Goal: Contribute content: Add original content to the website for others to see

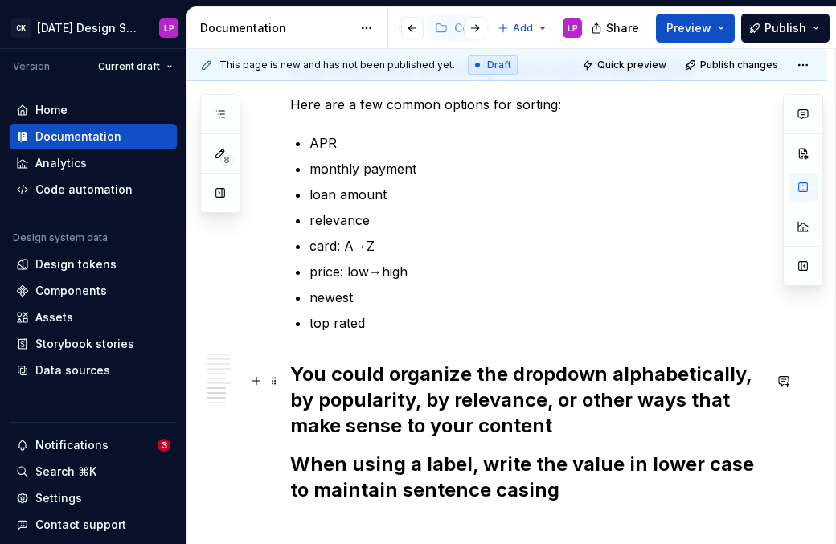
scroll to position [2097, 0]
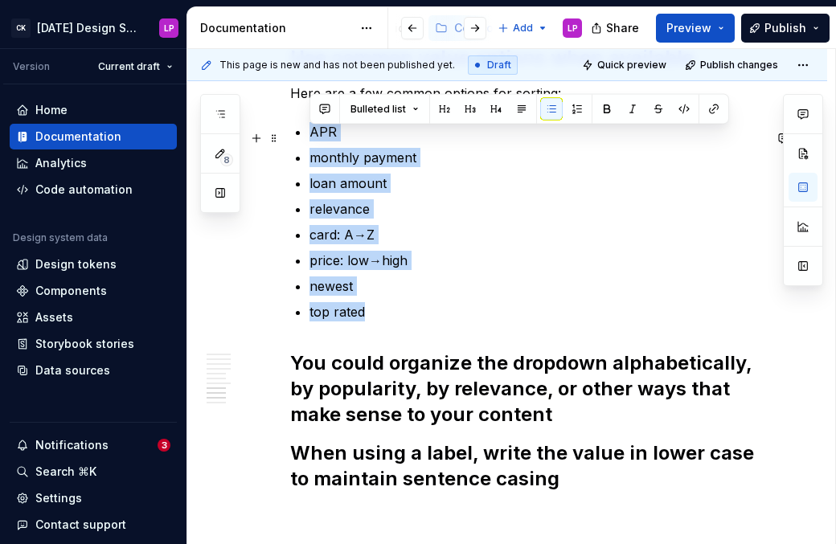
drag, startPoint x: 372, startPoint y: 320, endPoint x: 308, endPoint y: 133, distance: 198.1
click at [687, 107] on button "button" at bounding box center [684, 109] width 23 height 23
type textarea "*"
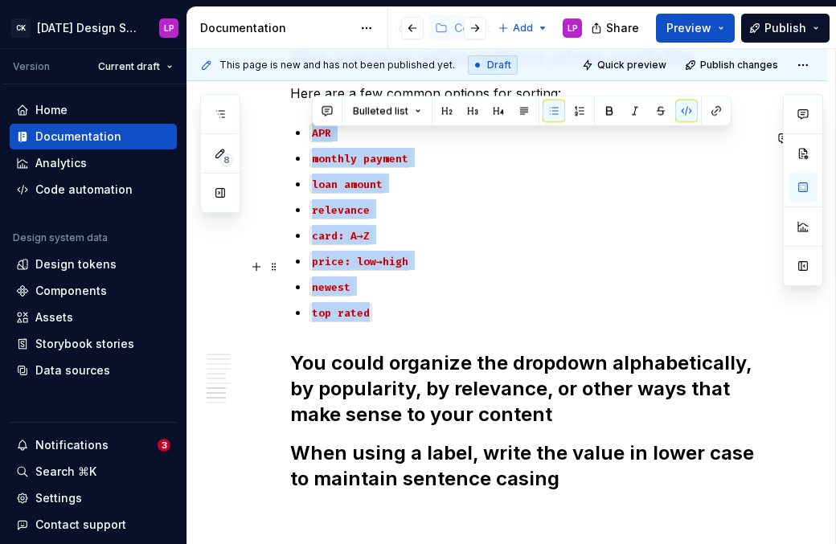
click at [398, 279] on ul "APR monthly payment loan amount relevance card: A→Z price: low→high newest top …" at bounding box center [536, 221] width 453 height 199
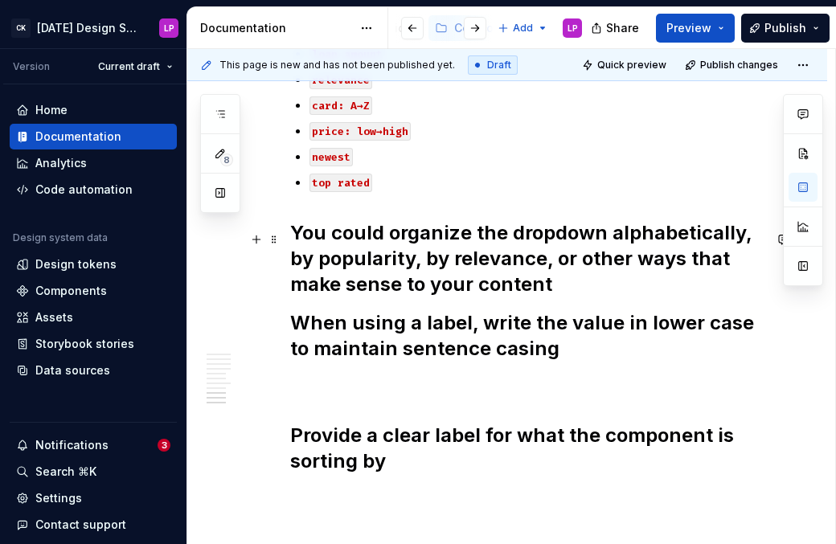
scroll to position [2245, 0]
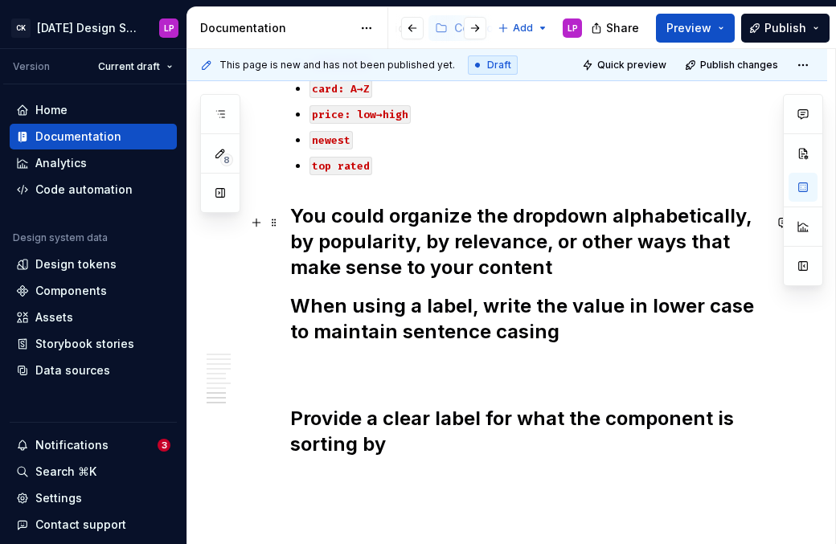
click at [381, 260] on h2 "You could organize the dropdown alphabetically, by popularity, by relevance, or…" at bounding box center [526, 241] width 473 height 77
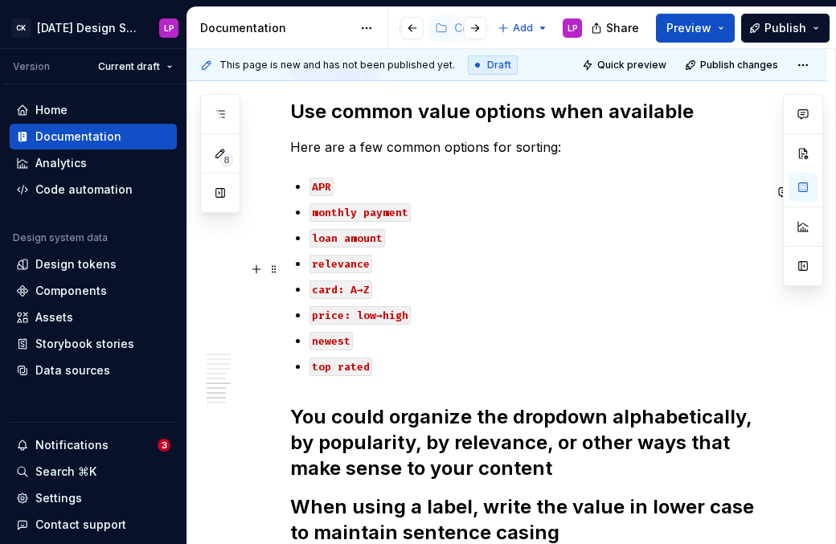
scroll to position [2051, 0]
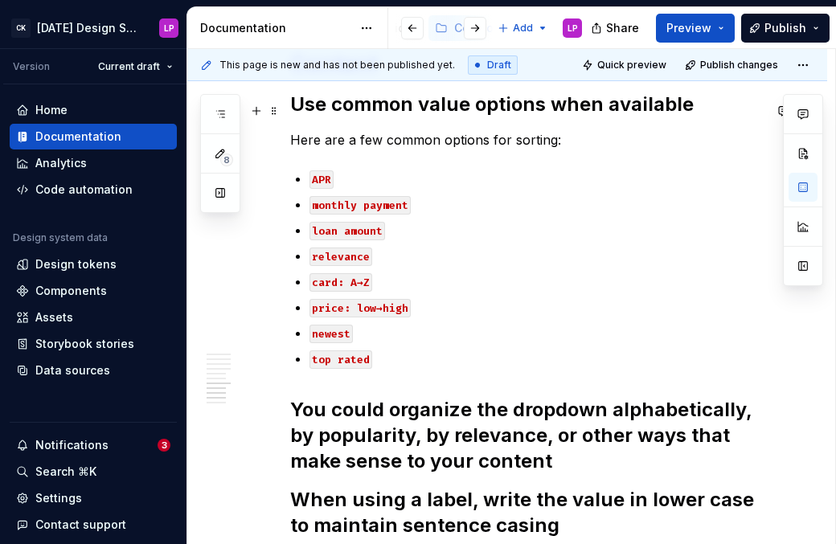
click at [601, 109] on h2 "Use common value options when available" at bounding box center [526, 105] width 473 height 26
click at [682, 109] on h2 "Use common value options when available" at bounding box center [526, 105] width 473 height 26
click at [689, 109] on h2 "Use common value options when available" at bounding box center [526, 105] width 473 height 26
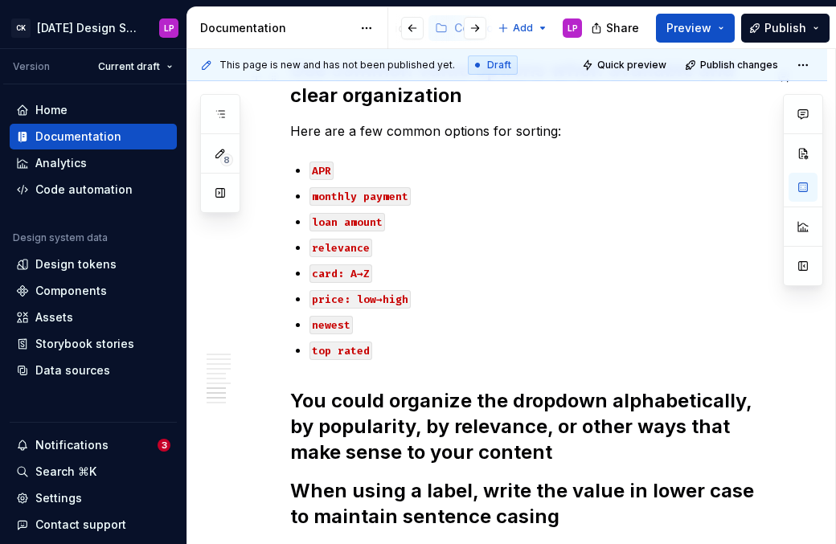
scroll to position [2088, 0]
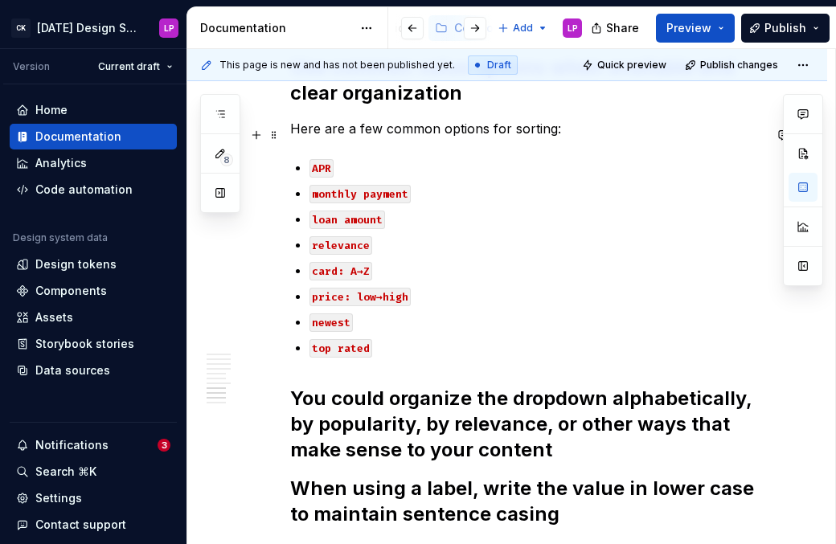
click at [464, 132] on p "Here are a few common options for sorting:" at bounding box center [526, 128] width 473 height 19
click at [490, 133] on p "Here are a few common options for sorting:" at bounding box center [526, 128] width 473 height 19
click at [513, 133] on p "Here are a few common options for sorting:" at bounding box center [526, 128] width 473 height 19
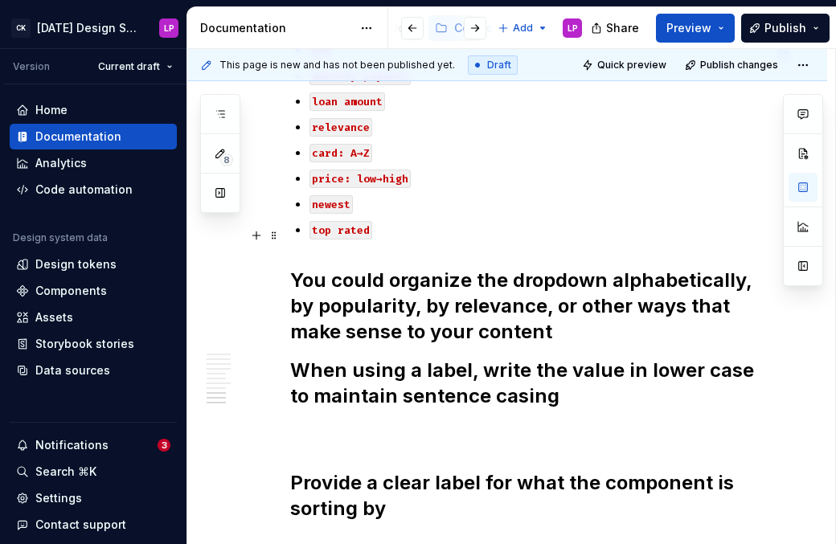
scroll to position [2212, 0]
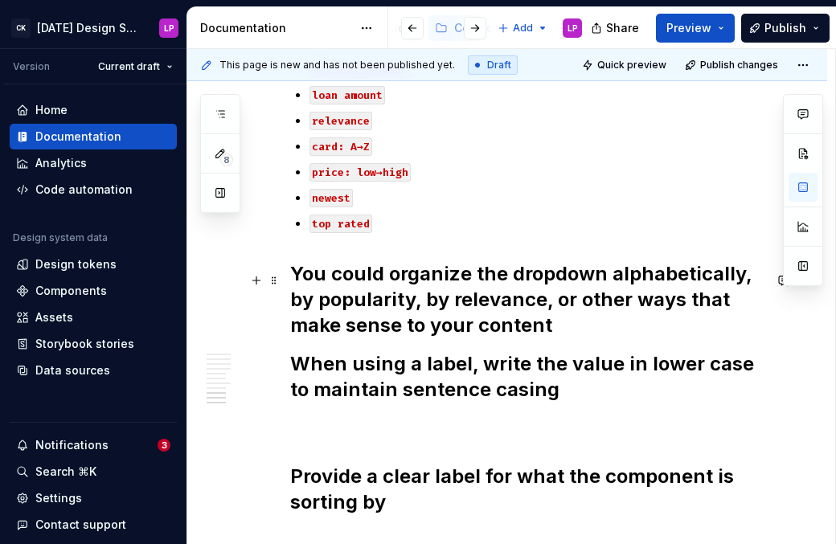
click at [393, 314] on h2 "You could organize the dropdown alphabetically, by popularity, by relevance, or…" at bounding box center [526, 299] width 473 height 77
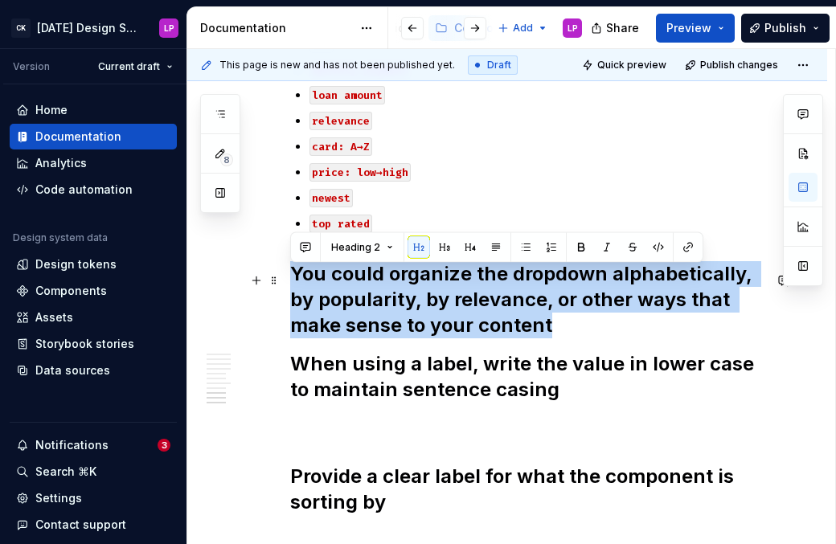
click at [393, 314] on h2 "You could organize the dropdown alphabetically, by popularity, by relevance, or…" at bounding box center [526, 299] width 473 height 77
click at [381, 240] on button "Heading 2" at bounding box center [362, 247] width 76 height 23
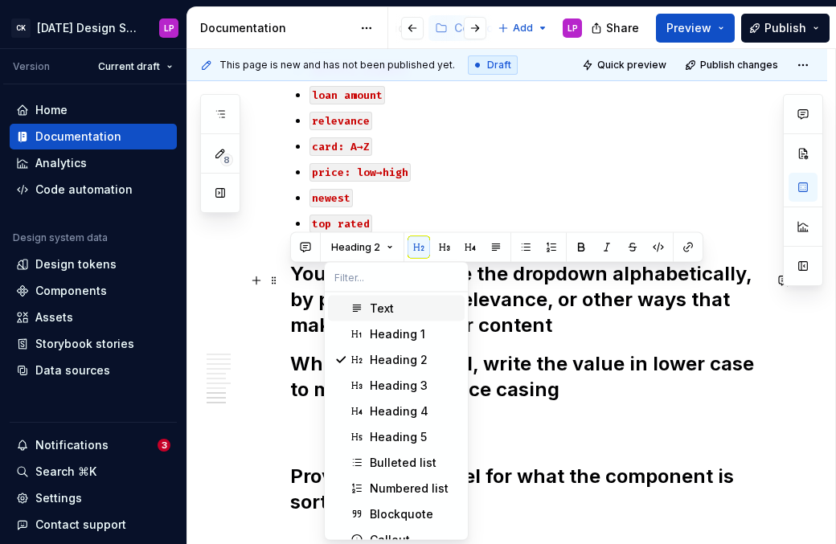
click at [358, 298] on span "Text" at bounding box center [396, 309] width 137 height 26
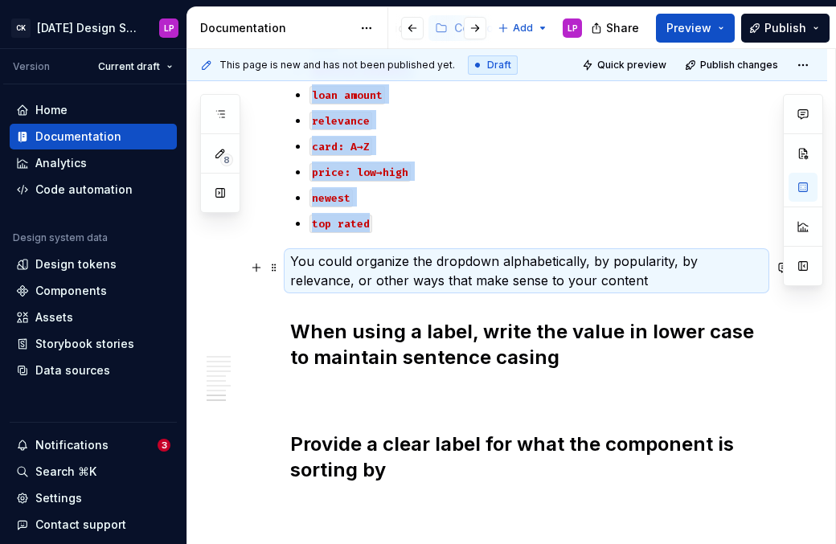
click at [623, 282] on p "You could organize the dropdown alphabetically, by popularity, by relevance, or…" at bounding box center [526, 271] width 473 height 39
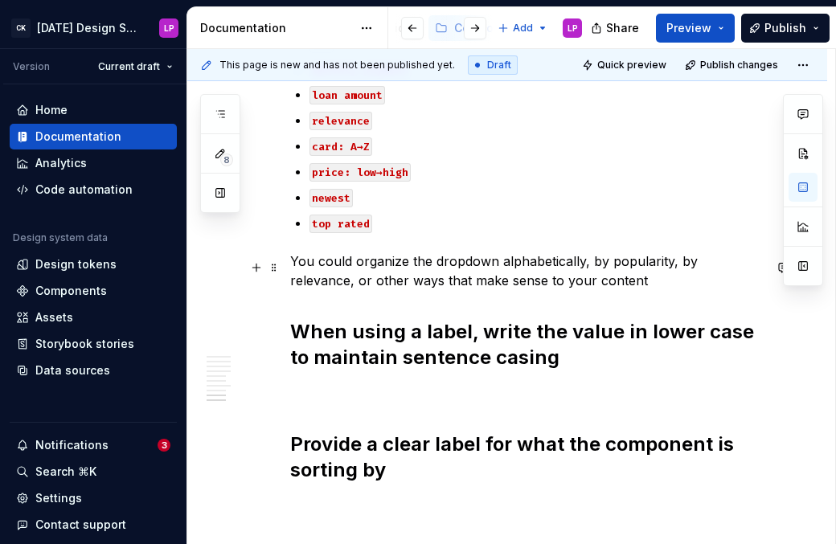
click at [602, 289] on p "You could organize the dropdown alphabetically, by popularity, by relevance, or…" at bounding box center [526, 271] width 473 height 39
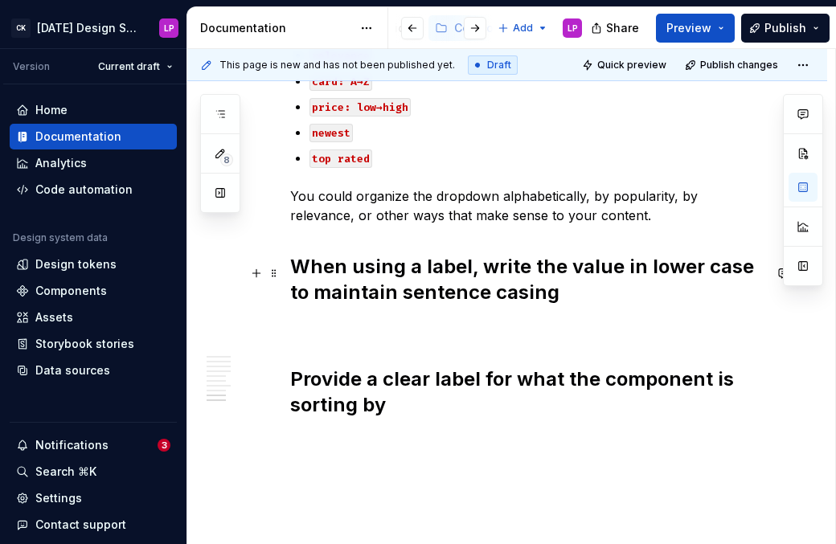
scroll to position [2280, 0]
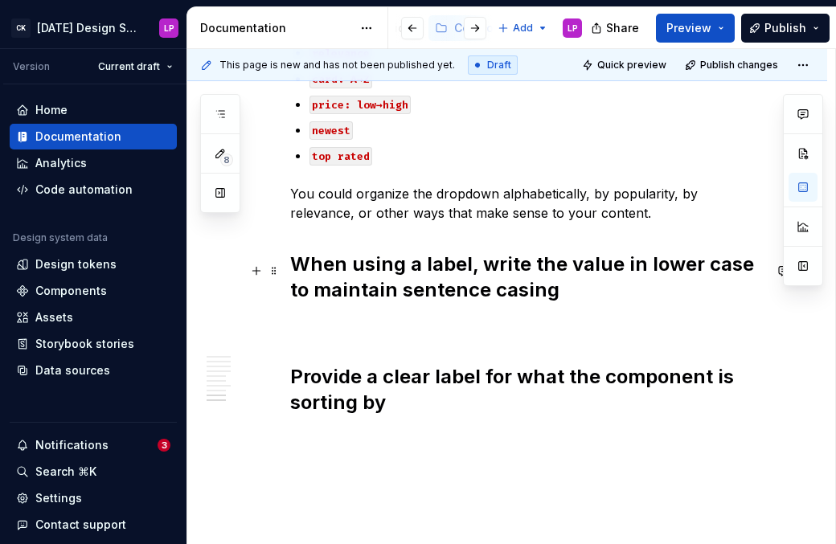
click at [293, 266] on h2 "When using a label, write the value in lower case to maintain sentence casing" at bounding box center [526, 277] width 473 height 51
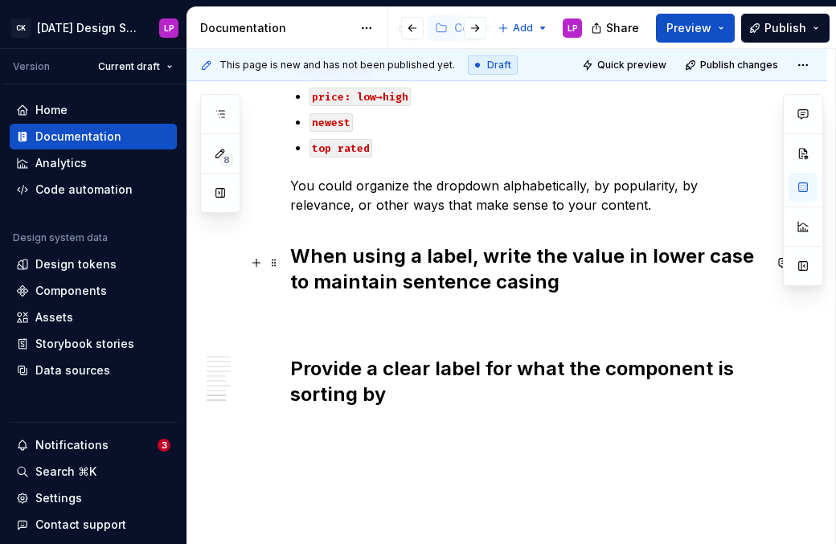
scroll to position [2289, 0]
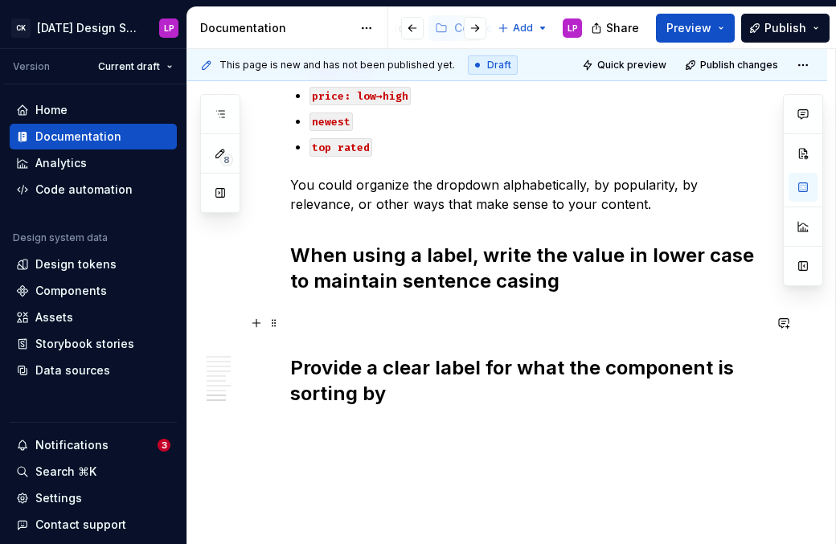
click at [383, 319] on p at bounding box center [526, 316] width 473 height 19
click at [261, 322] on button "button" at bounding box center [256, 323] width 23 height 23
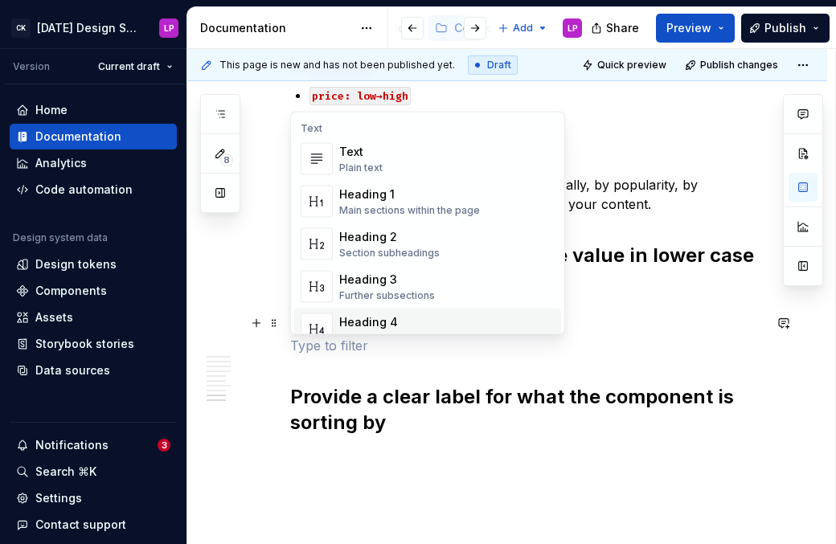
click at [317, 355] on p at bounding box center [526, 345] width 473 height 19
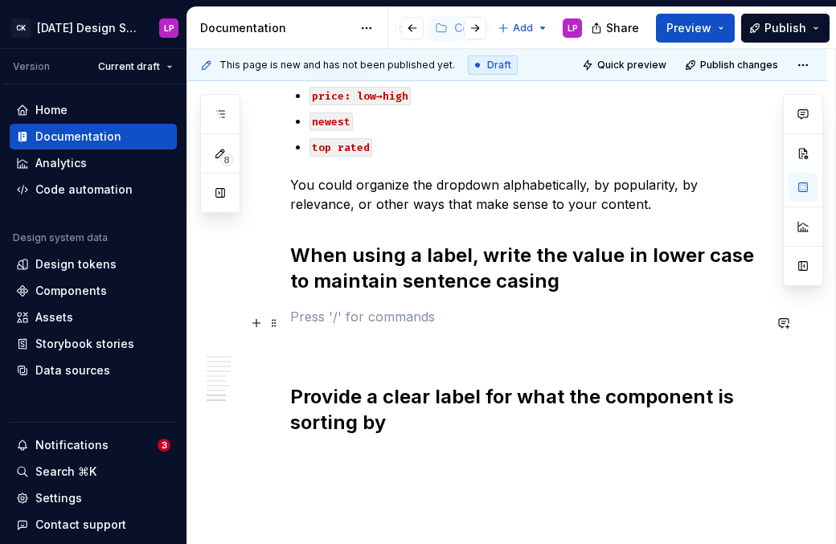
click at [334, 325] on p at bounding box center [526, 316] width 473 height 19
click at [334, 323] on p at bounding box center [526, 316] width 473 height 19
click at [596, 322] on p "The label and the value should read together as a single phrase." at bounding box center [526, 316] width 473 height 19
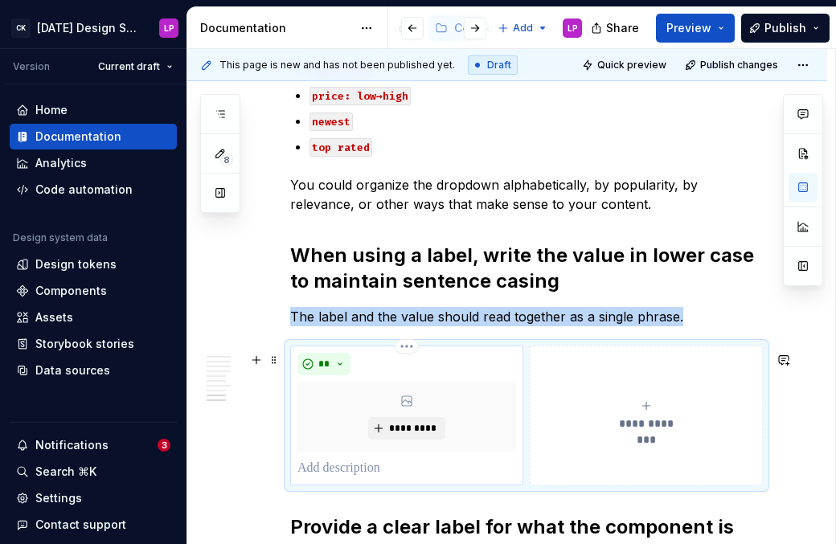
type textarea "*"
click at [363, 467] on p at bounding box center [406, 468] width 219 height 19
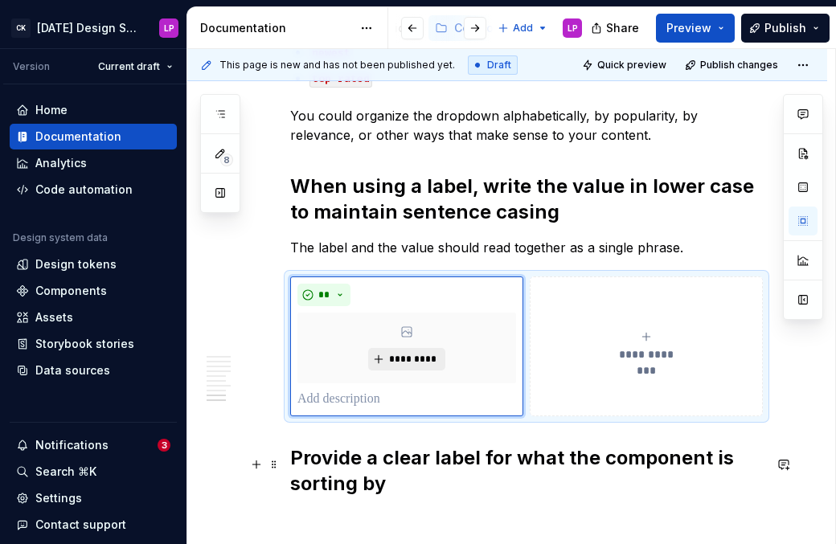
scroll to position [2409, 0]
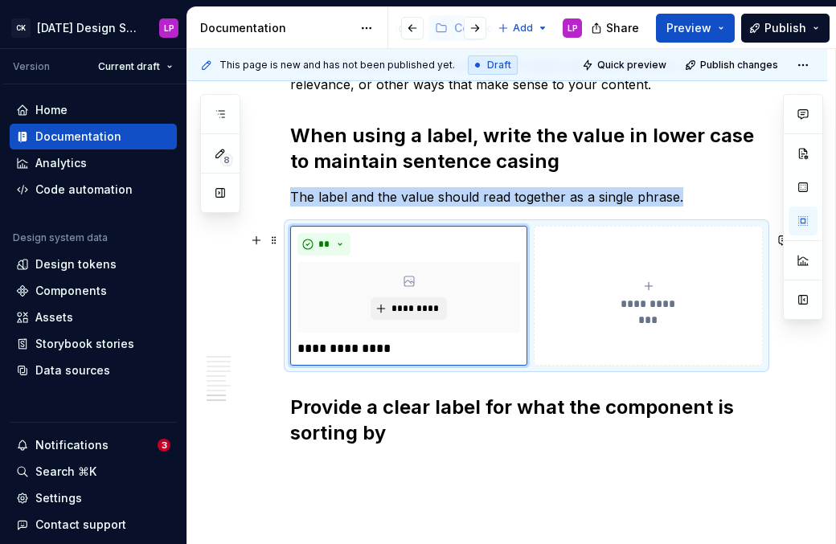
click at [651, 361] on button "**********" at bounding box center [648, 296] width 229 height 140
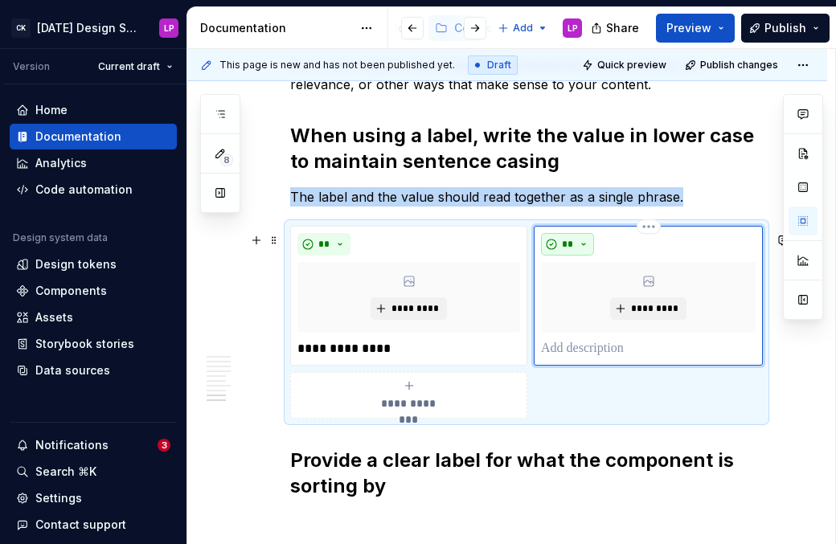
click at [573, 247] on button "**" at bounding box center [567, 244] width 53 height 23
click at [588, 306] on span "Don't" at bounding box center [613, 309] width 137 height 26
click at [580, 353] on p at bounding box center [648, 348] width 215 height 19
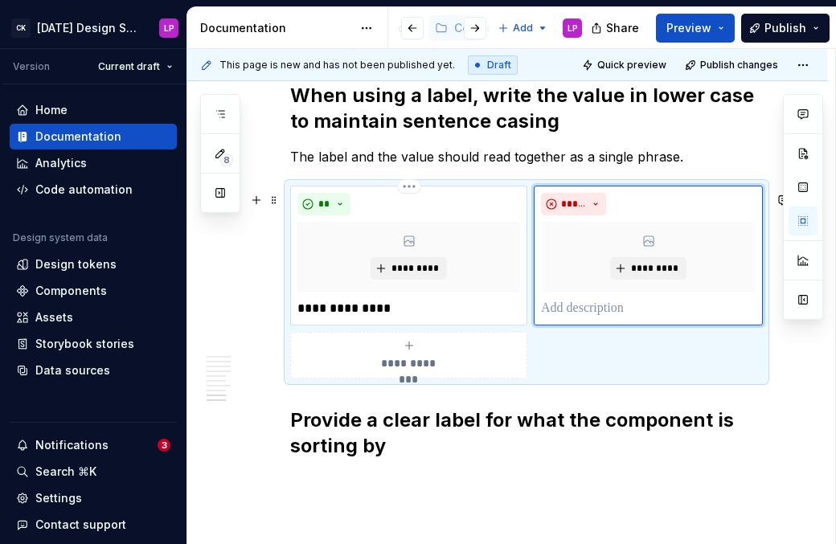
scroll to position [2462, 0]
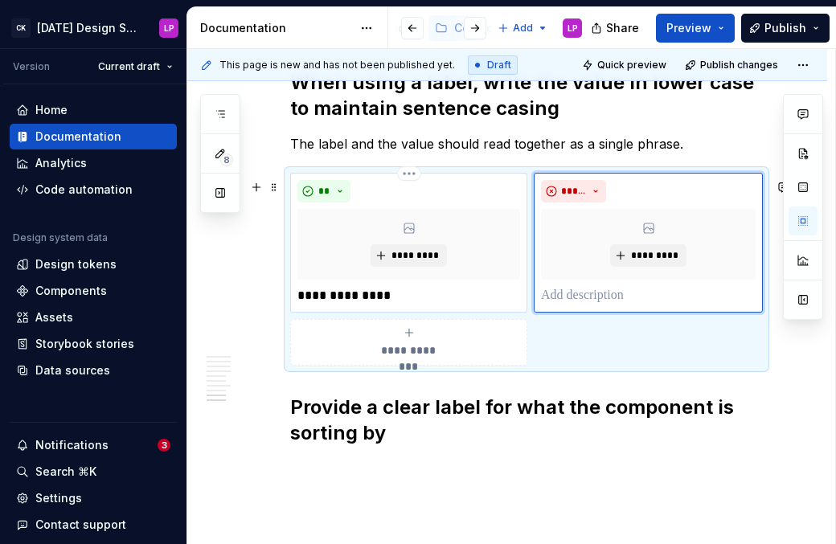
click at [375, 298] on p "**********" at bounding box center [408, 295] width 223 height 19
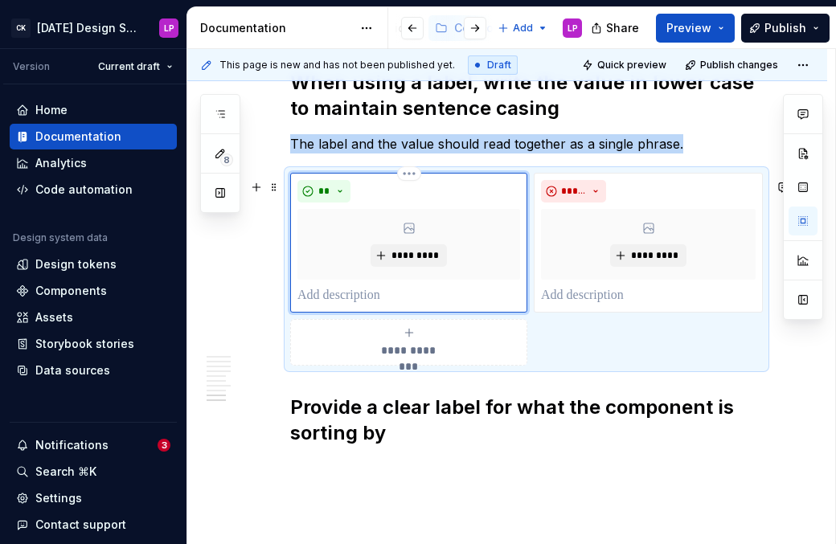
click at [445, 231] on div "*********" at bounding box center [408, 244] width 223 height 71
click at [416, 259] on span "*********" at bounding box center [415, 255] width 49 height 13
type textarea "*"
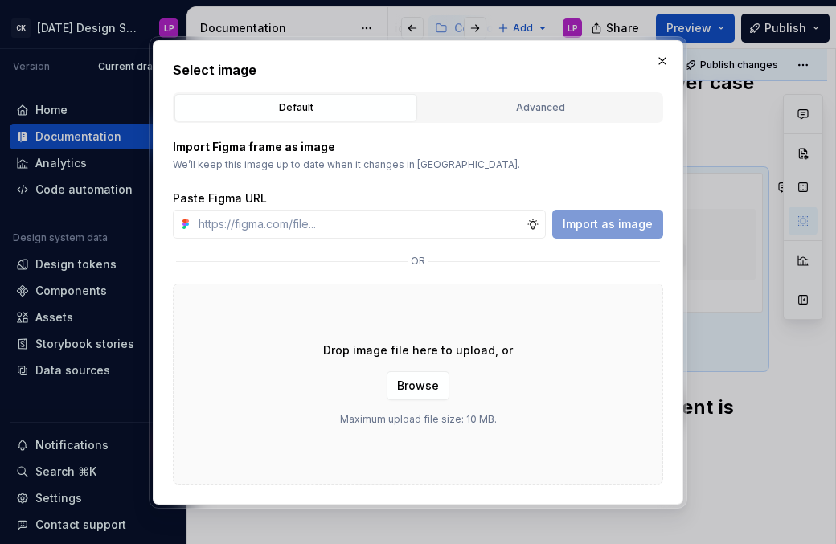
type input "[URL][DOMAIN_NAME]"
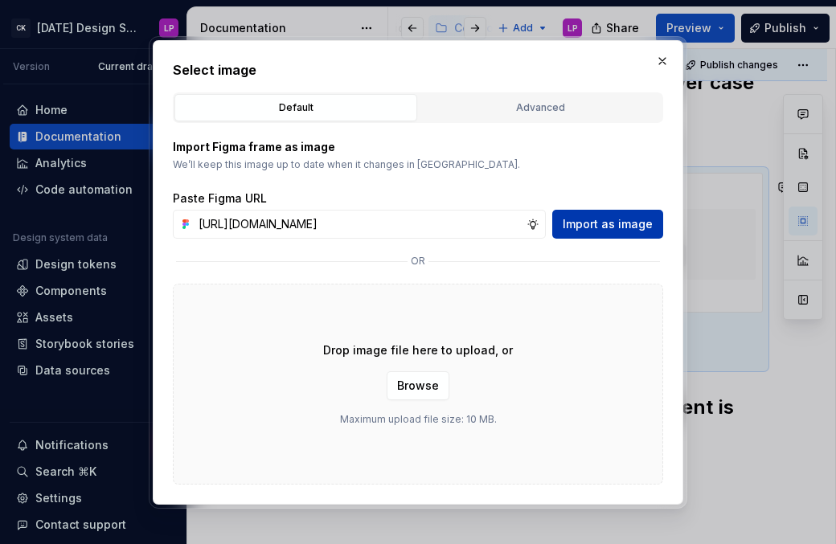
scroll to position [0, 404]
type textarea "*"
type input "[URL][DOMAIN_NAME]"
click at [597, 227] on span "Import as image" at bounding box center [608, 224] width 90 height 16
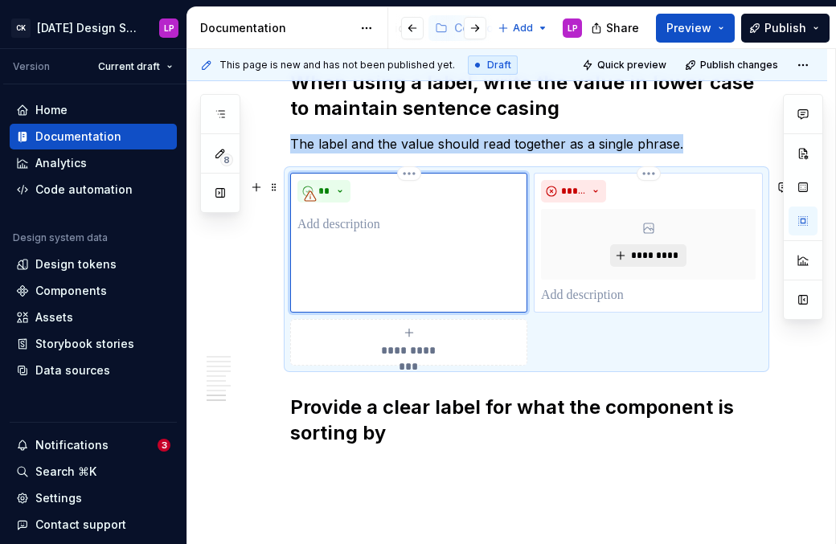
type textarea "*"
click at [655, 259] on span "*********" at bounding box center [654, 255] width 49 height 13
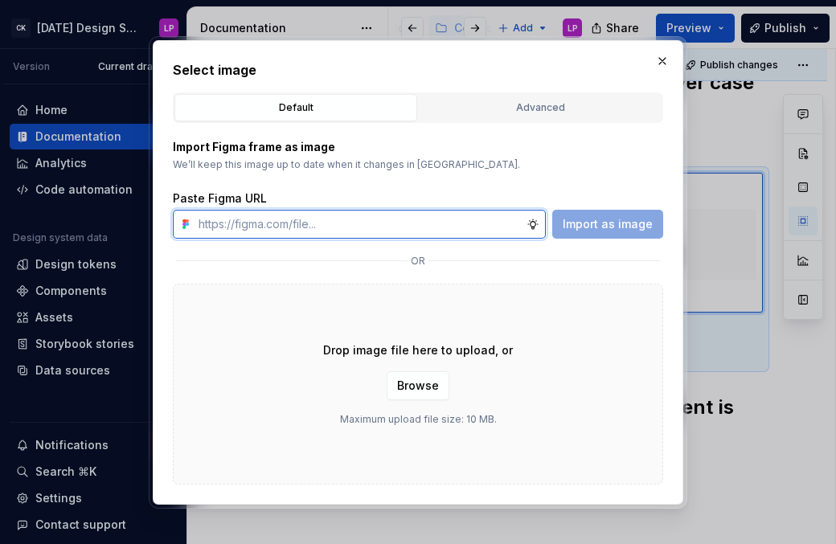
paste input "[URL][DOMAIN_NAME]"
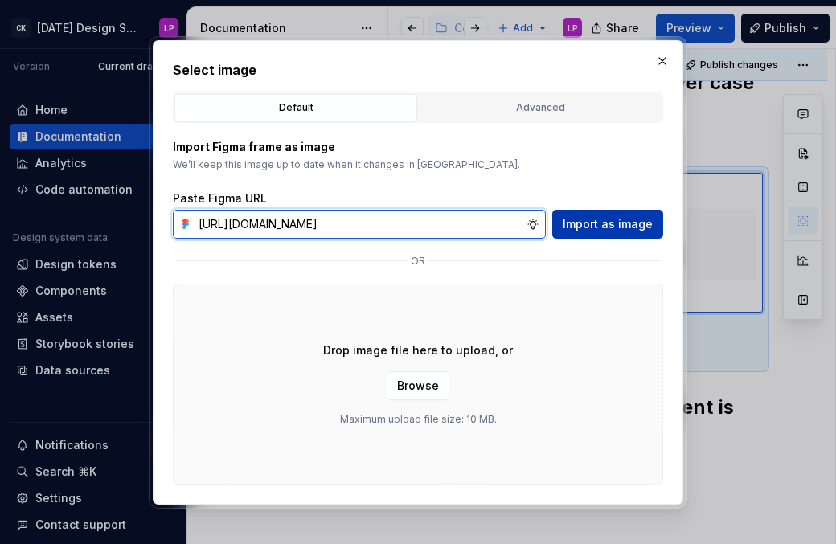
scroll to position [0, 404]
type input "[URL][DOMAIN_NAME]"
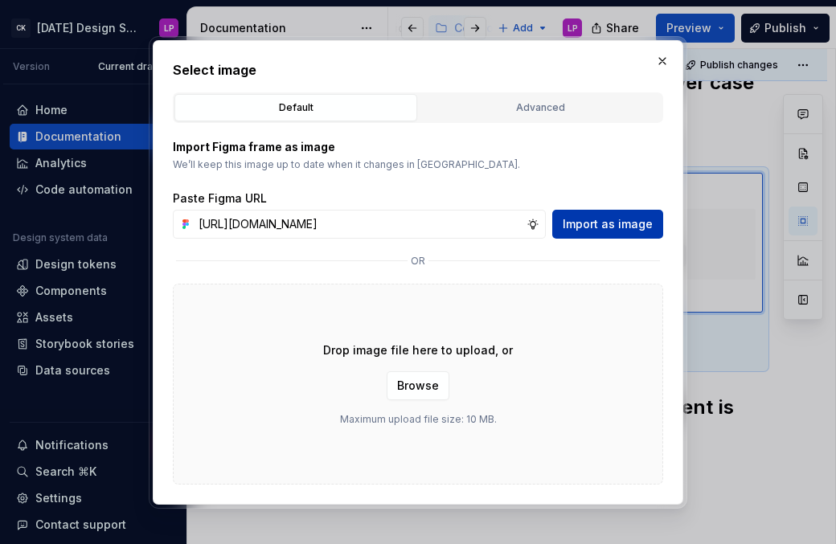
click at [609, 227] on span "Import as image" at bounding box center [608, 224] width 90 height 16
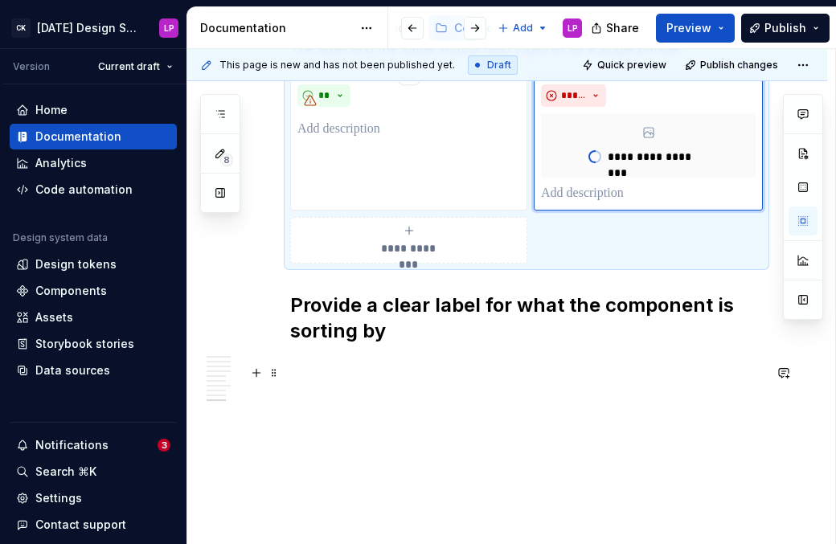
scroll to position [2577, 0]
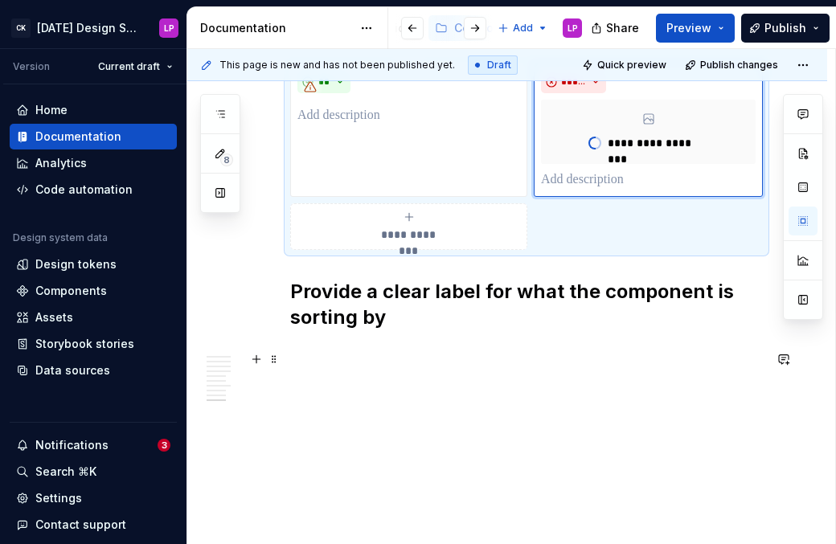
click at [424, 346] on p at bounding box center [526, 352] width 473 height 19
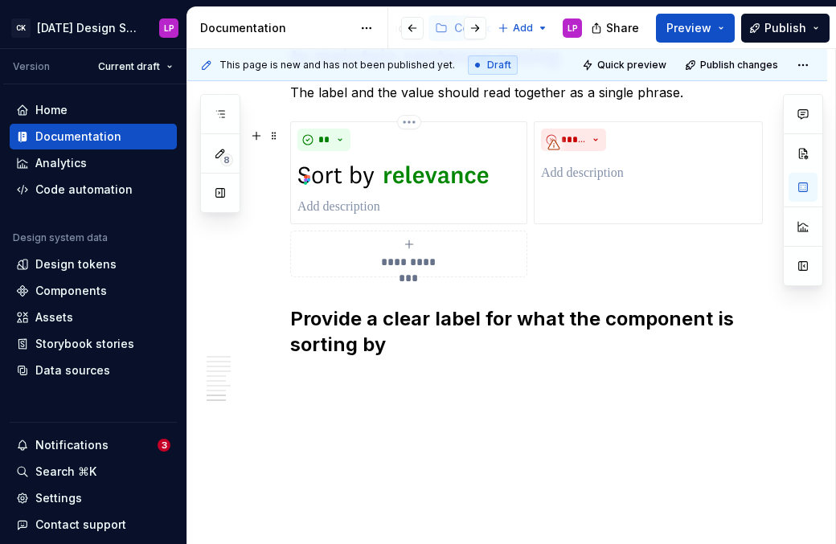
scroll to position [2547, 0]
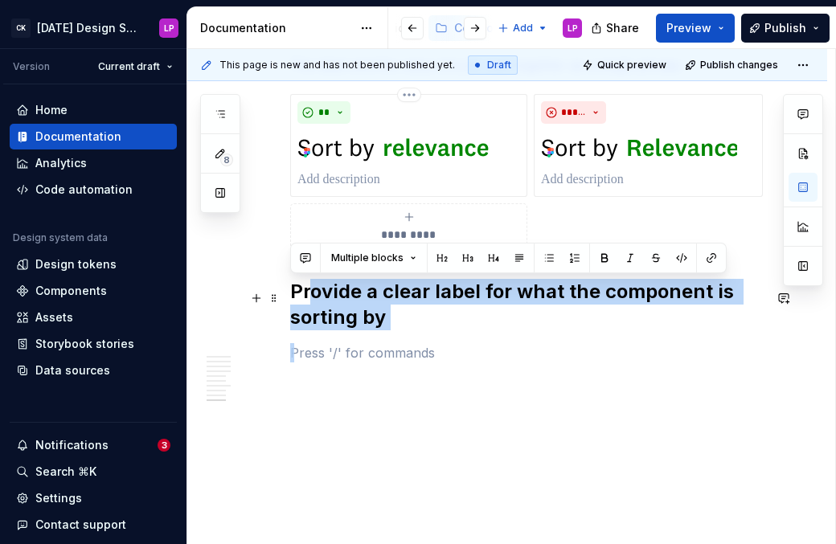
drag, startPoint x: 359, startPoint y: 351, endPoint x: 310, endPoint y: 288, distance: 80.7
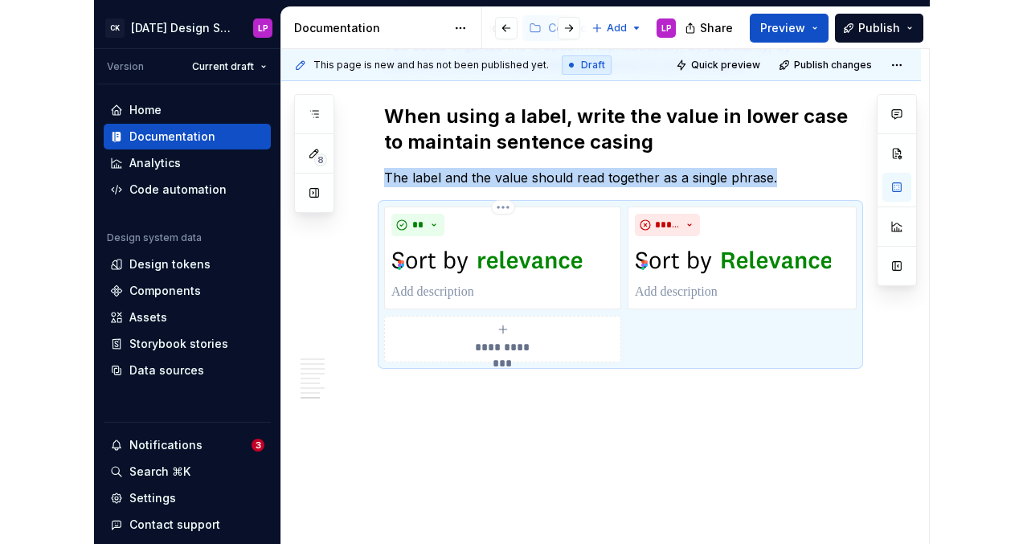
scroll to position [2434, 0]
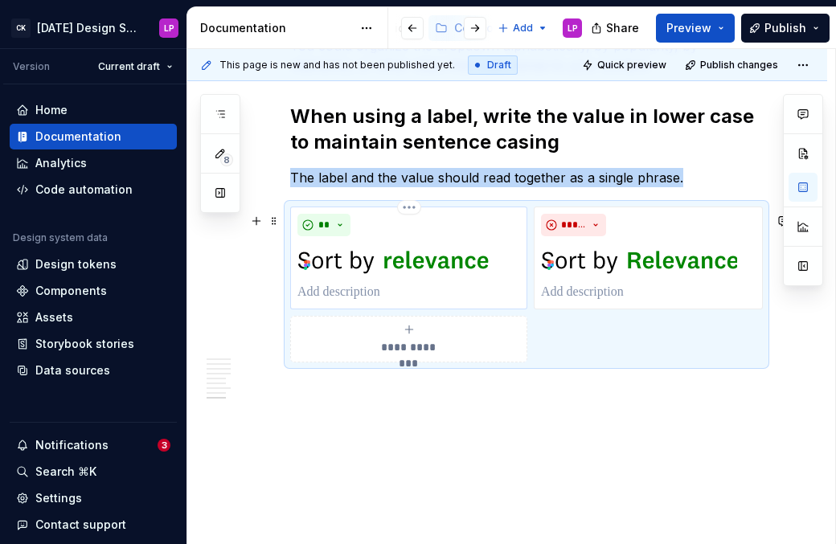
click at [445, 263] on img at bounding box center [395, 260] width 196 height 34
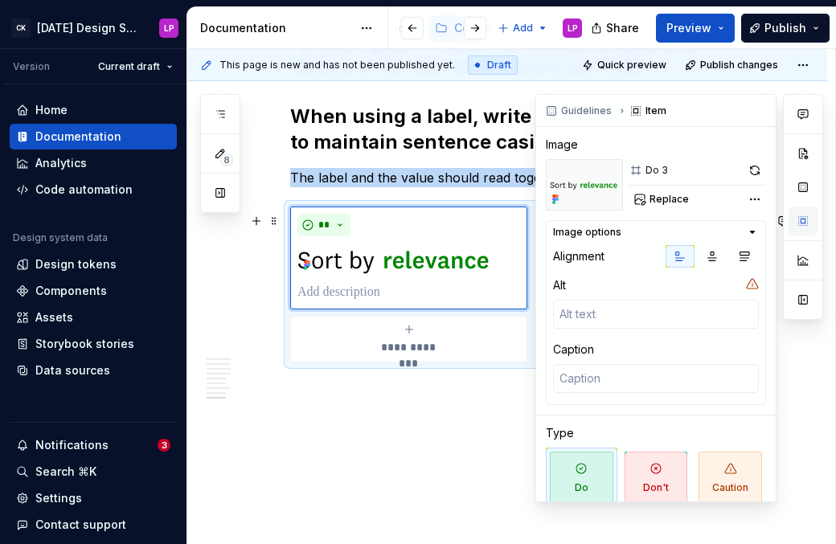
click at [793, 215] on button "button" at bounding box center [803, 221] width 29 height 29
click at [755, 200] on div "Comments Open comments No comments yet Select ‘Comment’ from the block context …" at bounding box center [679, 298] width 288 height 408
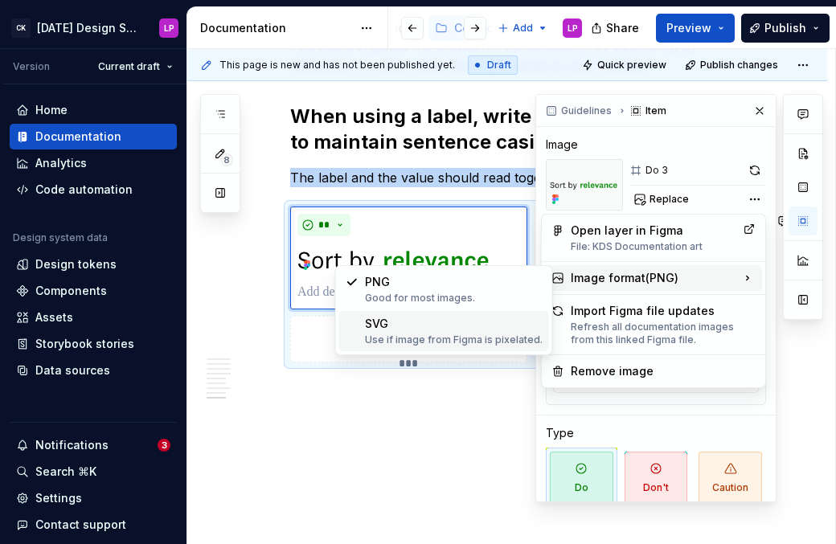
click at [366, 335] on div "Use if image from Figma is pixelated." at bounding box center [454, 340] width 178 height 13
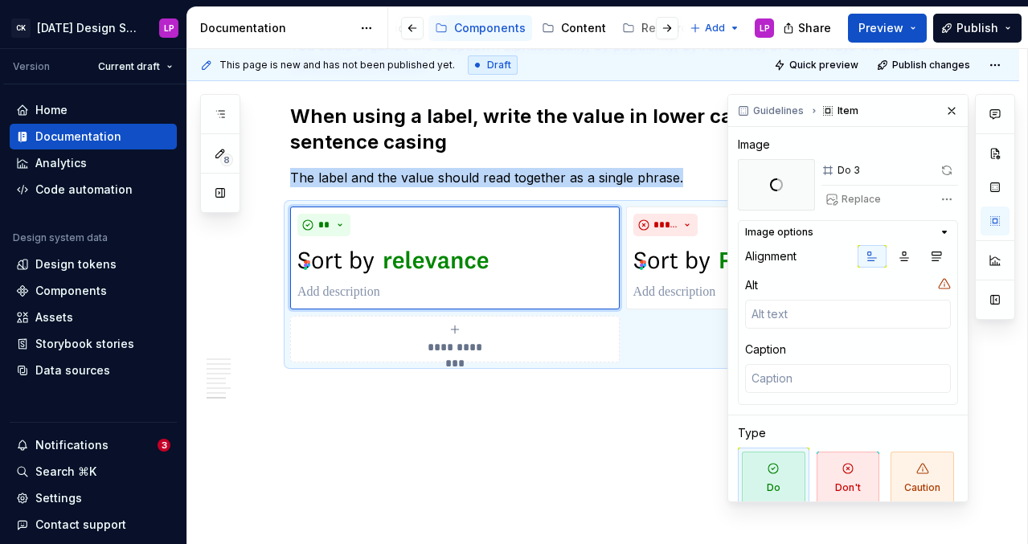
scroll to position [2441, 0]
click at [705, 248] on img at bounding box center [736, 260] width 196 height 34
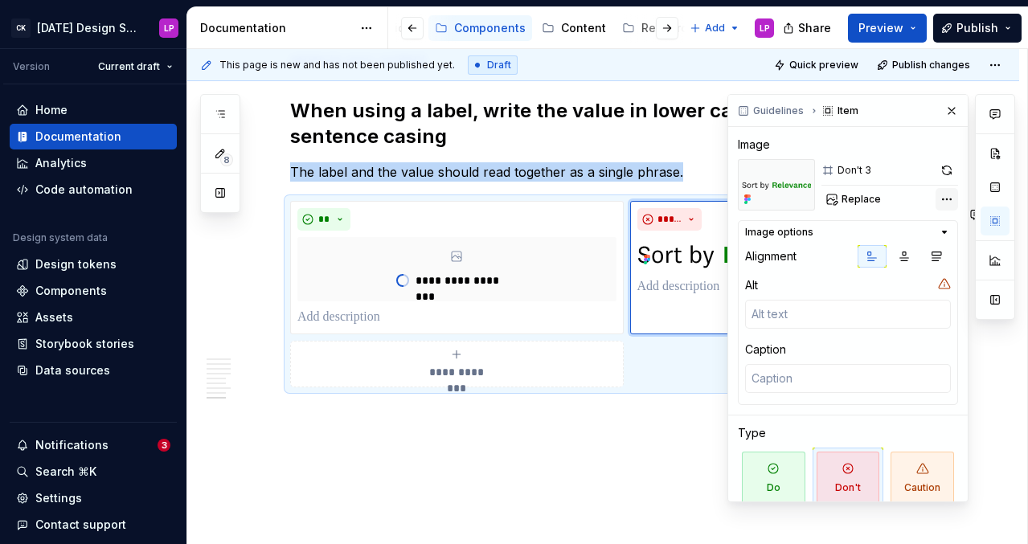
click at [835, 199] on div "Comments Open comments No comments yet Select ‘Comment’ from the block context …" at bounding box center [872, 298] width 288 height 408
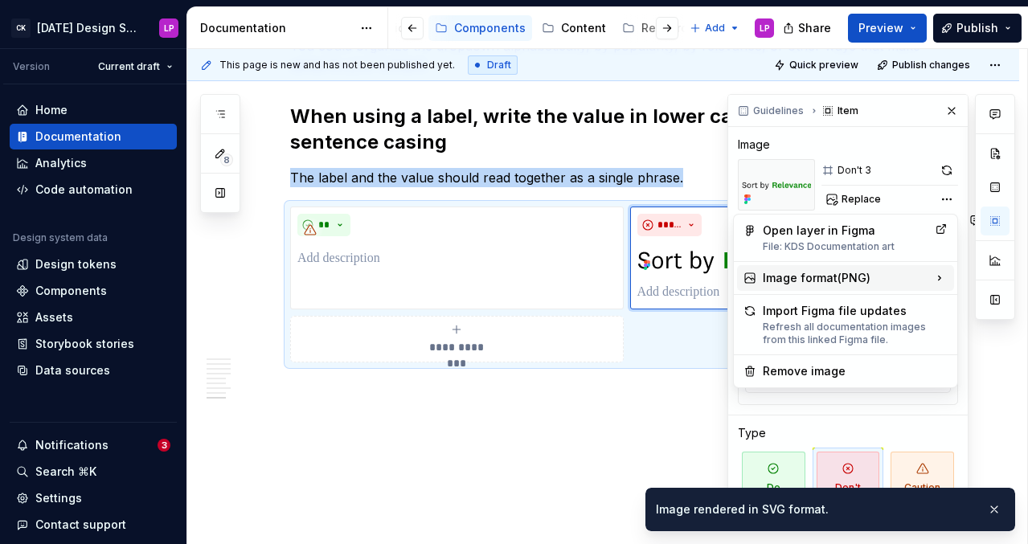
scroll to position [2422, 0]
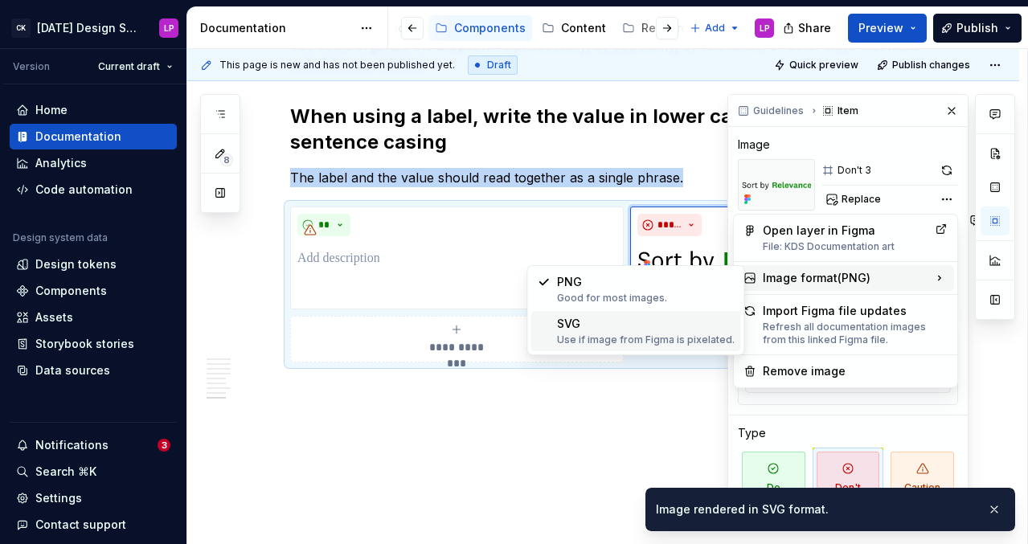
click at [656, 324] on div "SVG Use if image from Figma is pixelated." at bounding box center [646, 331] width 178 height 31
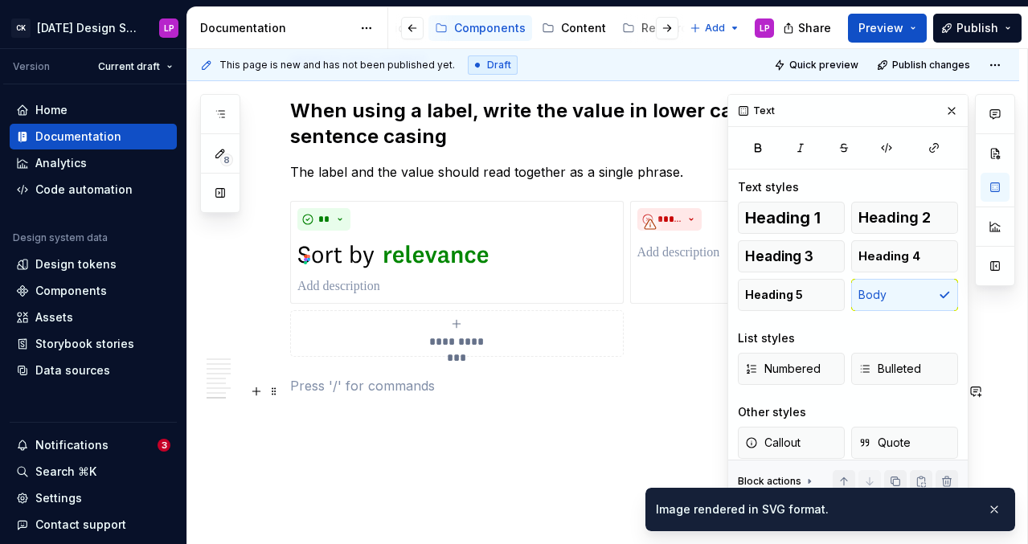
click at [428, 390] on p at bounding box center [622, 385] width 665 height 19
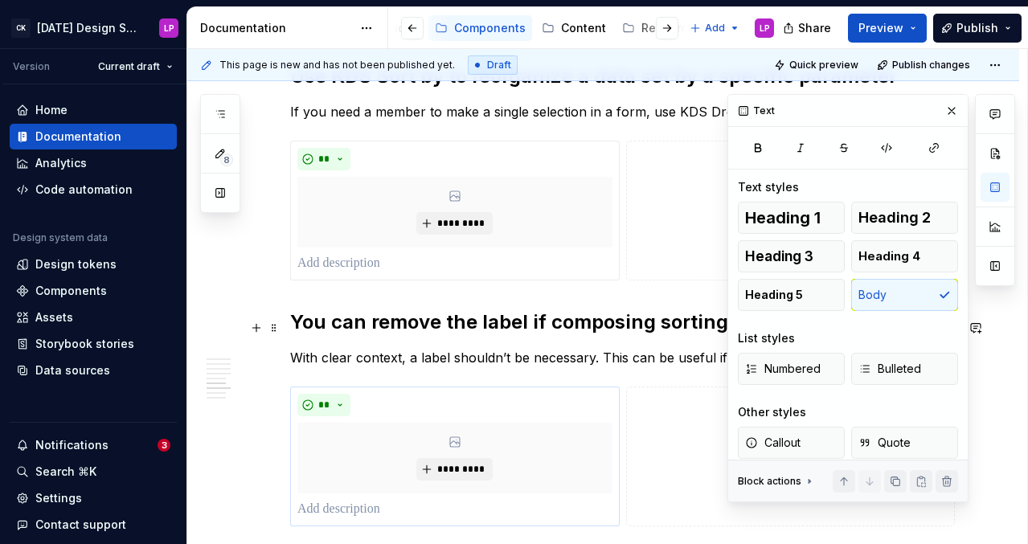
scroll to position [1553, 0]
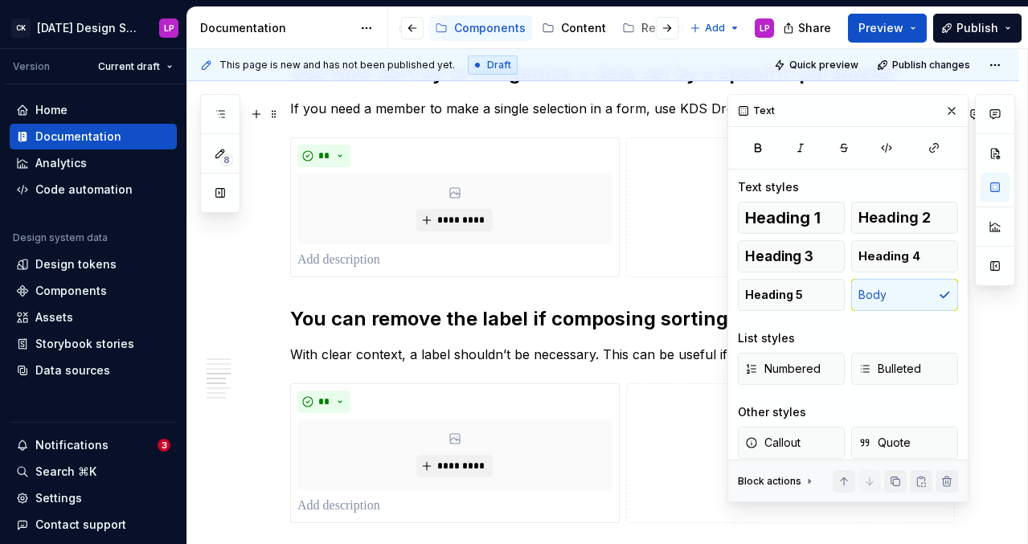
click at [835, 110] on button "button" at bounding box center [952, 111] width 23 height 23
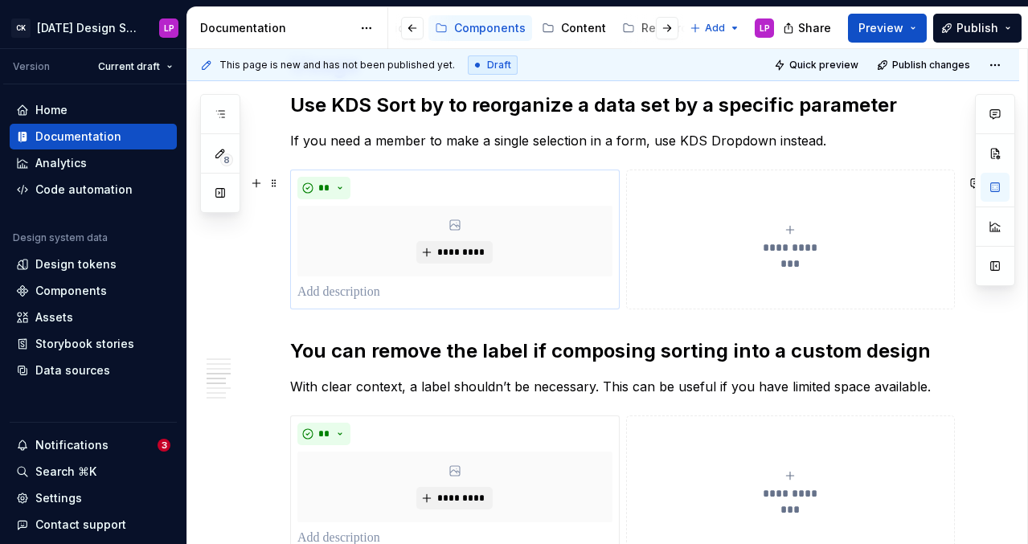
scroll to position [1523, 0]
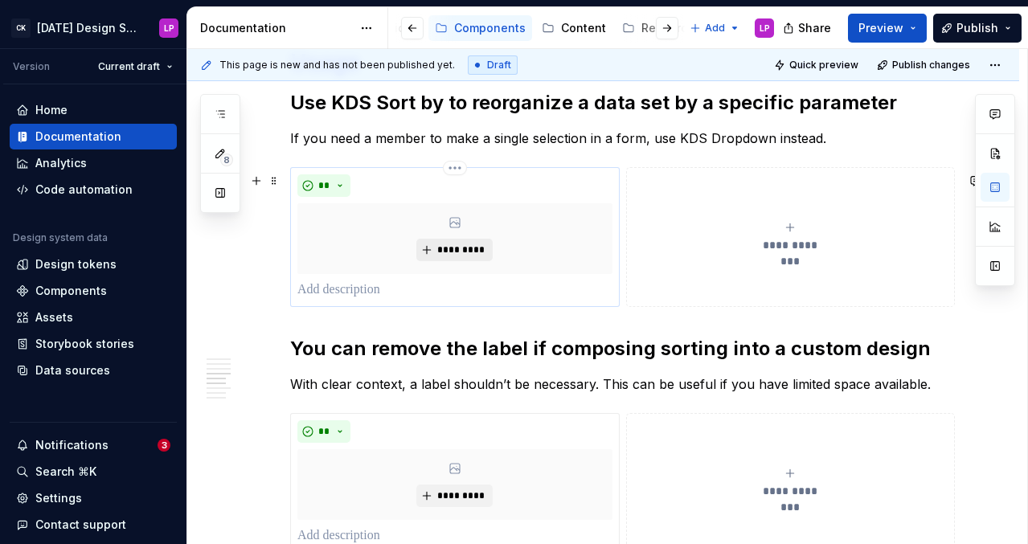
click at [468, 256] on span "*********" at bounding box center [461, 250] width 49 height 13
type textarea "*"
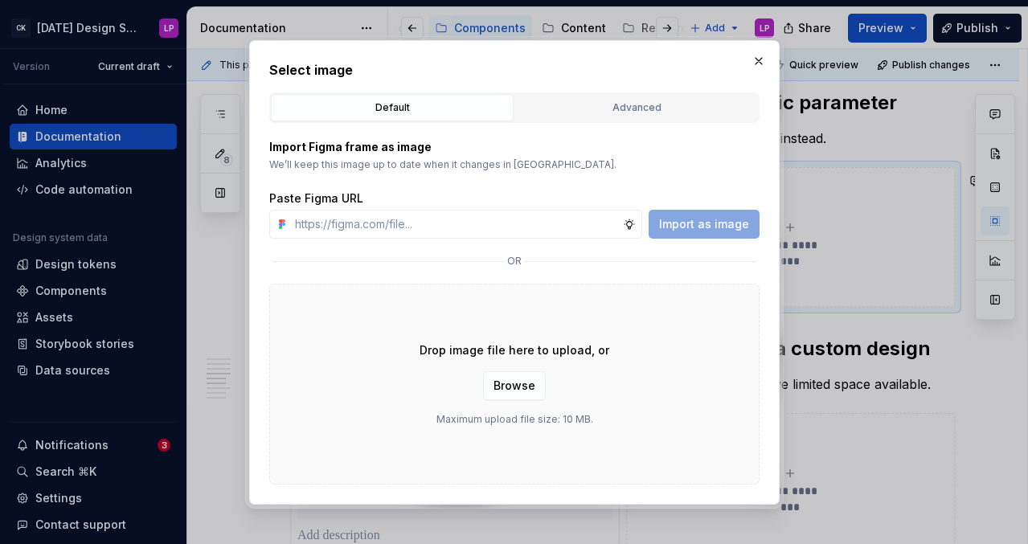
type input "[URL][DOMAIN_NAME]"
click at [712, 228] on span "Import as image" at bounding box center [704, 224] width 90 height 16
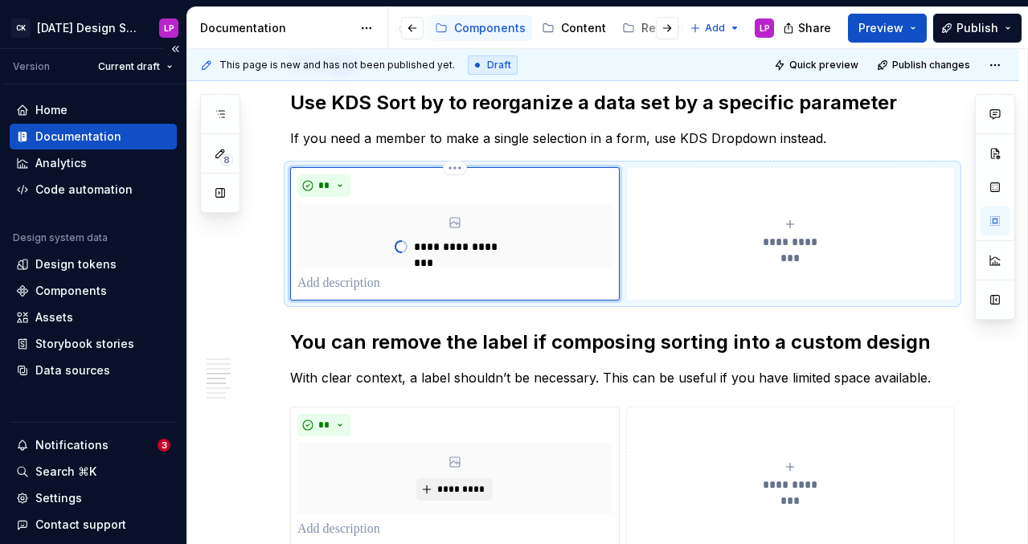
type textarea "*"
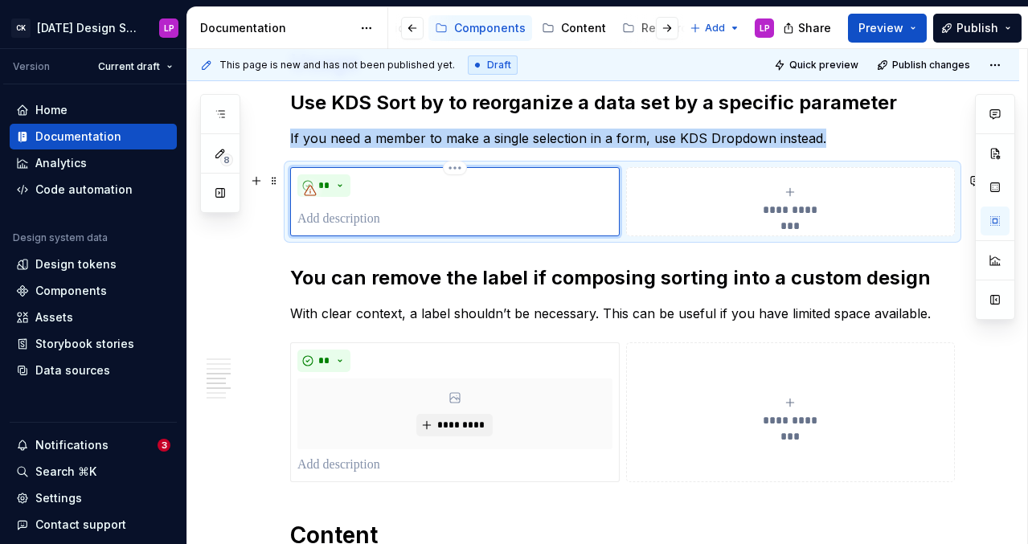
click at [808, 201] on div "**********" at bounding box center [791, 202] width 315 height 32
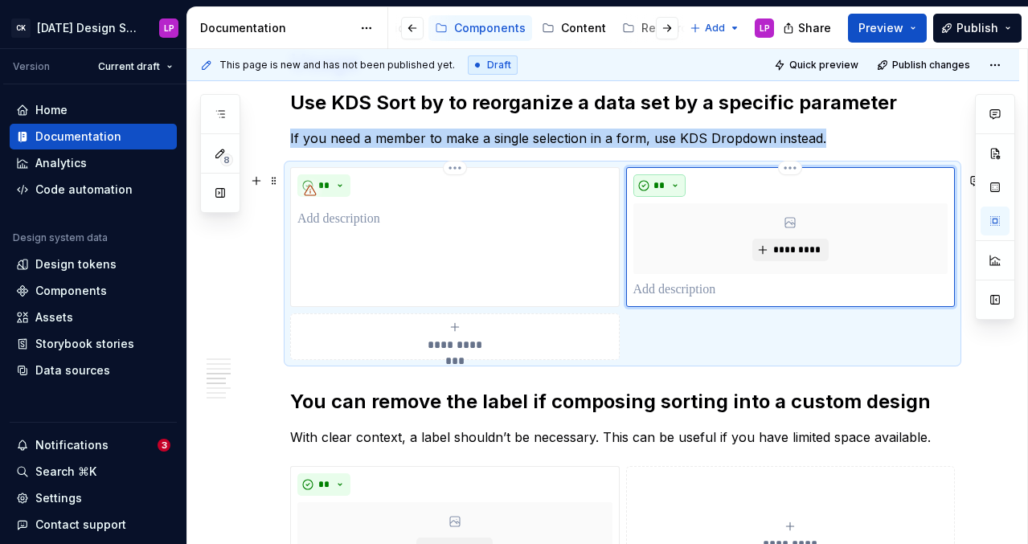
click at [654, 197] on button "**" at bounding box center [660, 185] width 53 height 23
click at [678, 235] on span "Do" at bounding box center [710, 223] width 137 height 26
click at [672, 191] on button "**" at bounding box center [660, 185] width 53 height 23
click at [669, 237] on span "Don't" at bounding box center [710, 249] width 137 height 26
click at [794, 249] on span "*********" at bounding box center [797, 250] width 49 height 13
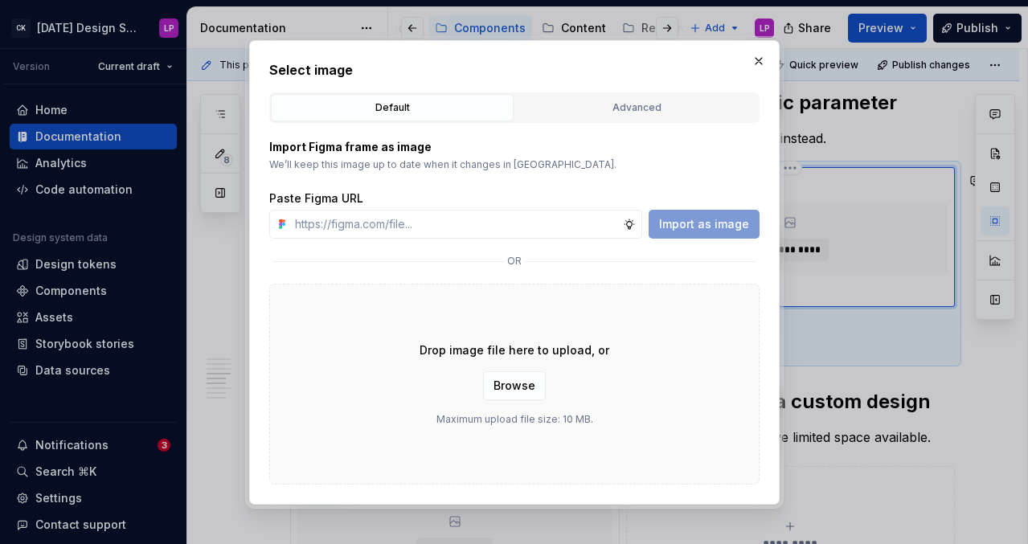
type input "[URL][DOMAIN_NAME]"
click at [684, 221] on span "Import as image" at bounding box center [704, 224] width 90 height 16
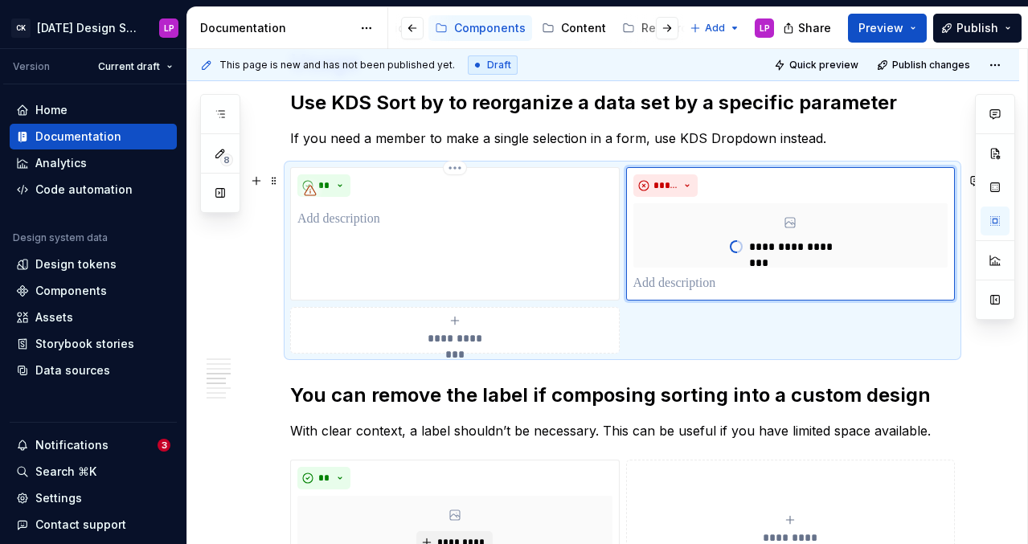
click at [798, 309] on div "**********" at bounding box center [622, 260] width 665 height 187
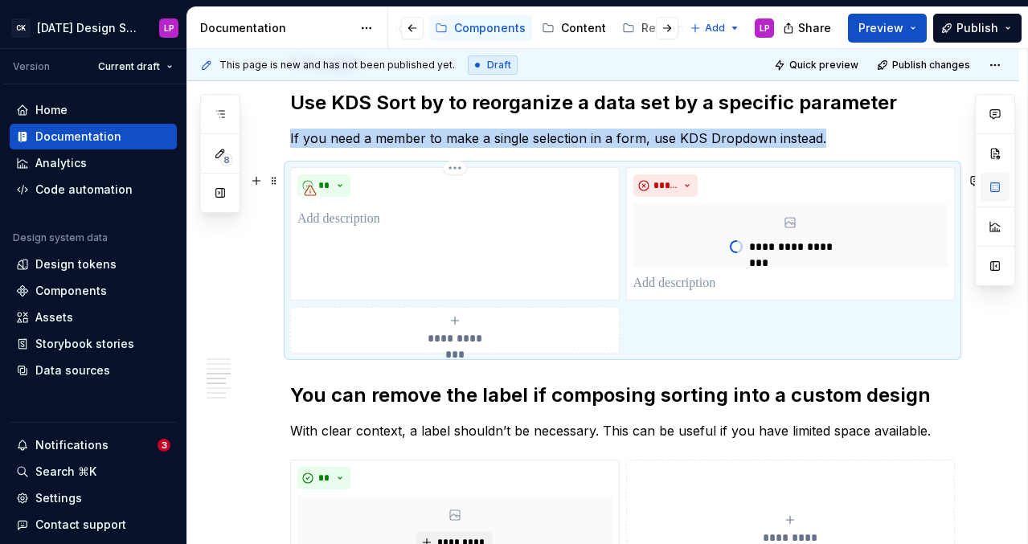
click at [835, 195] on button "button" at bounding box center [995, 187] width 29 height 29
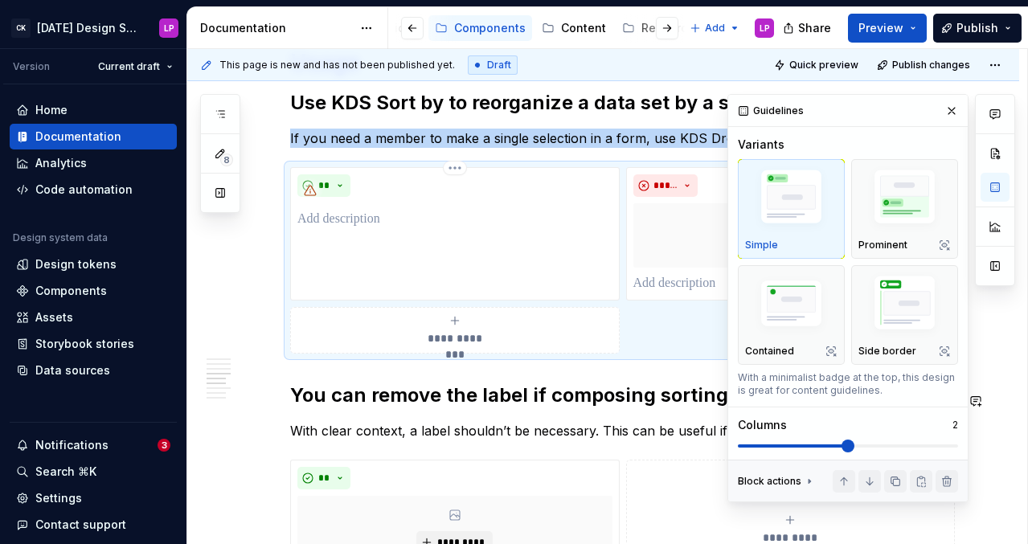
scroll to position [13, 0]
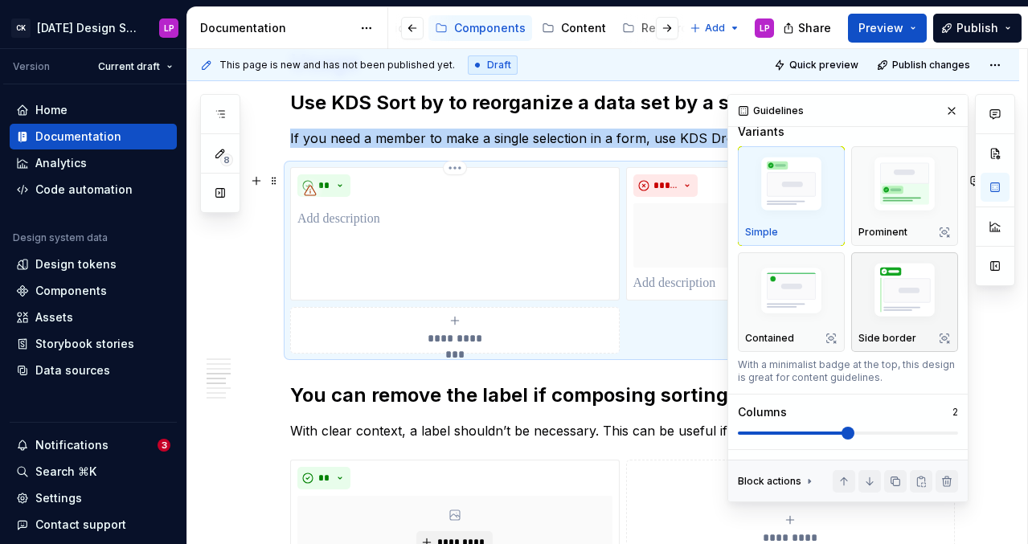
click at [835, 310] on img "button" at bounding box center [905, 292] width 92 height 69
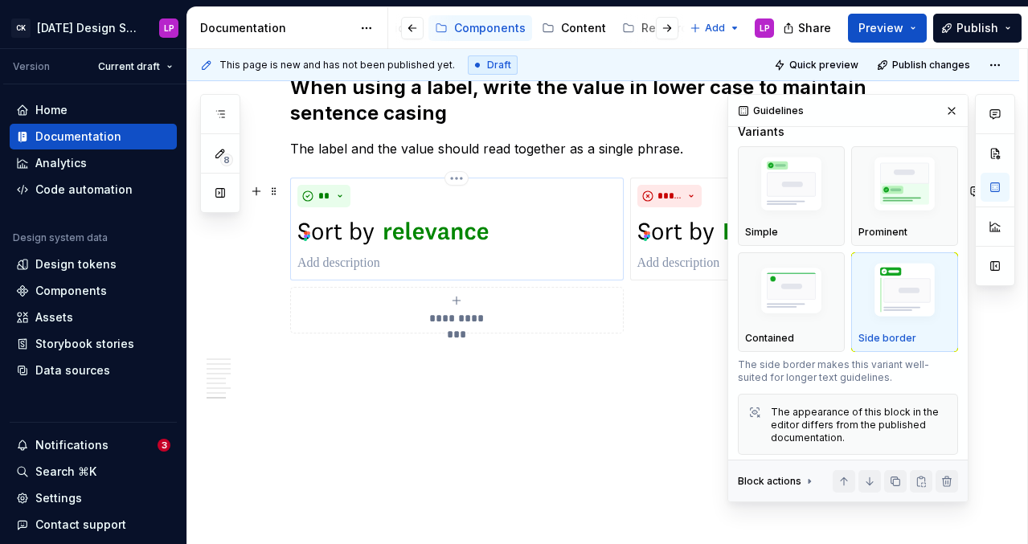
scroll to position [2507, 0]
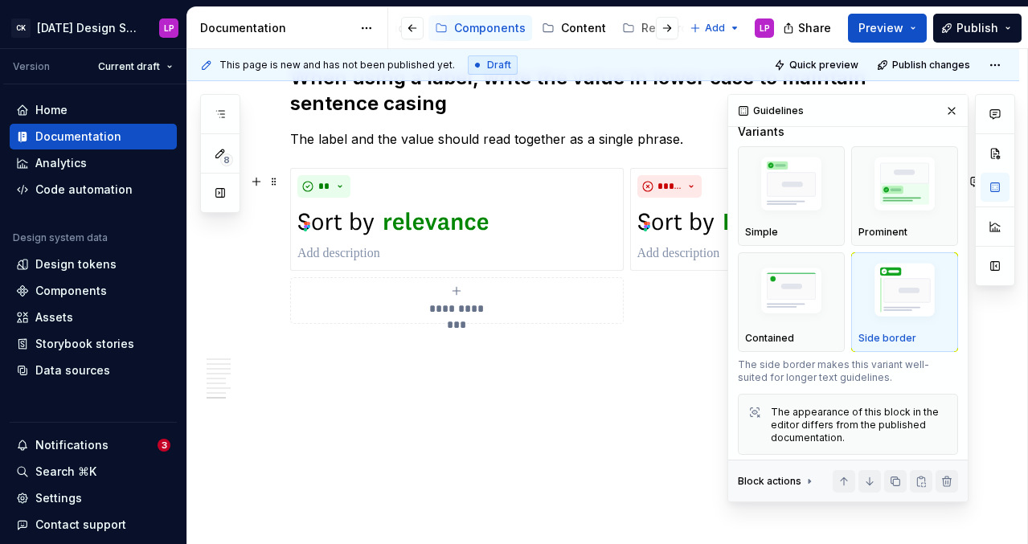
click at [664, 297] on div "**********" at bounding box center [622, 246] width 665 height 156
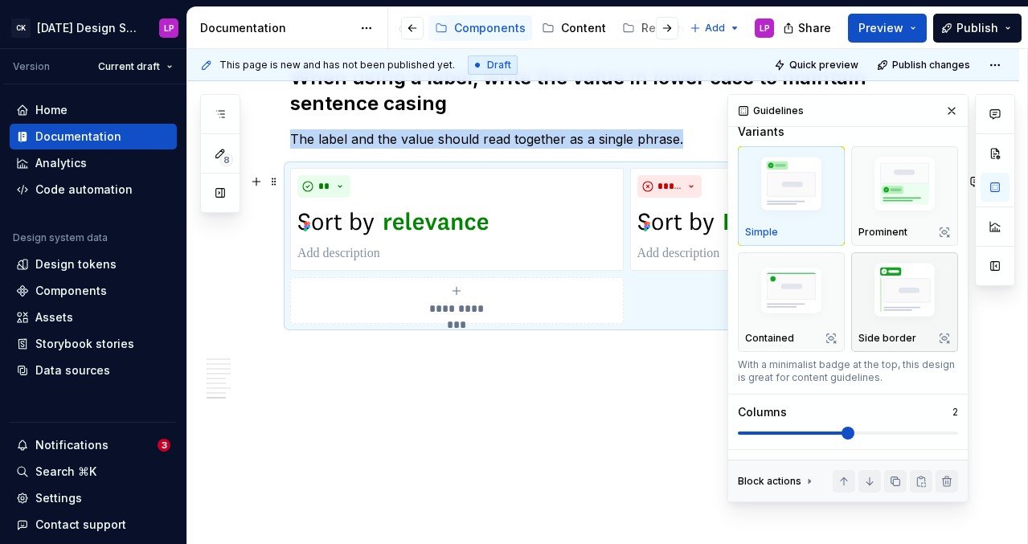
click at [835, 292] on img "button" at bounding box center [905, 292] width 92 height 69
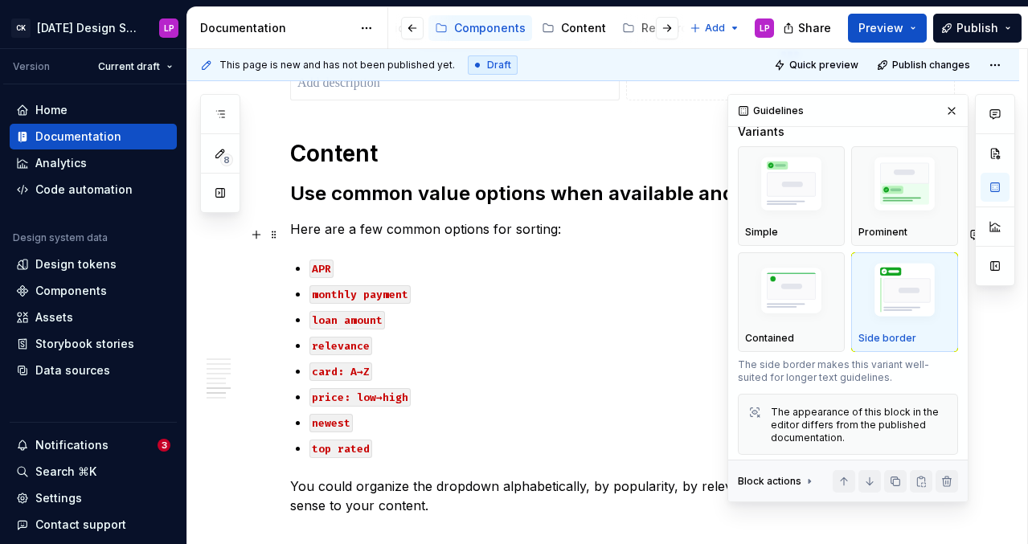
scroll to position [1927, 0]
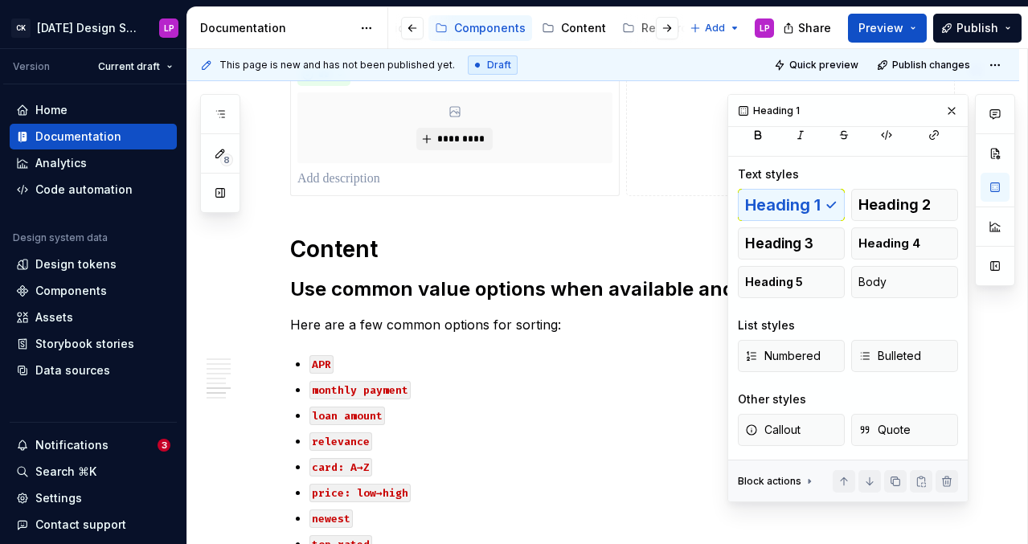
click at [660, 185] on button "**********" at bounding box center [791, 126] width 330 height 140
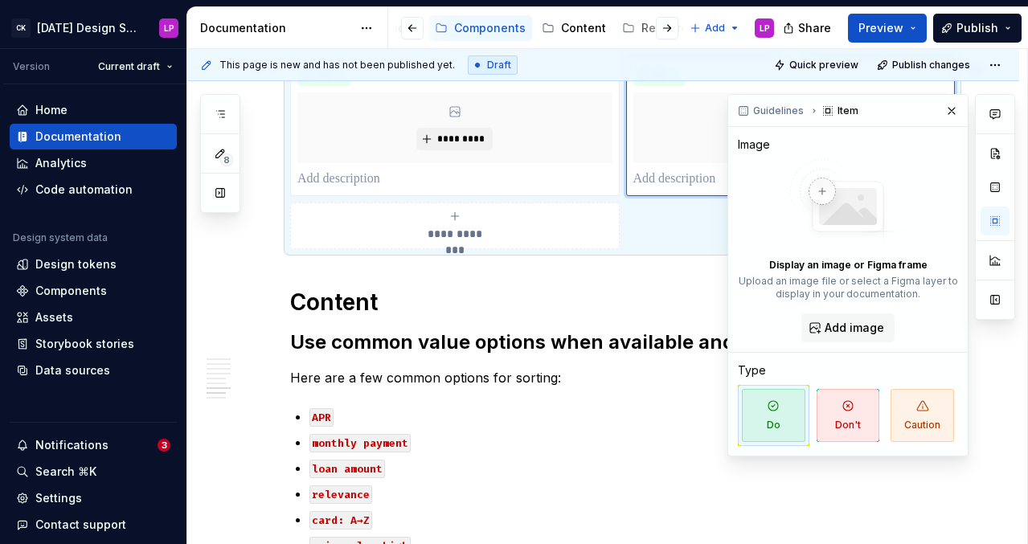
scroll to position [0, 0]
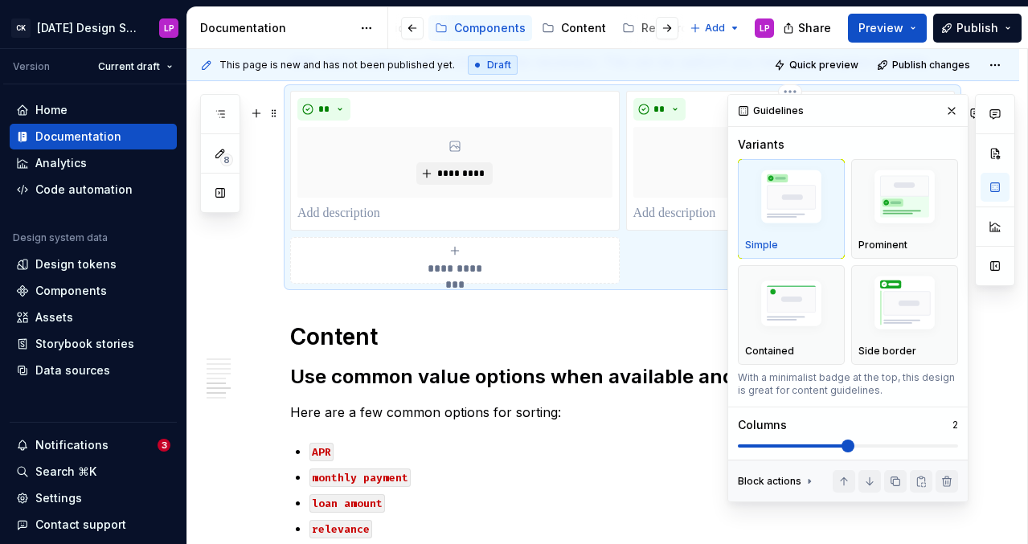
scroll to position [2508, 0]
click at [835, 328] on img "button" at bounding box center [905, 305] width 92 height 69
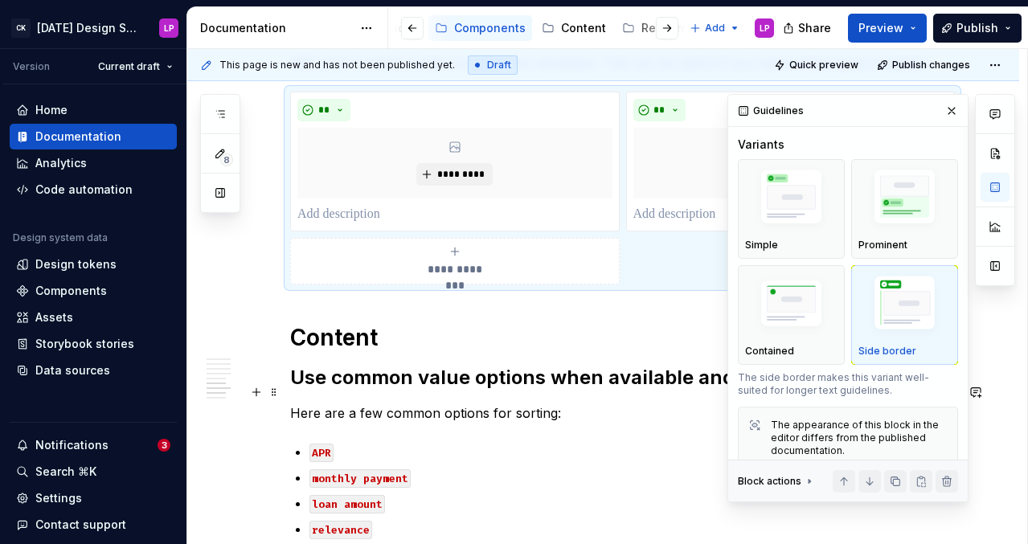
click at [453, 391] on h2 "Use common value options when available and clear organization" at bounding box center [622, 378] width 665 height 26
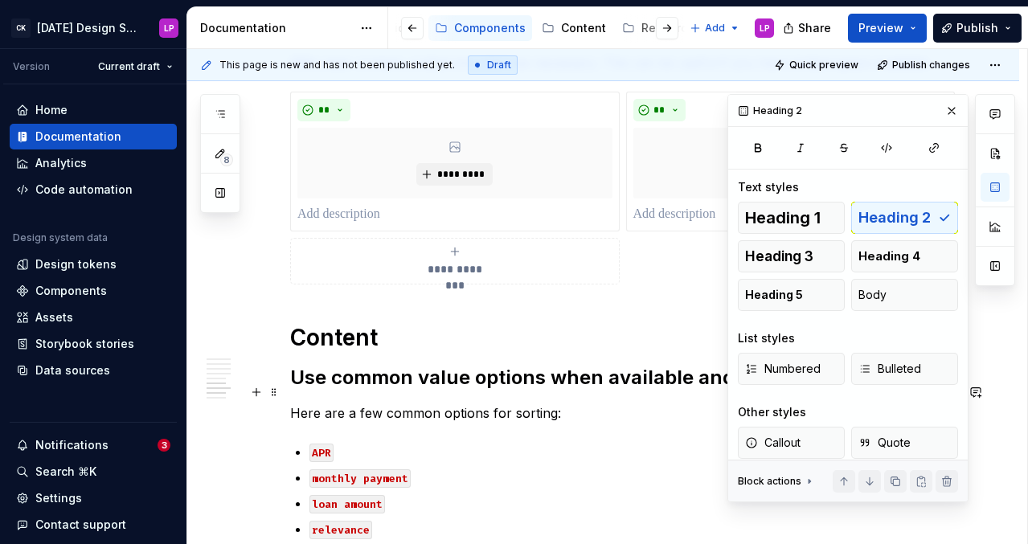
click at [474, 379] on h2 "Use common value options when available and clear organization" at bounding box center [622, 378] width 665 height 26
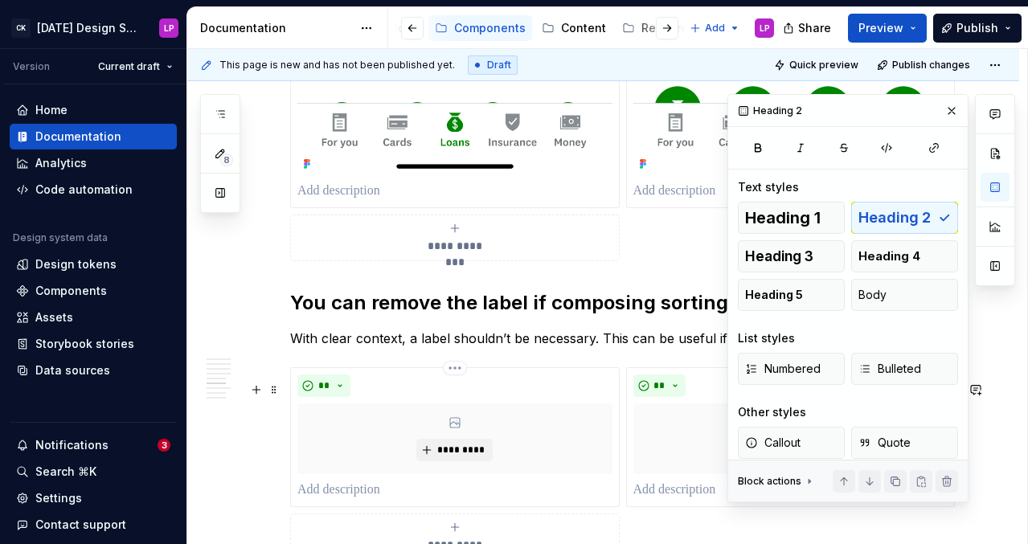
scroll to position [2155, 0]
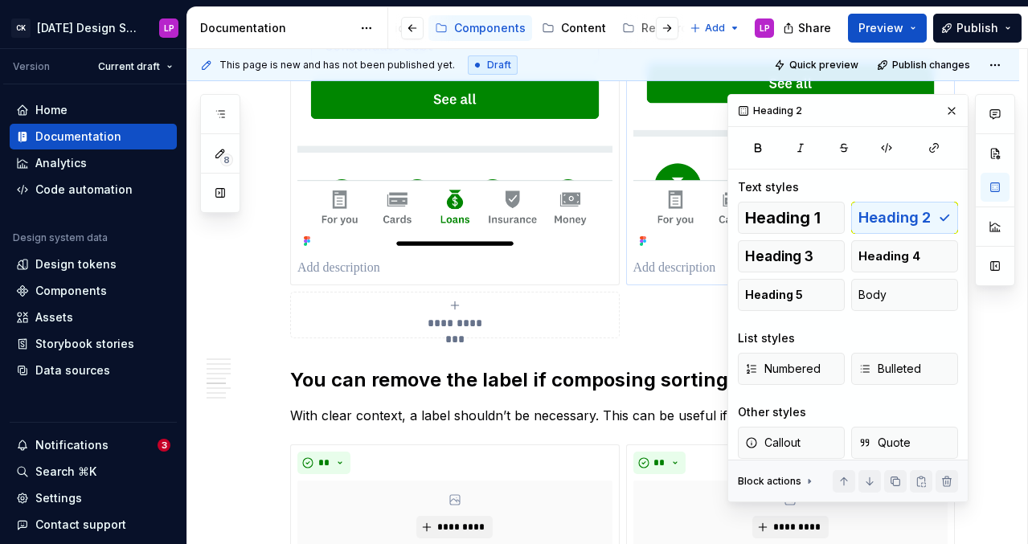
drag, startPoint x: 953, startPoint y: 105, endPoint x: 948, endPoint y: 112, distance: 8.5
click at [835, 105] on button "button" at bounding box center [952, 111] width 23 height 23
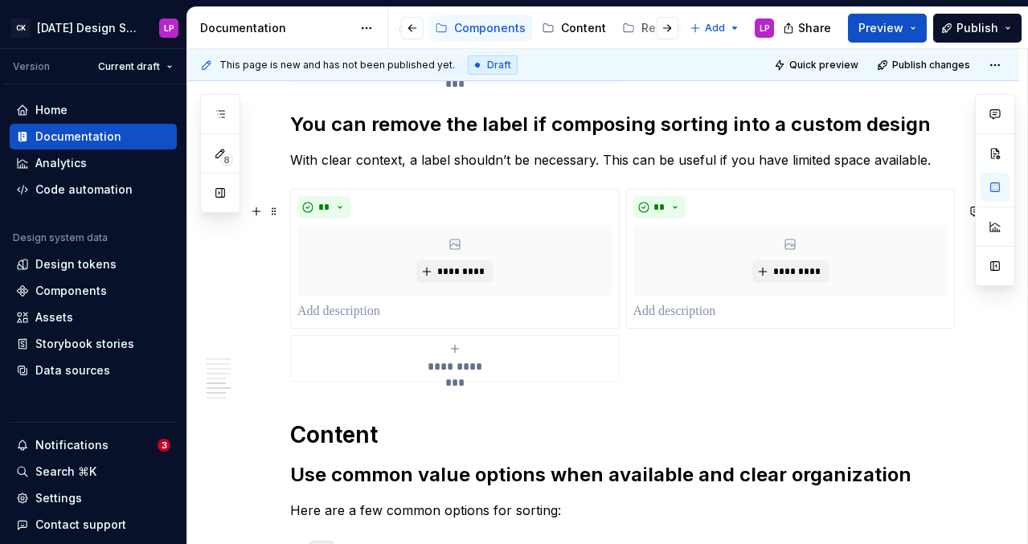
scroll to position [2412, 0]
click at [835, 169] on p "With clear context, a label shouldn’t be necessary. This can be useful if you h…" at bounding box center [622, 159] width 665 height 19
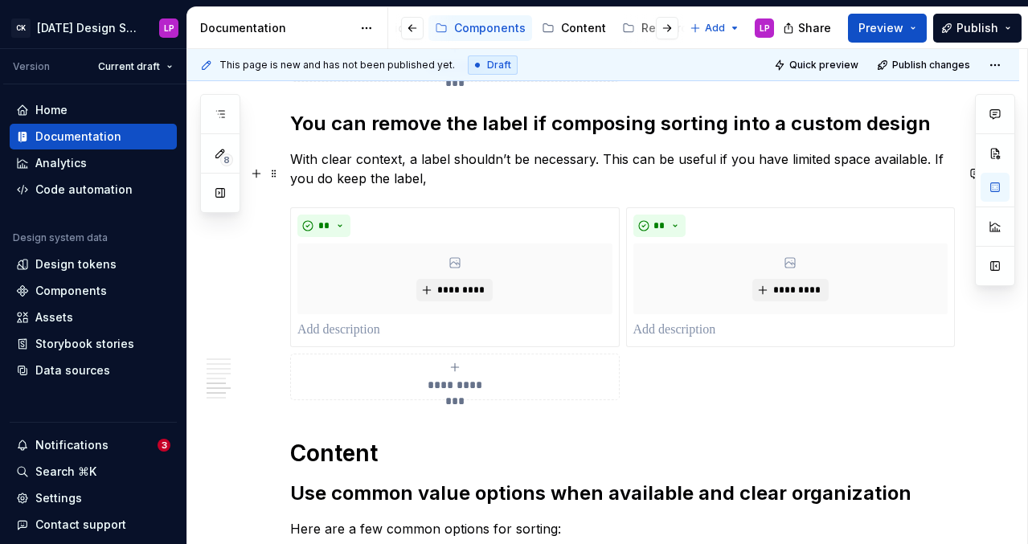
click at [348, 188] on p "With clear context, a label shouldn’t be necessary. This can be useful if you h…" at bounding box center [622, 169] width 665 height 39
click at [428, 188] on p "With clear context, a label shouldn’t be necessary. This can be useful if you h…" at bounding box center [622, 169] width 665 height 39
click at [441, 297] on span "*********" at bounding box center [461, 290] width 49 height 13
type textarea "*"
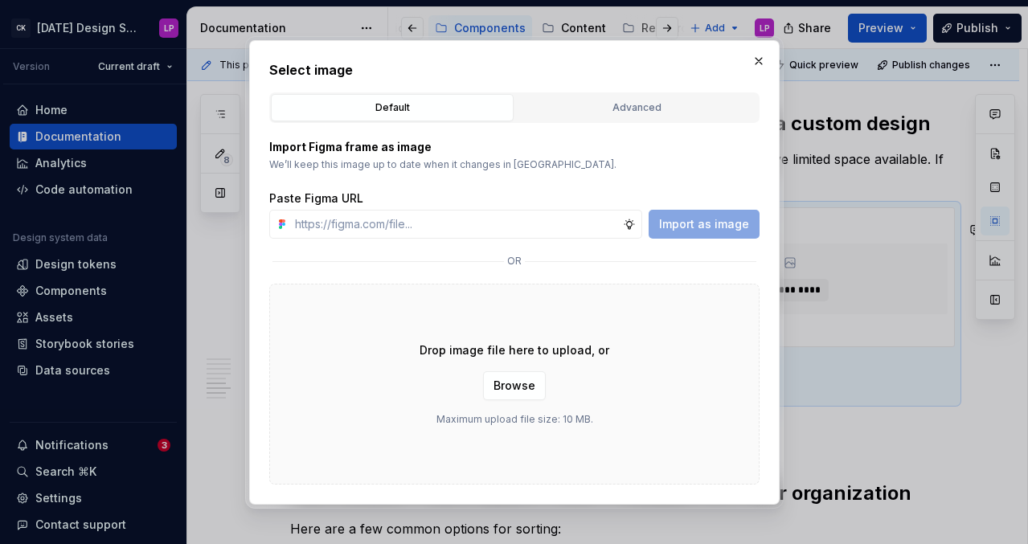
type input "[URL][DOMAIN_NAME]"
click at [722, 227] on span "Import as image" at bounding box center [704, 224] width 90 height 16
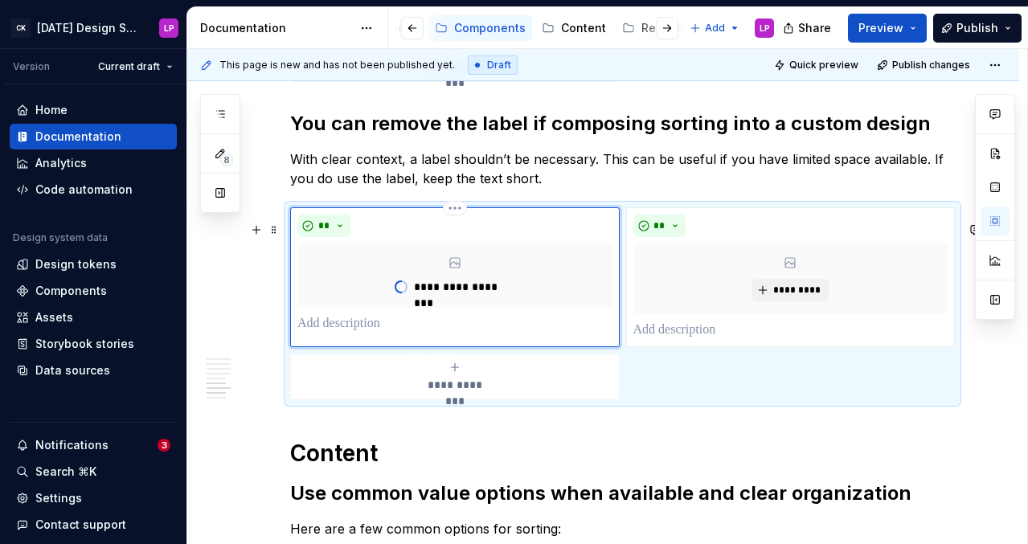
type textarea "*"
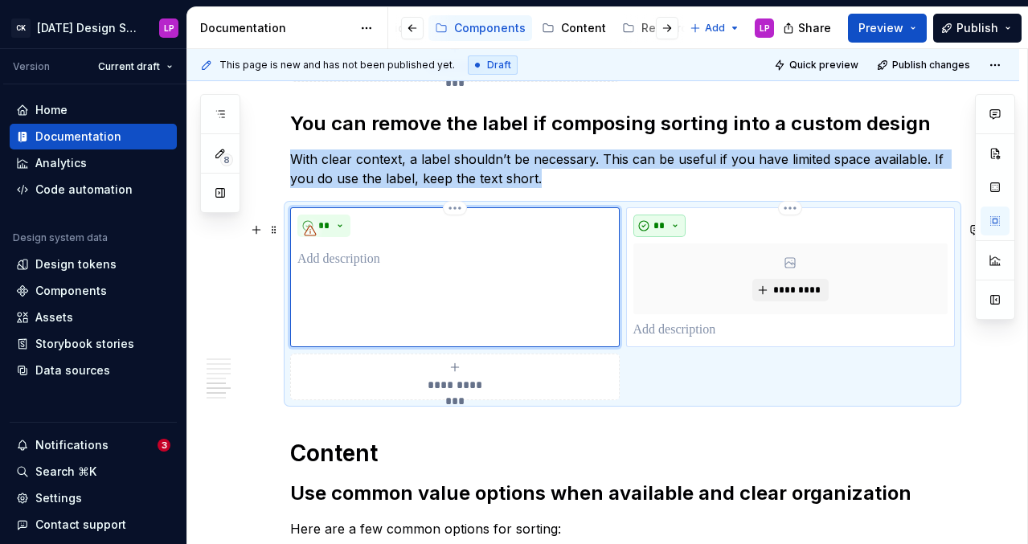
click at [655, 237] on button "**" at bounding box center [660, 226] width 53 height 23
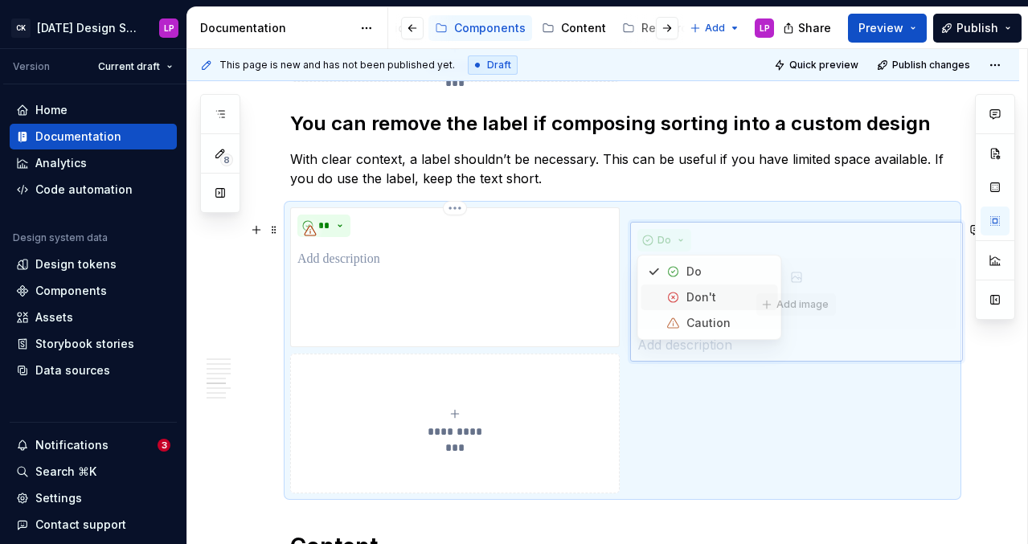
drag, startPoint x: 674, startPoint y: 280, endPoint x: 674, endPoint y: 297, distance: 16.9
click at [674, 297] on body "CK [DATE] Design System LP Version Current draft Home Documentation Analytics C…" at bounding box center [514, 272] width 1028 height 544
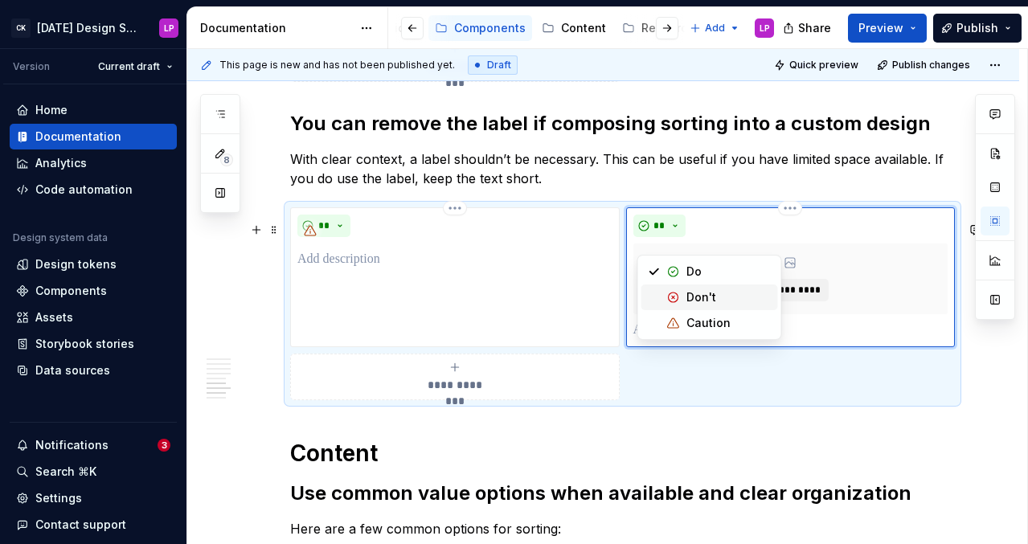
click at [674, 297] on div "Suggestions" at bounding box center [673, 297] width 13 height 13
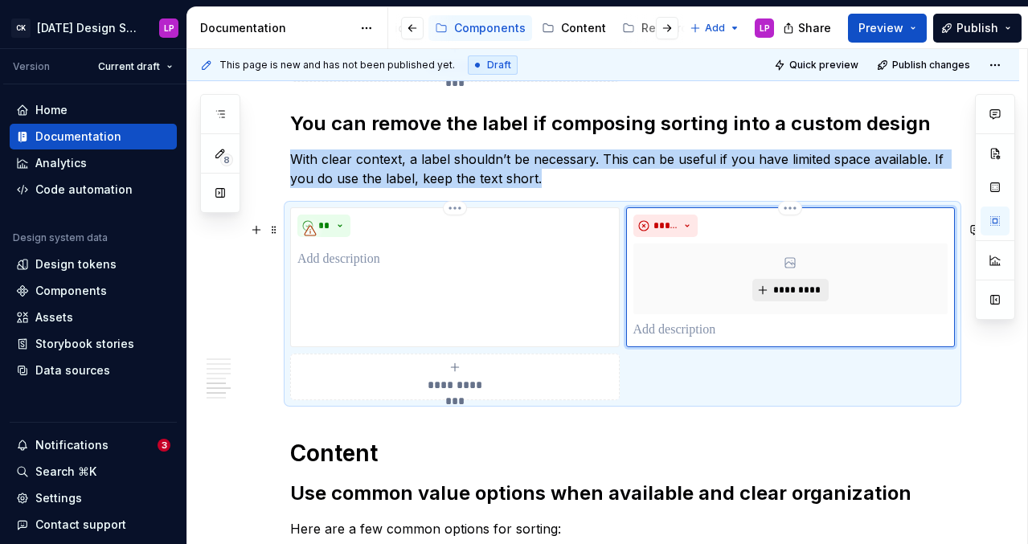
click at [806, 297] on span "*********" at bounding box center [797, 290] width 49 height 13
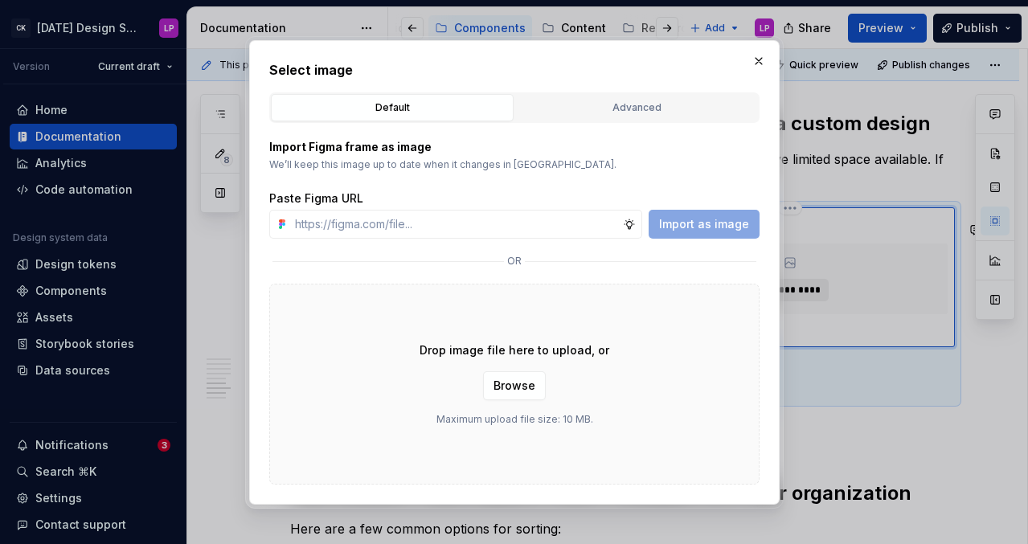
type input "[URL][DOMAIN_NAME]"
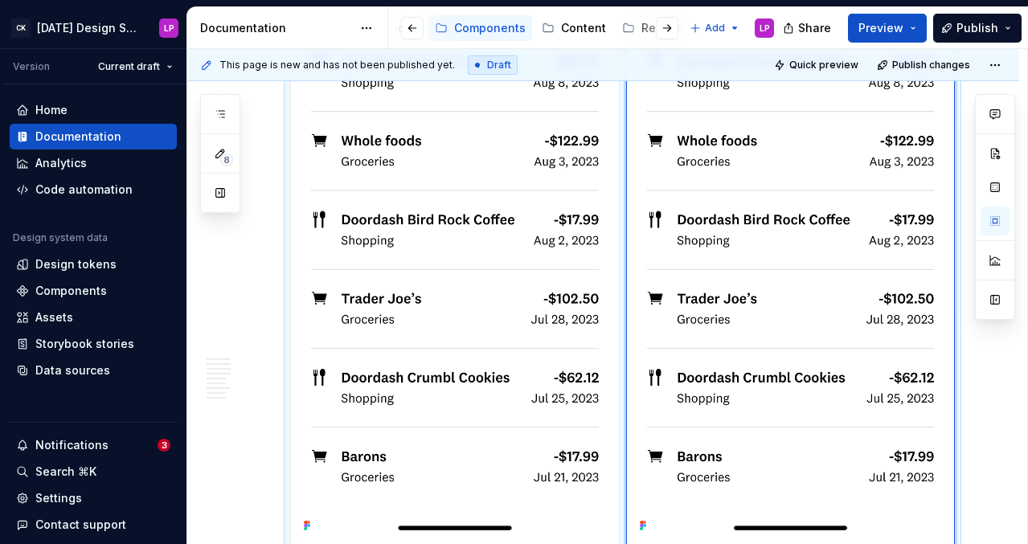
scroll to position [3235, 0]
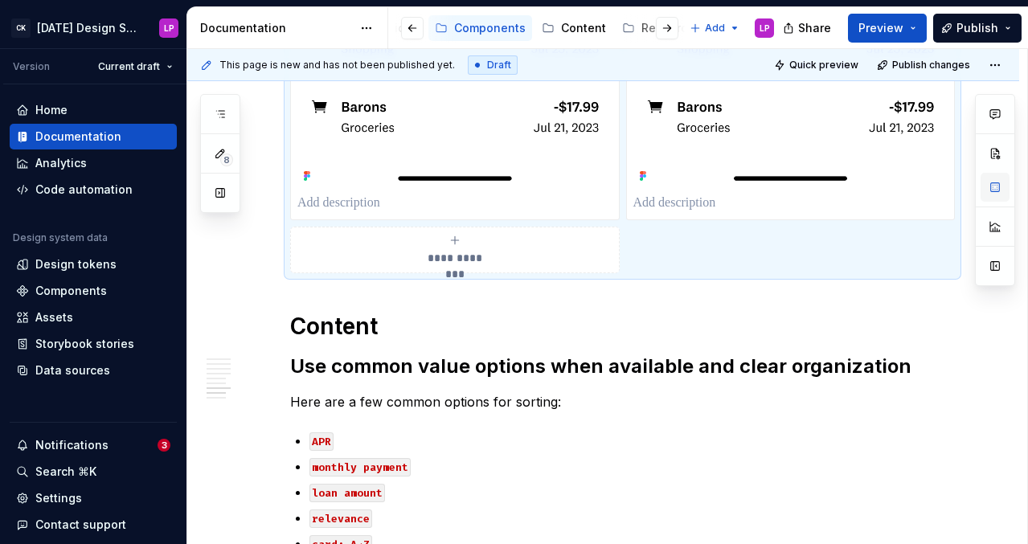
click at [835, 195] on button "button" at bounding box center [995, 187] width 29 height 29
click at [552, 379] on h2 "Use common value options when available and clear organization" at bounding box center [622, 367] width 665 height 26
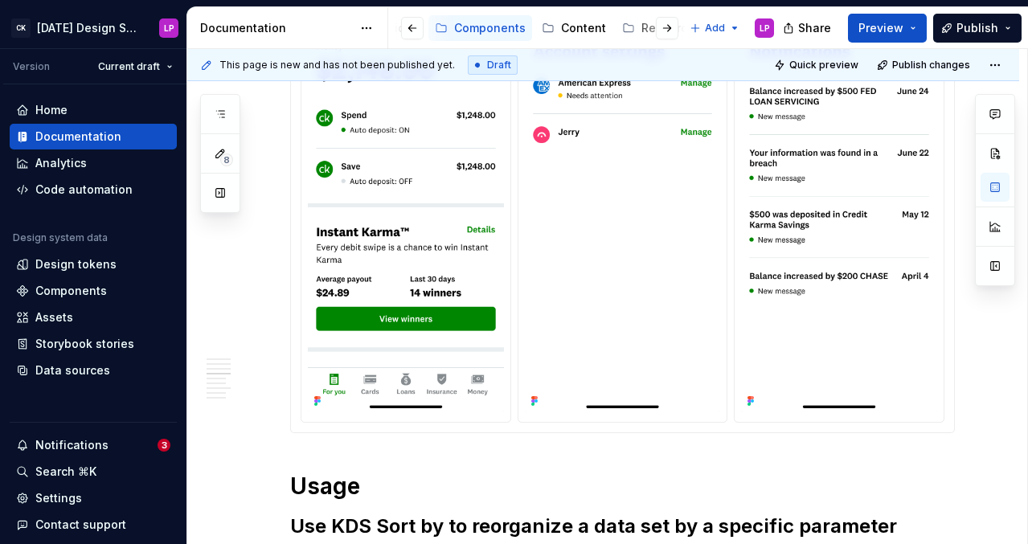
scroll to position [890, 0]
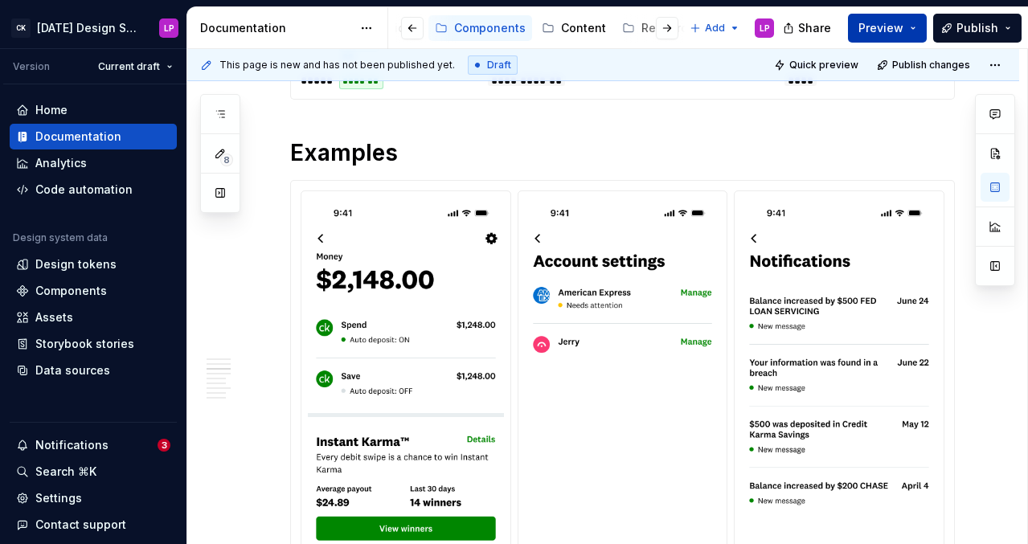
click at [835, 30] on span "Preview" at bounding box center [881, 28] width 45 height 16
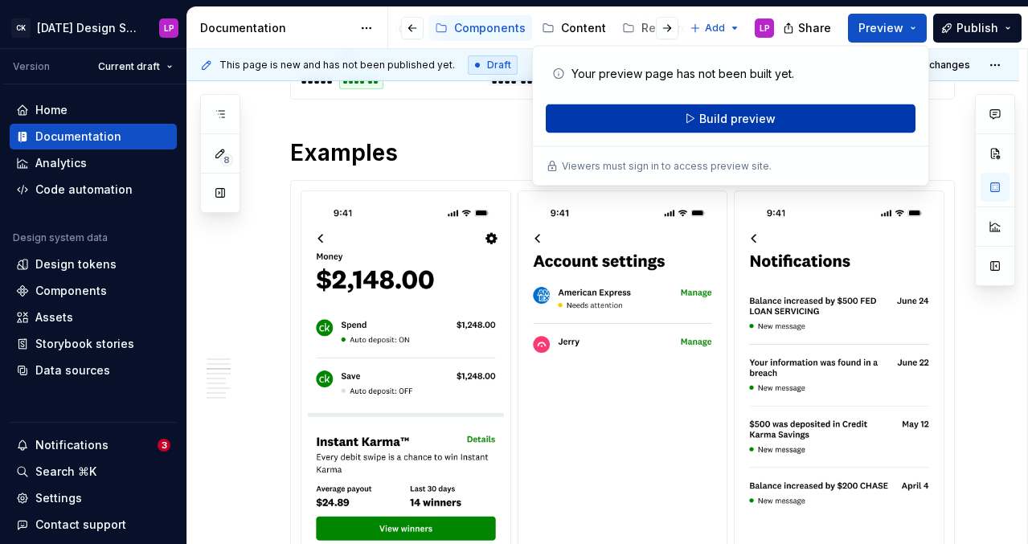
click at [765, 118] on span "Build preview" at bounding box center [737, 119] width 76 height 16
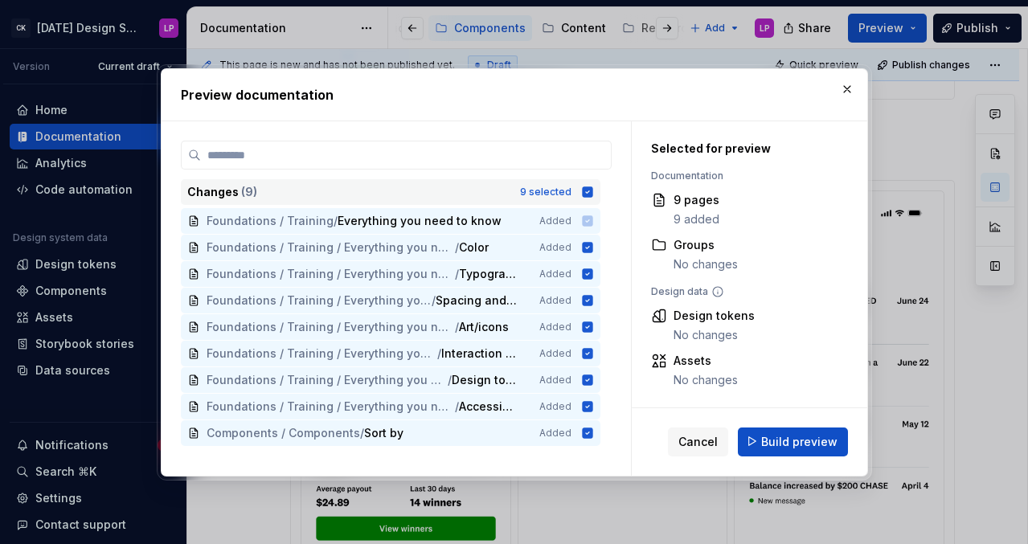
click at [593, 187] on icon at bounding box center [587, 192] width 10 height 10
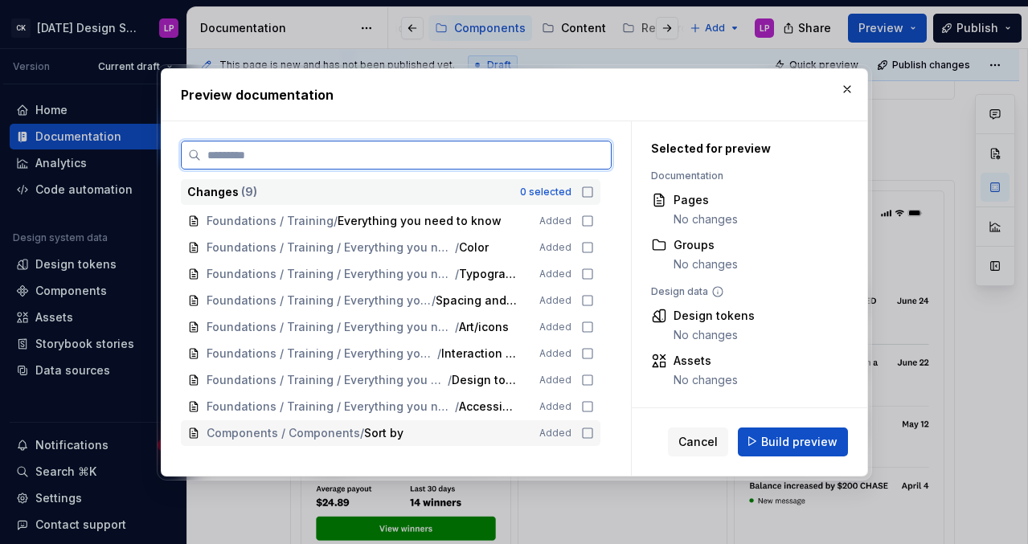
click at [594, 438] on icon at bounding box center [587, 433] width 13 height 13
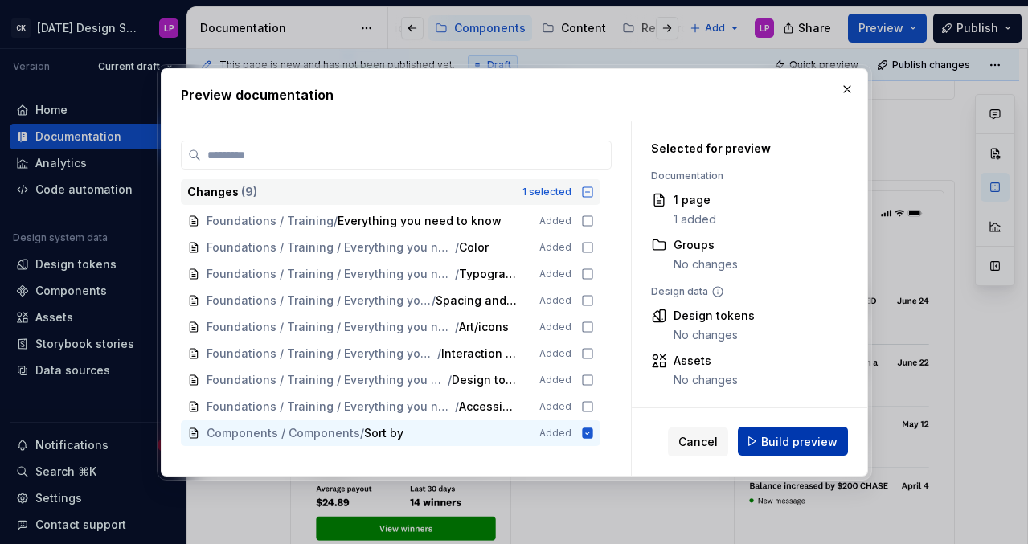
click at [824, 443] on span "Build preview" at bounding box center [799, 441] width 76 height 16
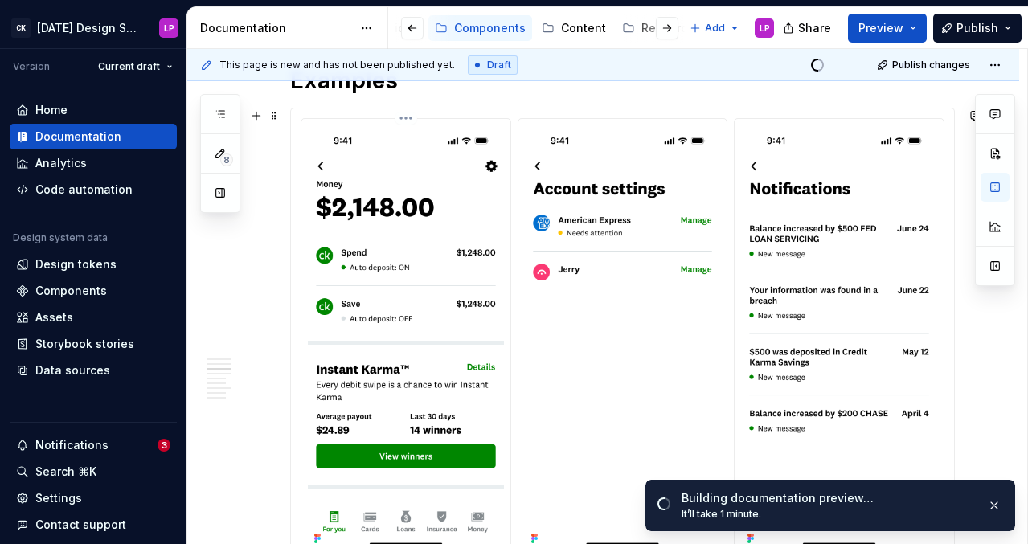
scroll to position [968, 0]
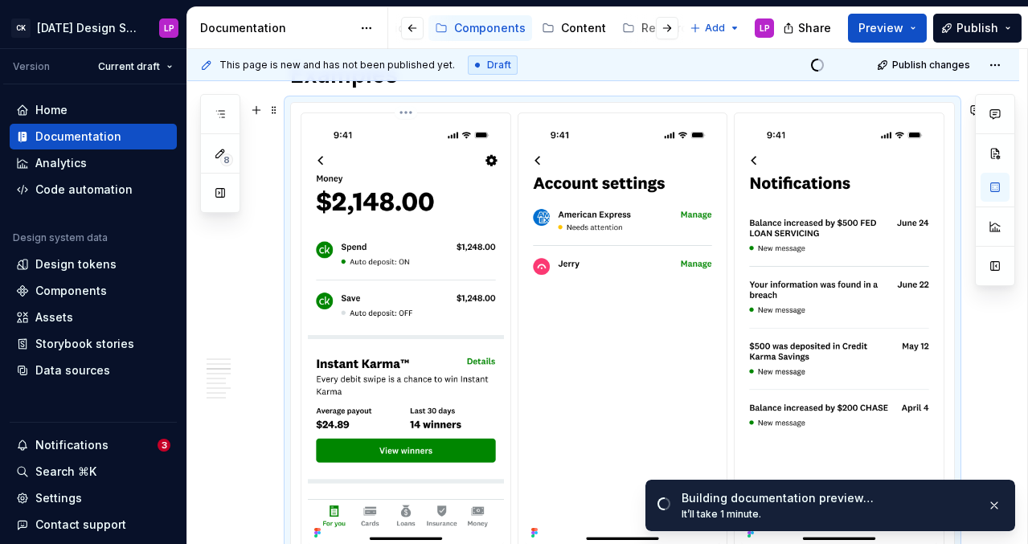
click at [434, 253] on img at bounding box center [406, 332] width 196 height 424
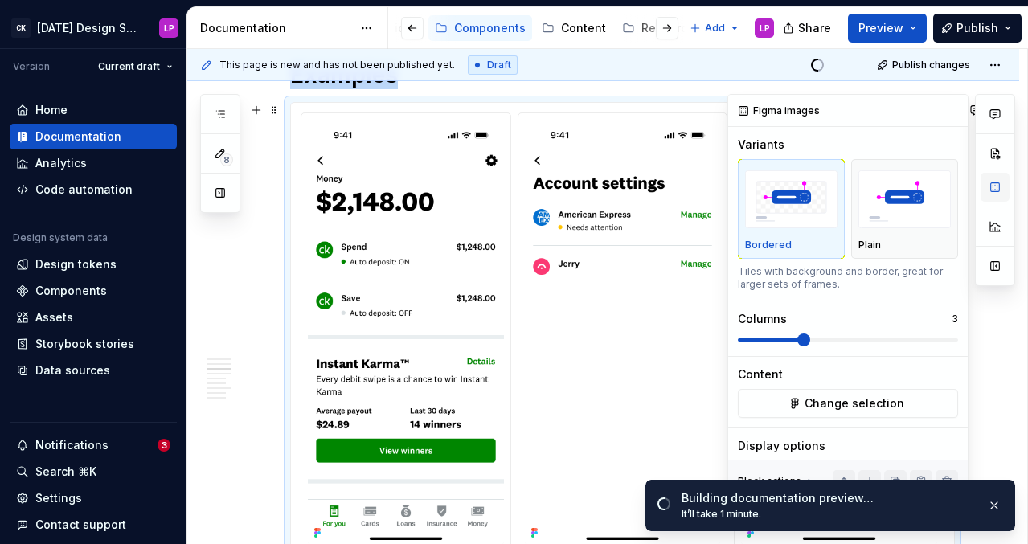
click at [835, 178] on button "button" at bounding box center [995, 187] width 29 height 29
click at [835, 186] on button "button" at bounding box center [995, 187] width 29 height 29
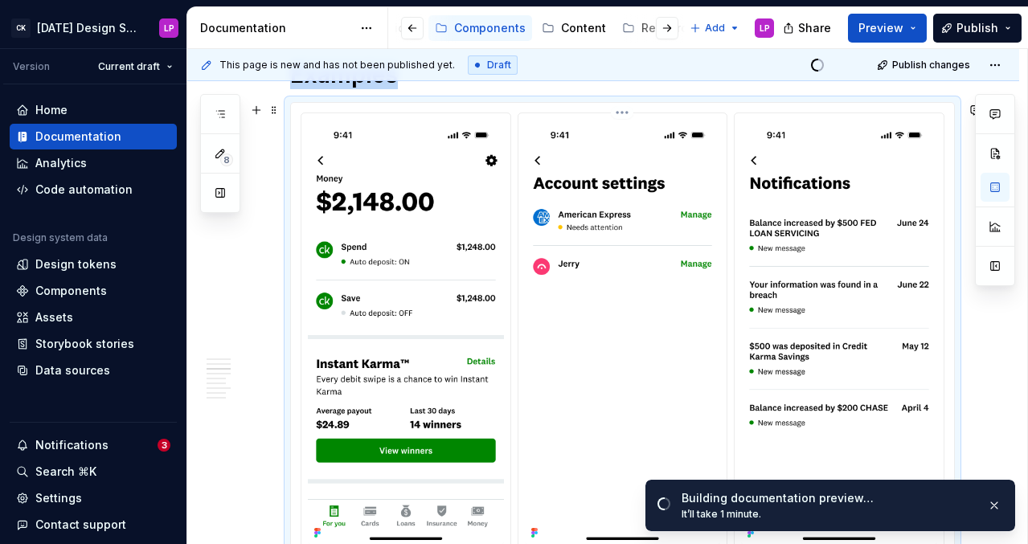
click at [701, 252] on img at bounding box center [623, 332] width 196 height 424
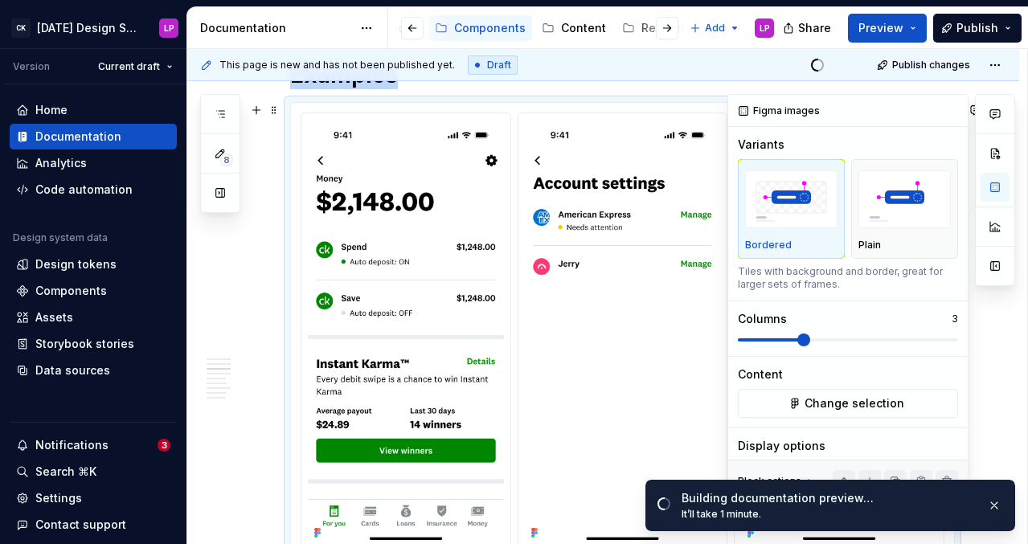
scroll to position [114, 0]
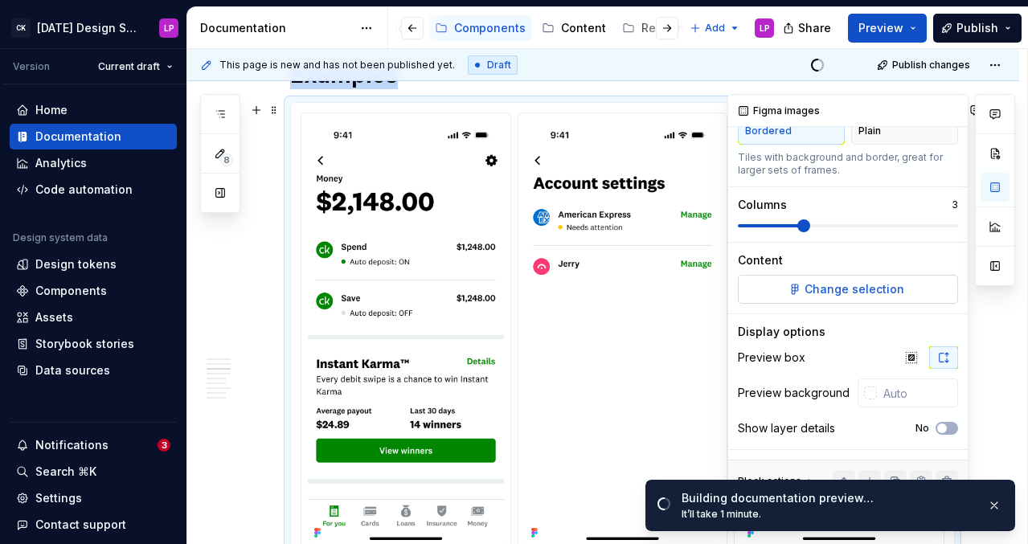
click at [835, 295] on span "Change selection" at bounding box center [855, 289] width 100 height 16
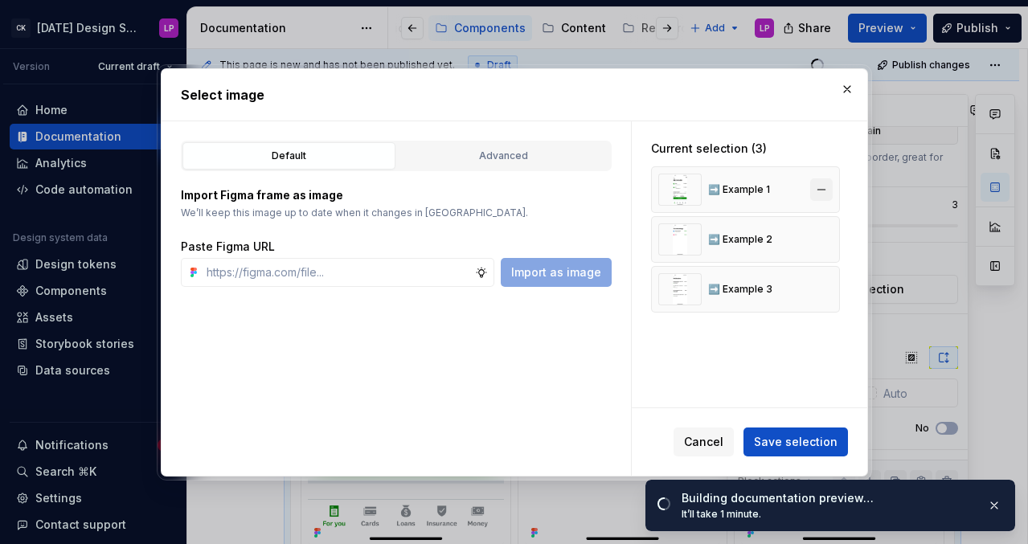
click at [828, 185] on button "button" at bounding box center [821, 189] width 23 height 23
type textarea "*"
click at [832, 187] on button "button" at bounding box center [821, 189] width 23 height 23
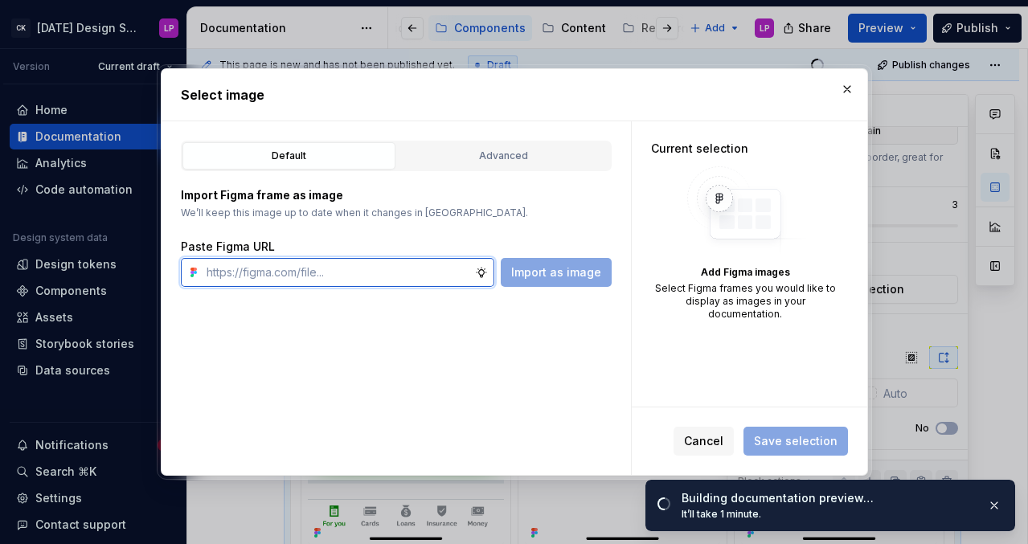
click at [415, 275] on input "text" at bounding box center [337, 272] width 275 height 29
paste input "[URL][DOMAIN_NAME]"
type input "[URL][DOMAIN_NAME]"
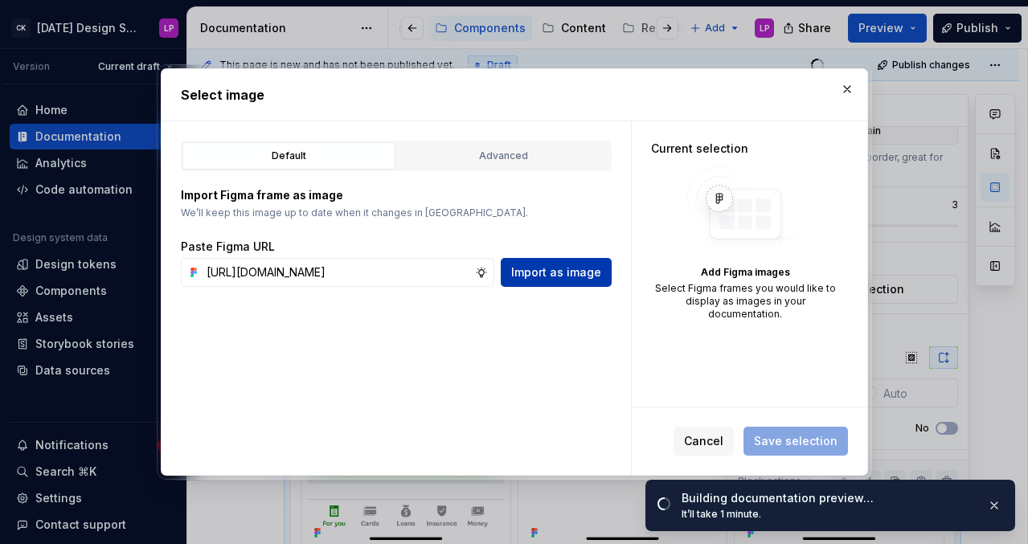
click at [556, 269] on span "Import as image" at bounding box center [556, 272] width 90 height 16
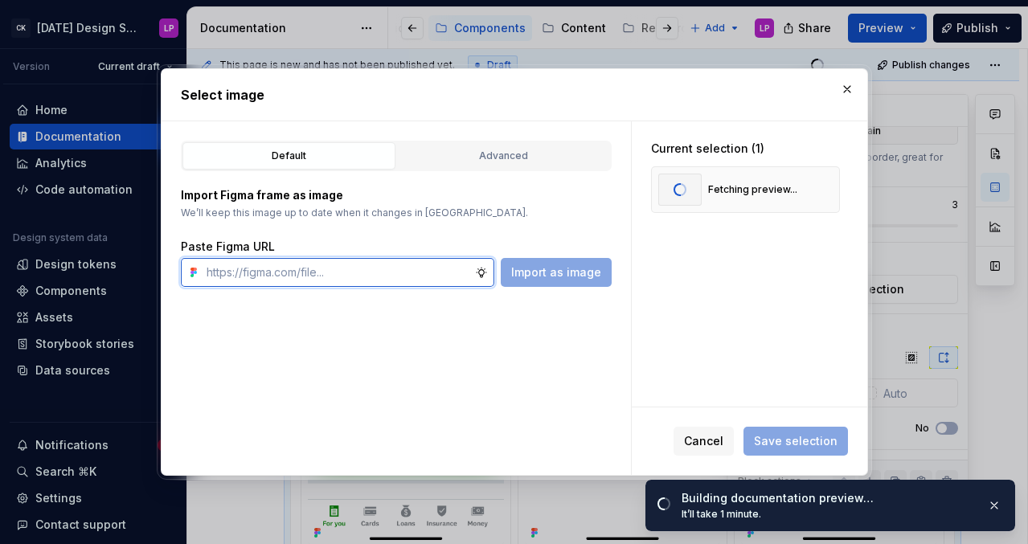
click at [424, 277] on input "text" at bounding box center [337, 272] width 275 height 29
paste input "[URL][DOMAIN_NAME]"
type input "[URL][DOMAIN_NAME]"
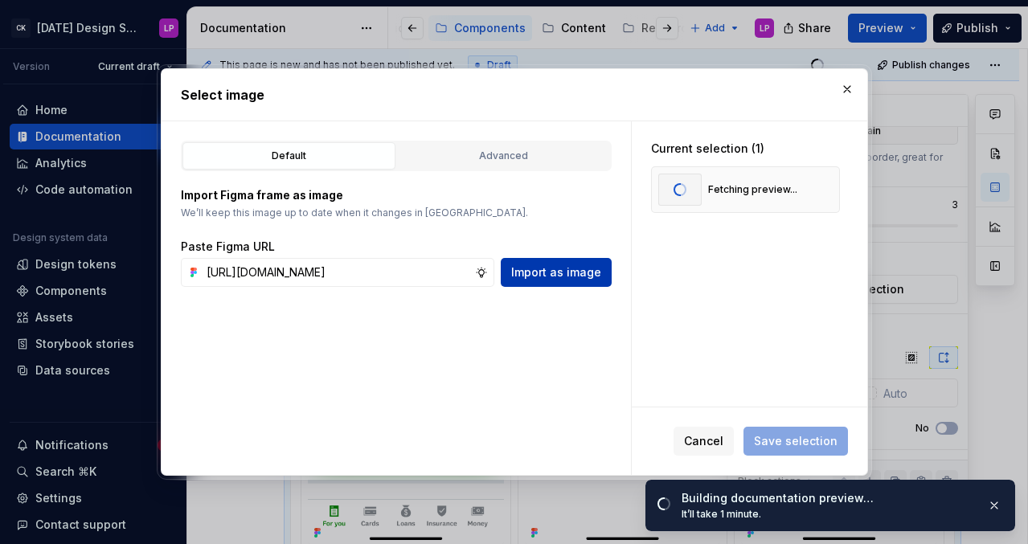
click at [540, 271] on span "Import as image" at bounding box center [556, 272] width 90 height 16
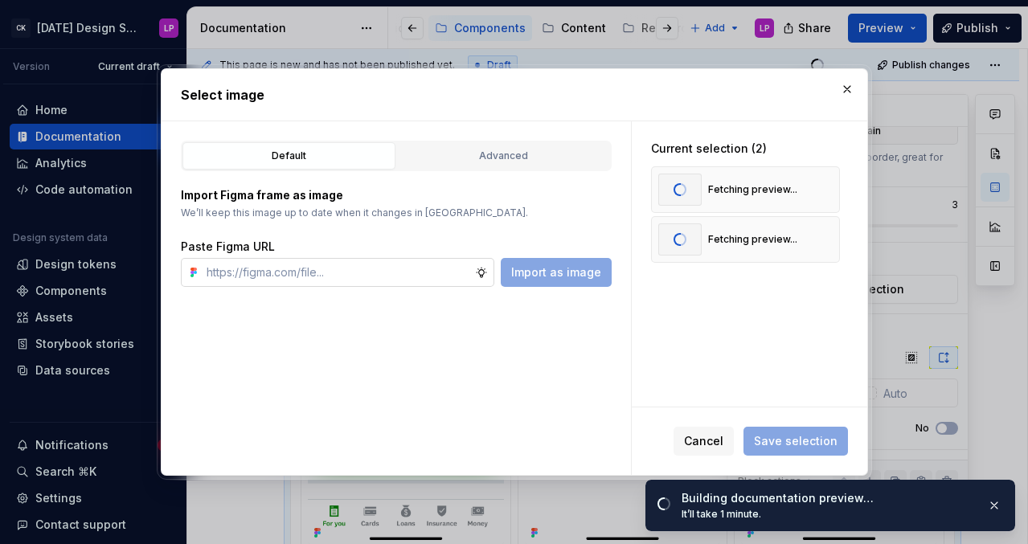
click at [408, 277] on input "text" at bounding box center [337, 272] width 275 height 29
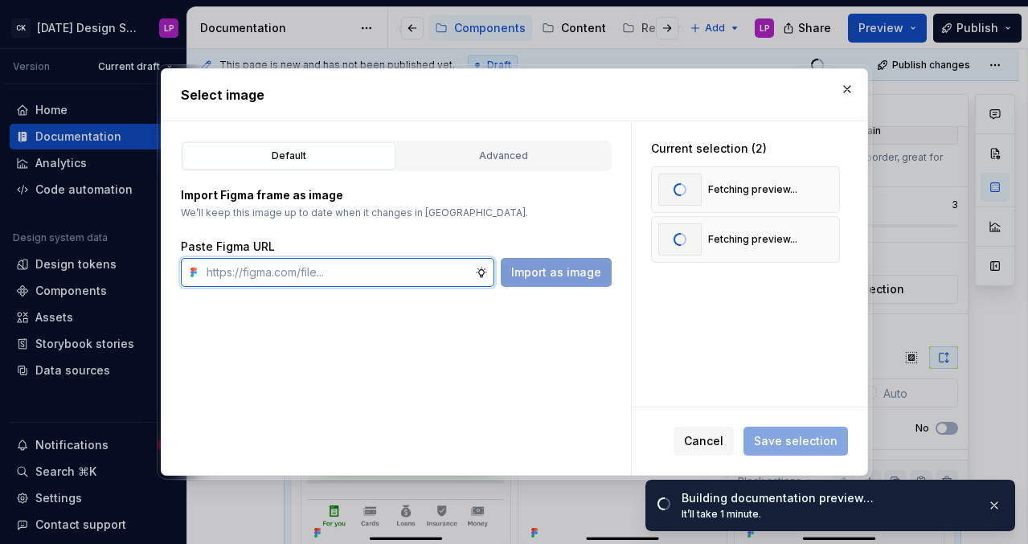
paste input "[URL][DOMAIN_NAME]"
type input "[URL][DOMAIN_NAME]"
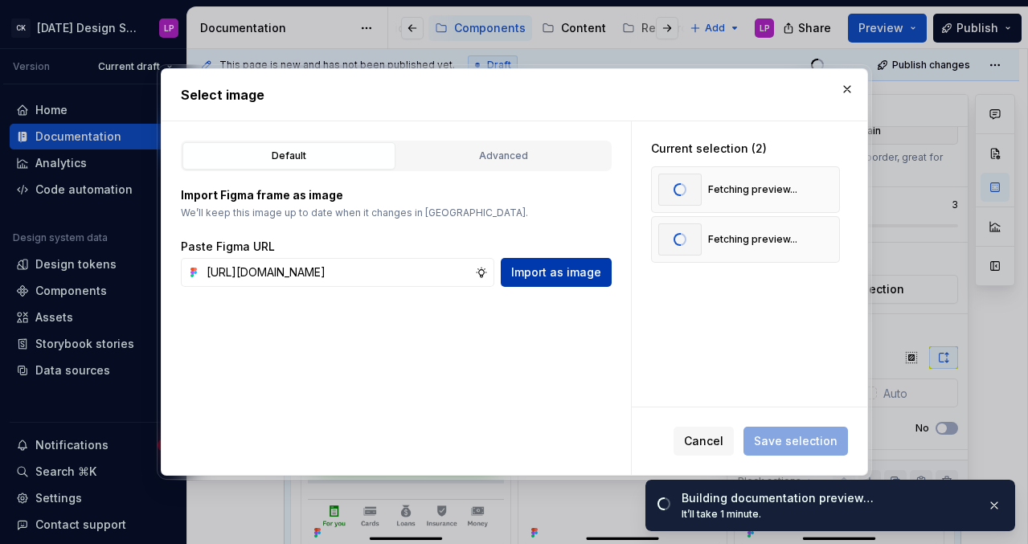
click at [561, 276] on span "Import as image" at bounding box center [556, 272] width 90 height 16
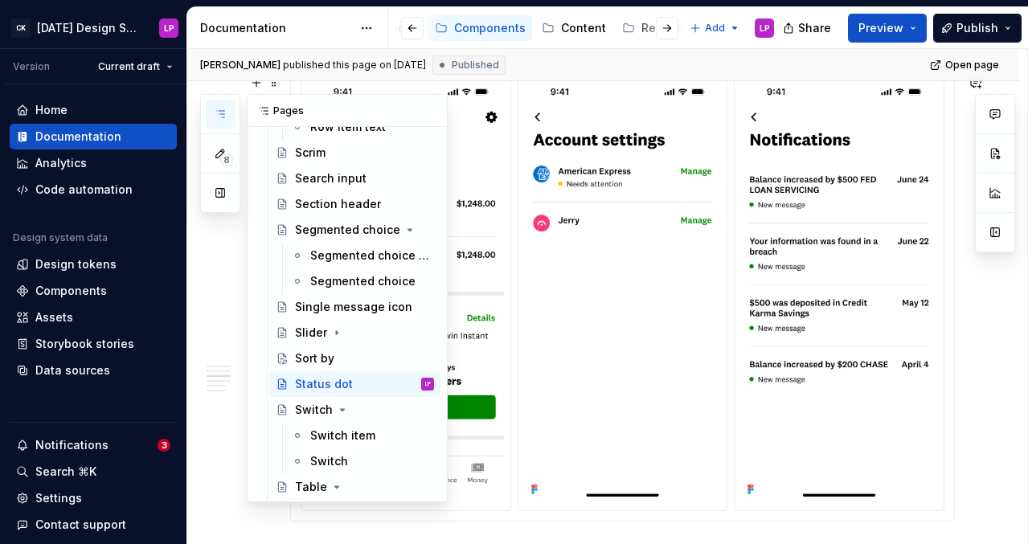
scroll to position [2782, 0]
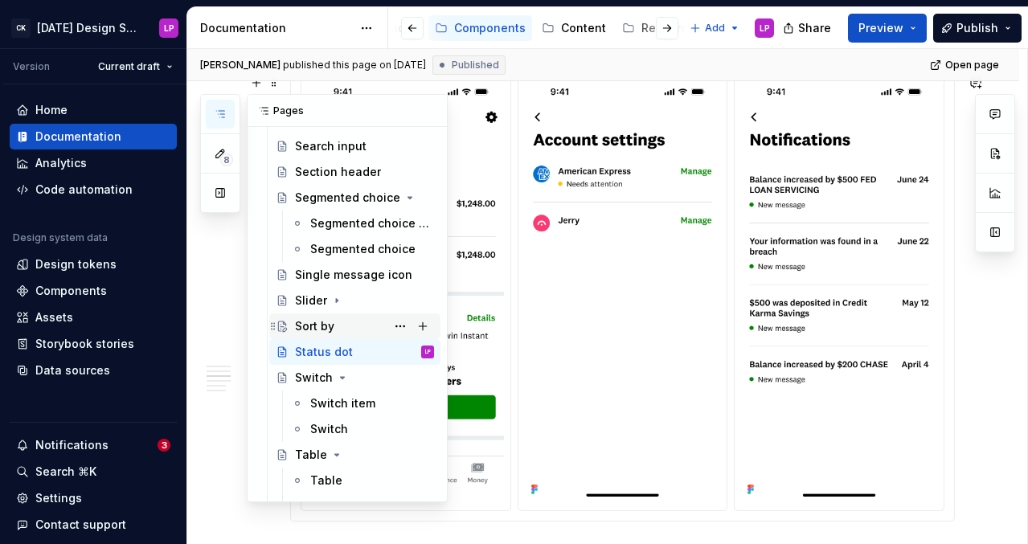
click at [329, 330] on div "Sort by" at bounding box center [314, 326] width 39 height 16
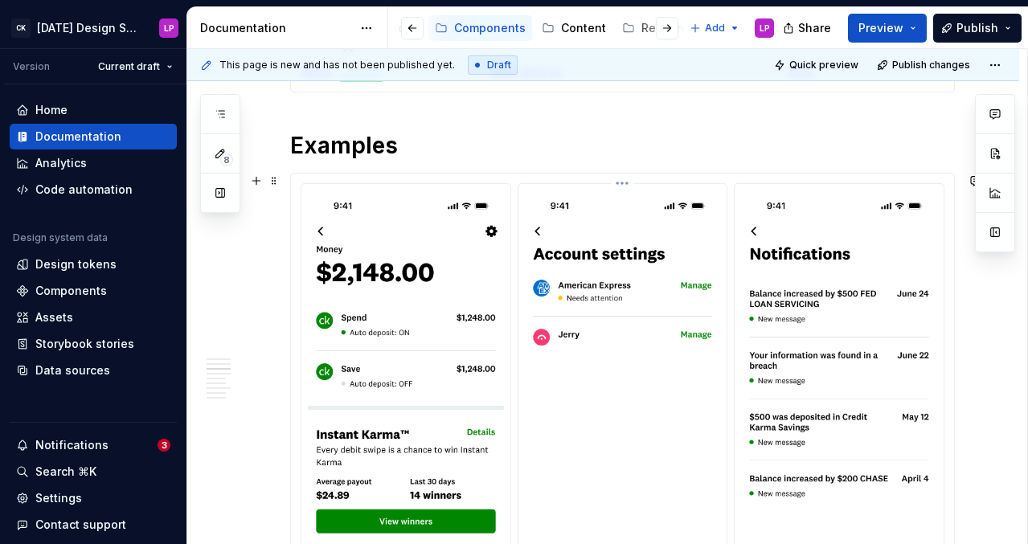
scroll to position [882, 0]
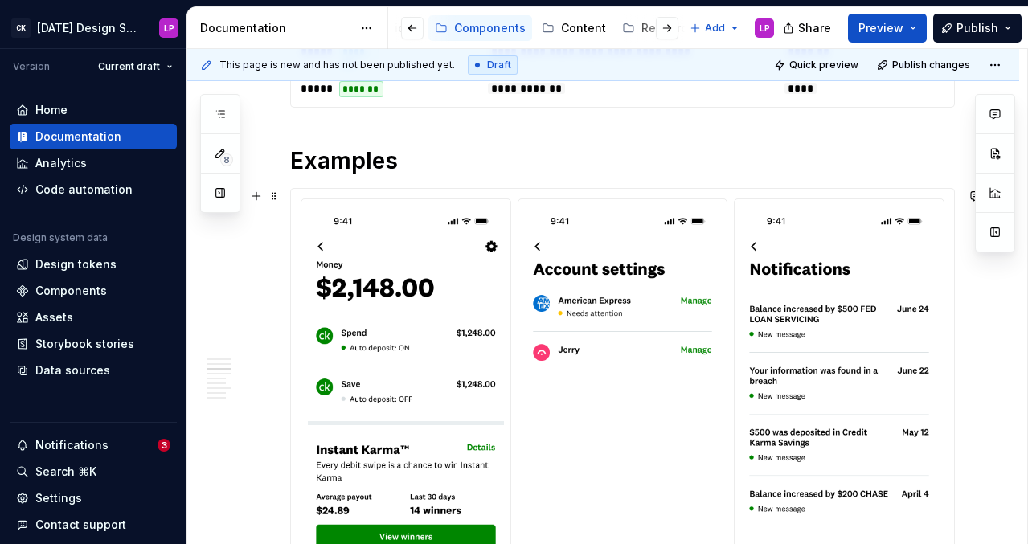
click at [651, 191] on div at bounding box center [622, 419] width 663 height 461
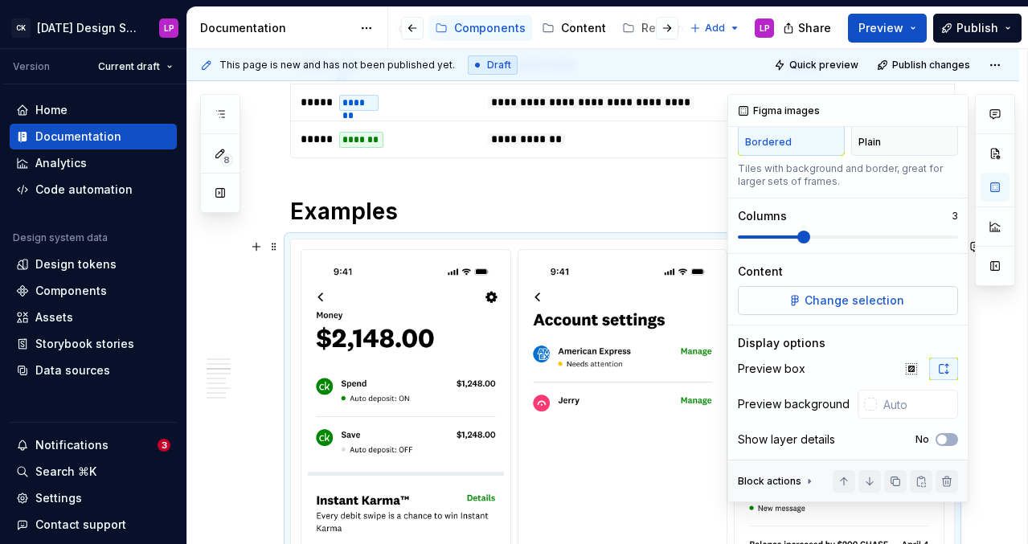
scroll to position [114, 0]
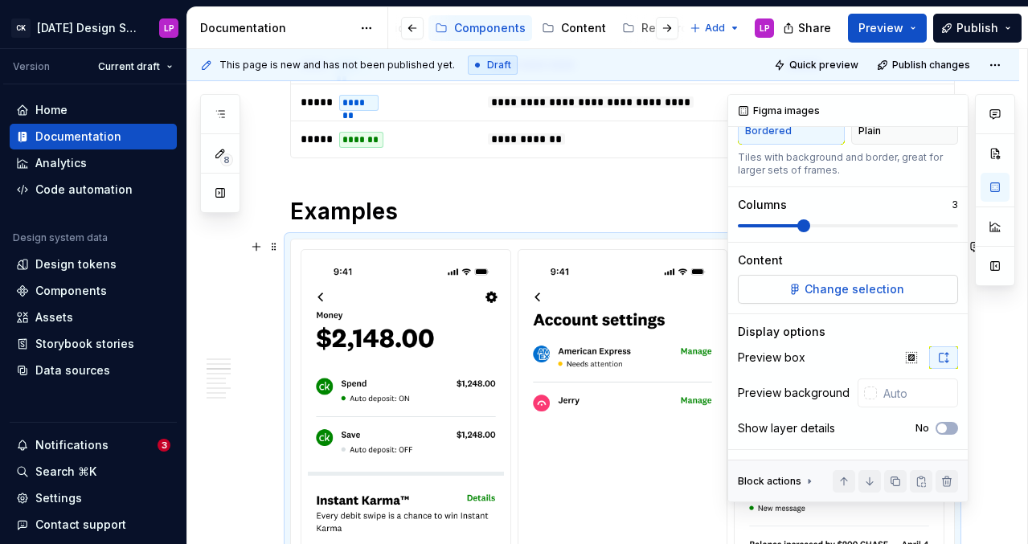
click at [835, 293] on span "Change selection" at bounding box center [855, 289] width 100 height 16
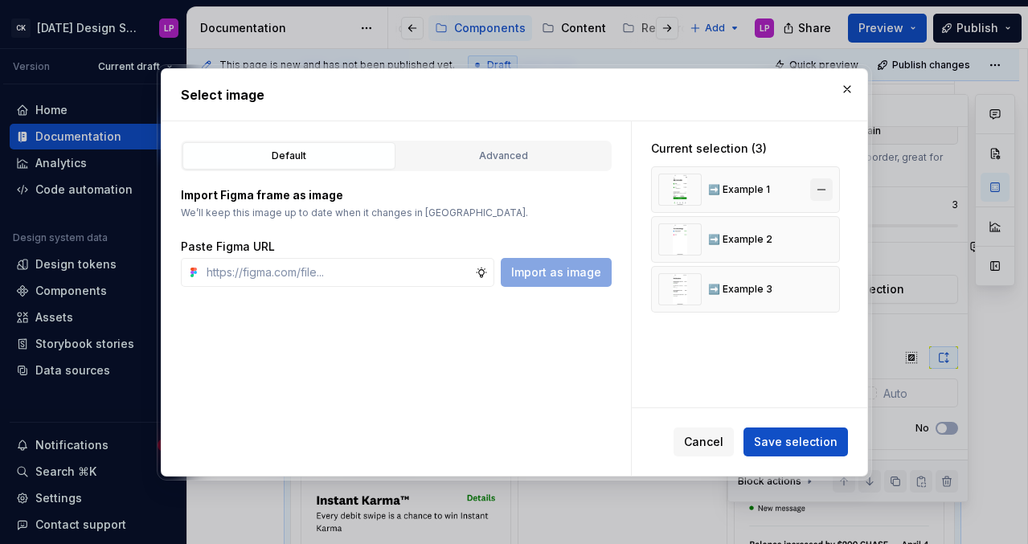
click at [821, 182] on button "button" at bounding box center [821, 189] width 23 height 23
type textarea "*"
click at [825, 183] on button "button" at bounding box center [821, 189] width 23 height 23
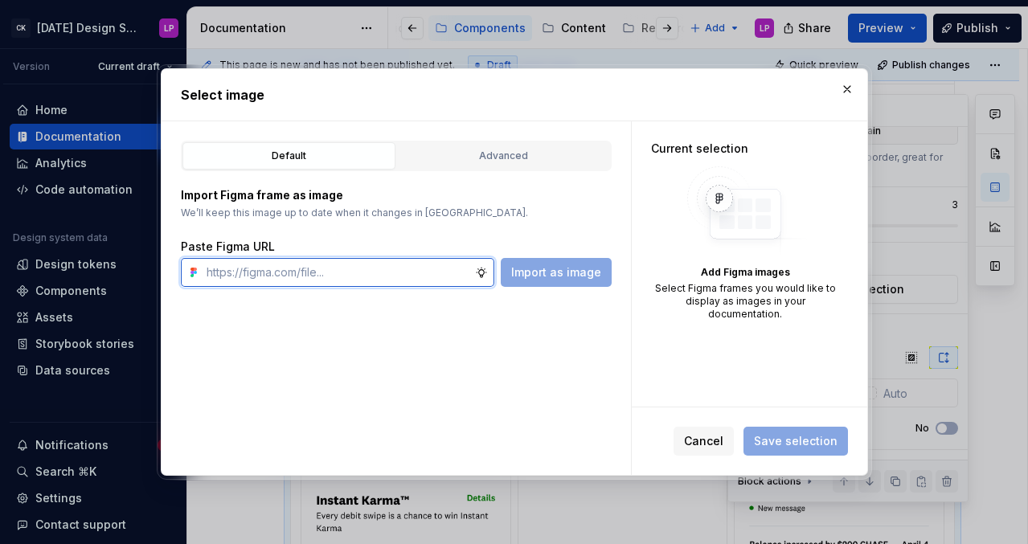
click at [346, 278] on input "text" at bounding box center [337, 272] width 275 height 29
paste input "[URL][DOMAIN_NAME]"
type input "[URL][DOMAIN_NAME]"
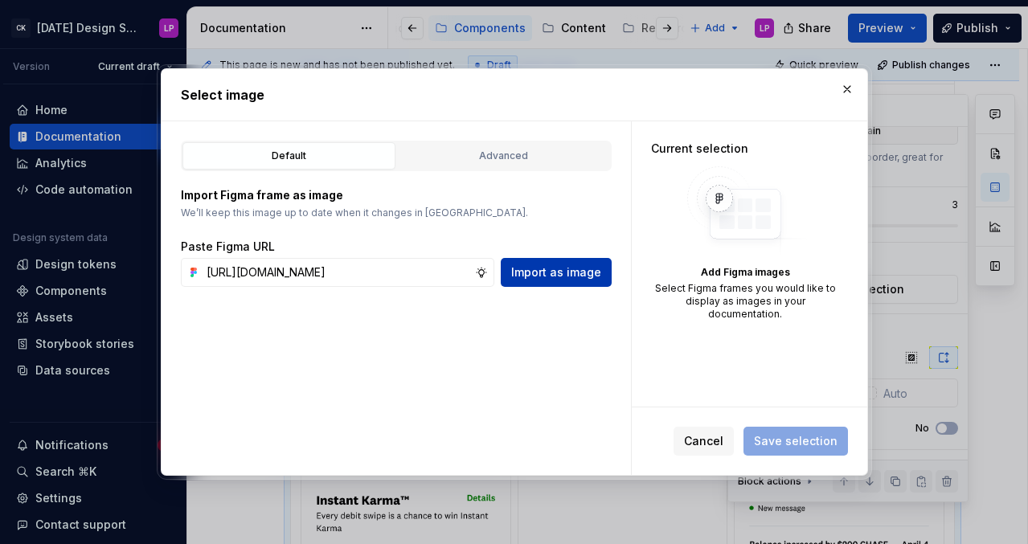
click at [592, 271] on span "Import as image" at bounding box center [556, 272] width 90 height 16
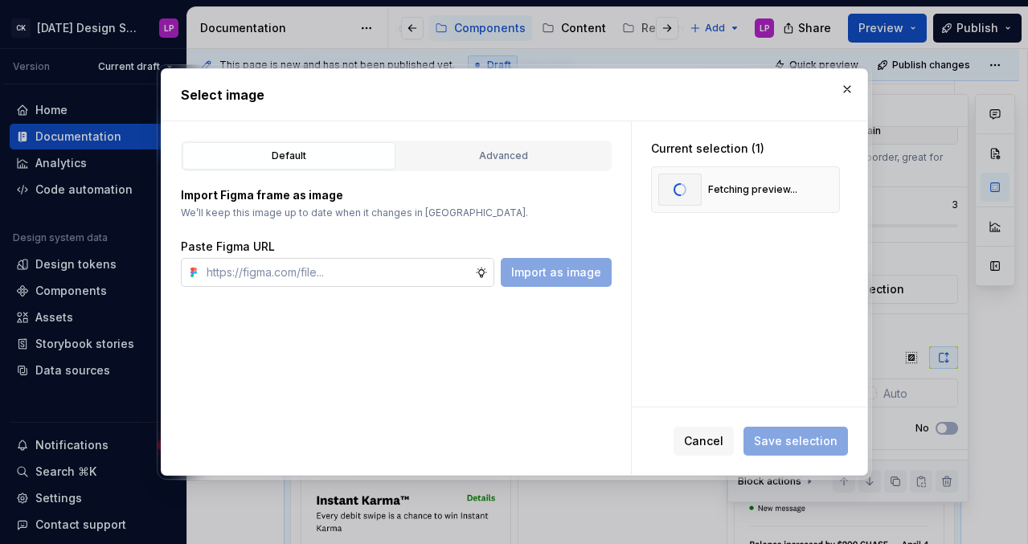
click at [371, 284] on input "text" at bounding box center [337, 272] width 275 height 29
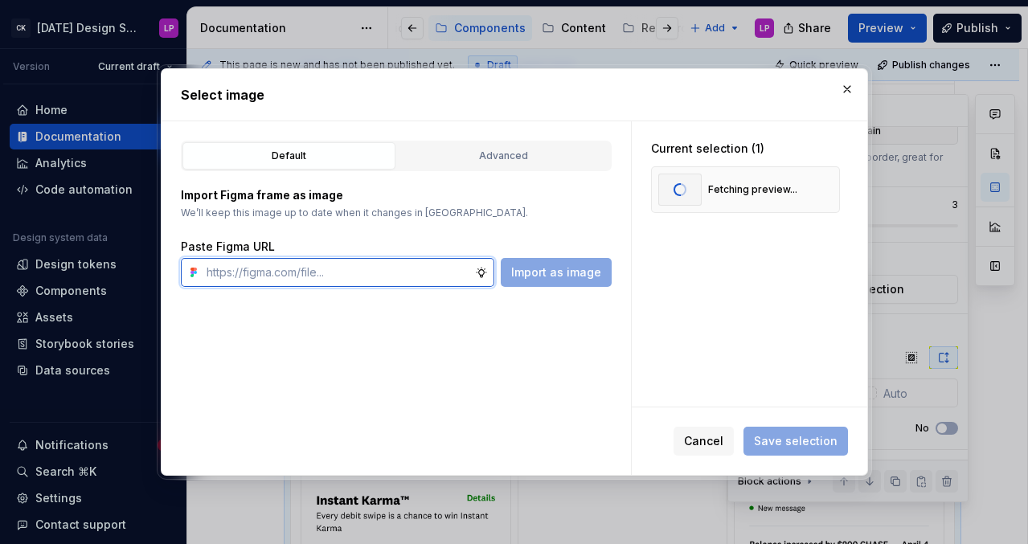
paste input "[URL][DOMAIN_NAME]"
type input "[URL][DOMAIN_NAME]"
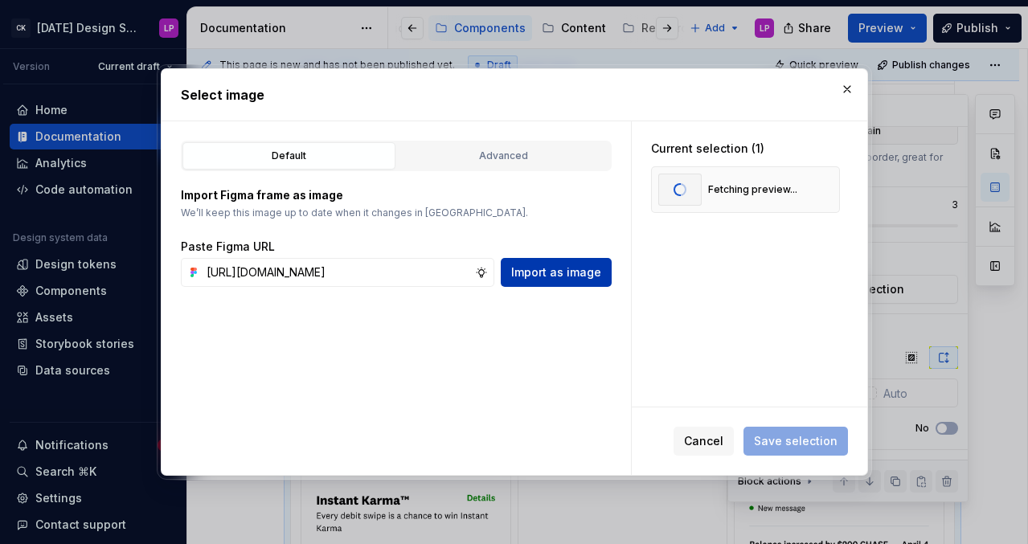
click at [535, 260] on button "Import as image" at bounding box center [556, 272] width 111 height 29
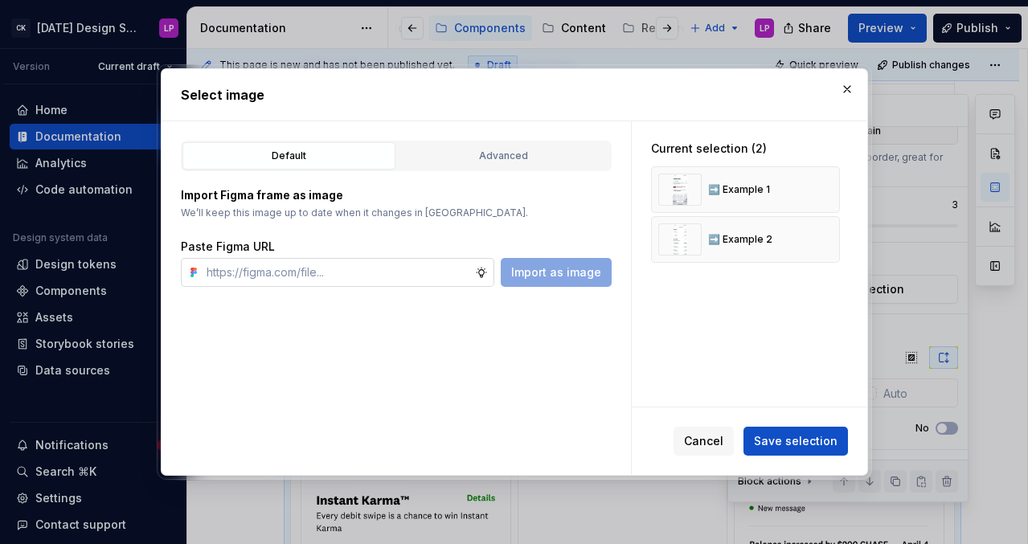
click at [379, 280] on input "text" at bounding box center [337, 272] width 275 height 29
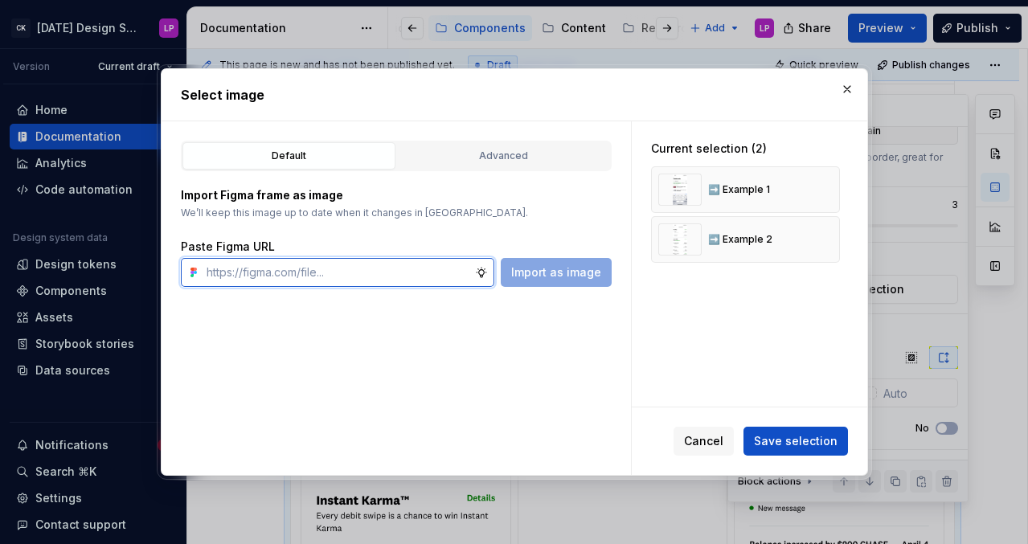
paste input "[URL][DOMAIN_NAME]"
type input "[URL][DOMAIN_NAME]"
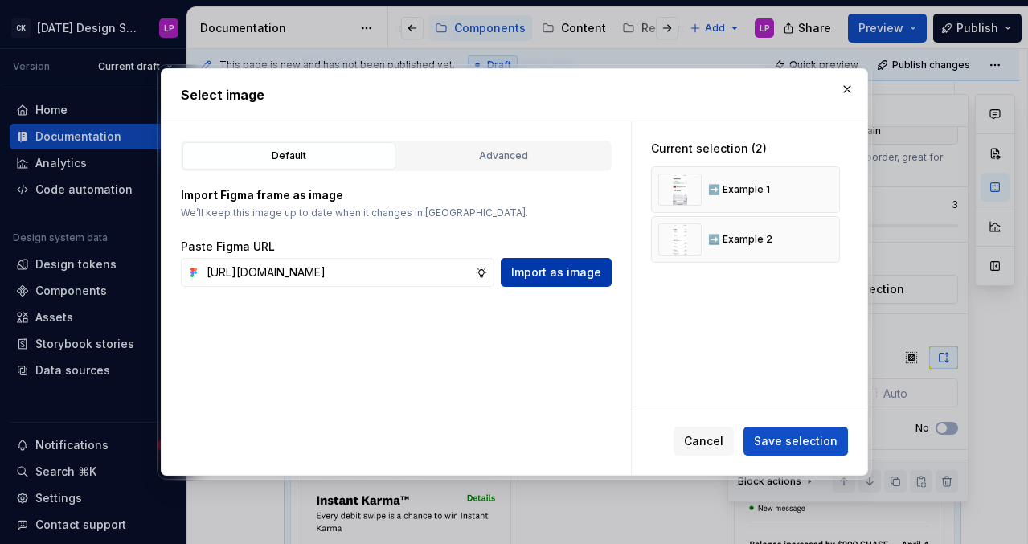
click at [588, 264] on span "Import as image" at bounding box center [556, 272] width 90 height 16
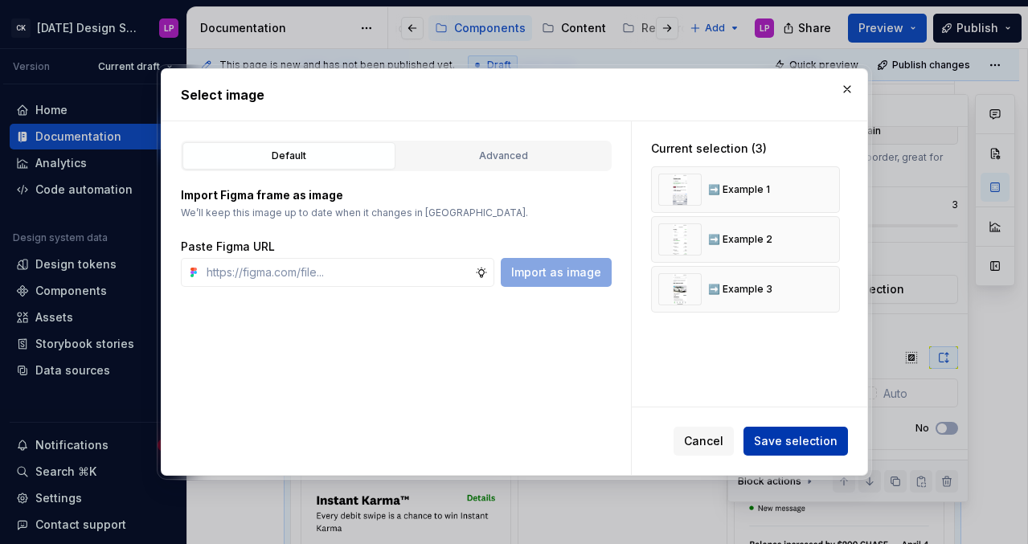
click at [768, 453] on button "Save selection" at bounding box center [796, 441] width 105 height 29
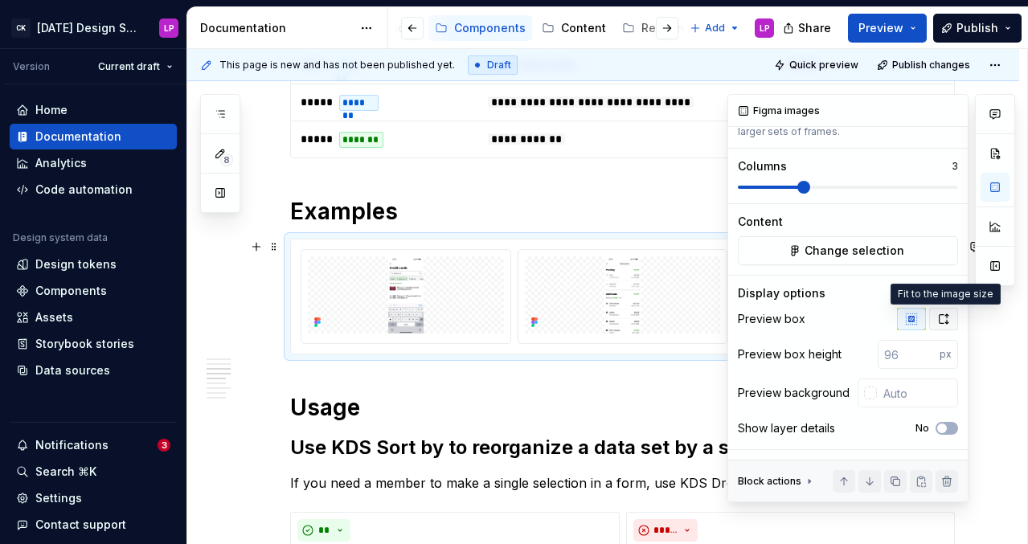
click at [835, 310] on button "button" at bounding box center [943, 319] width 29 height 23
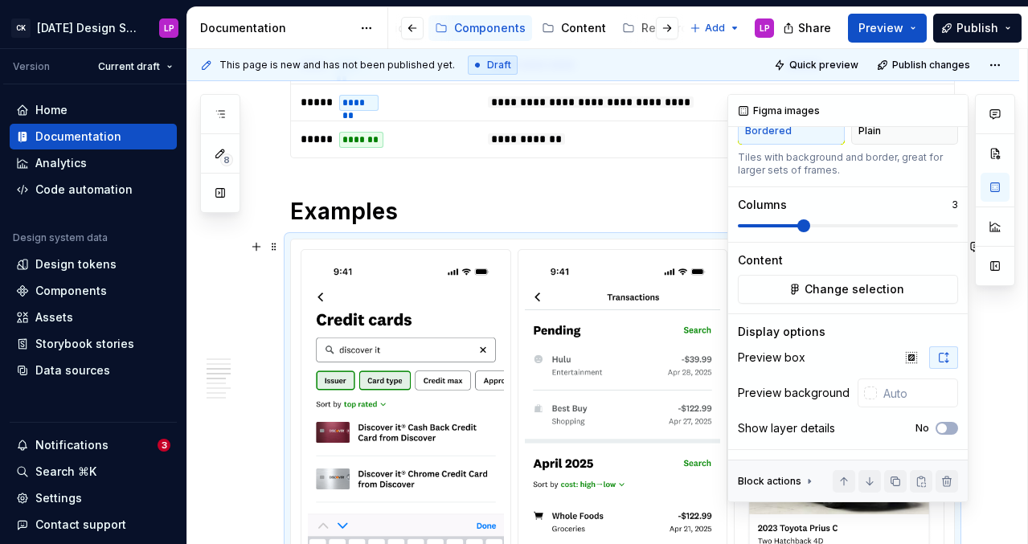
scroll to position [114, 0]
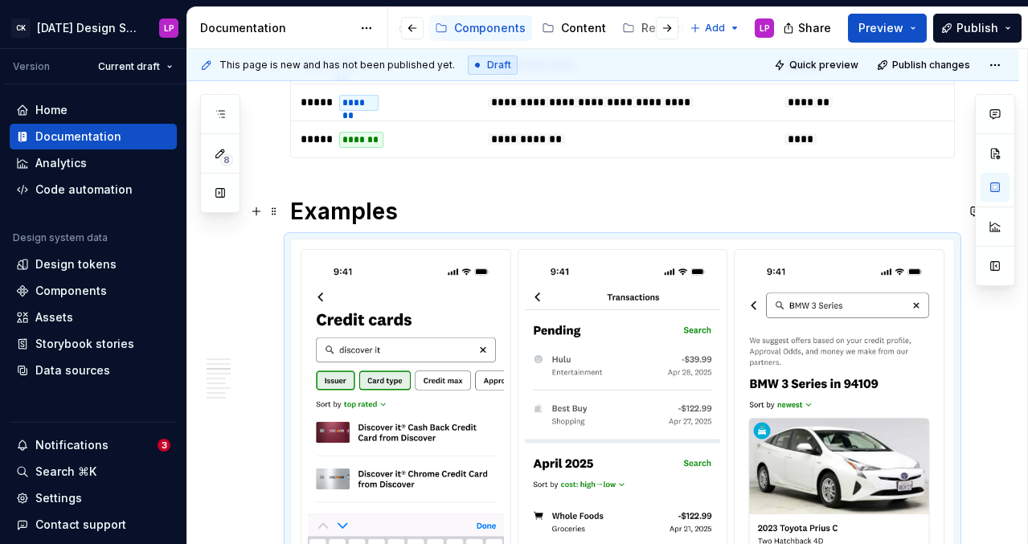
click at [548, 203] on h1 "Examples" at bounding box center [622, 211] width 665 height 29
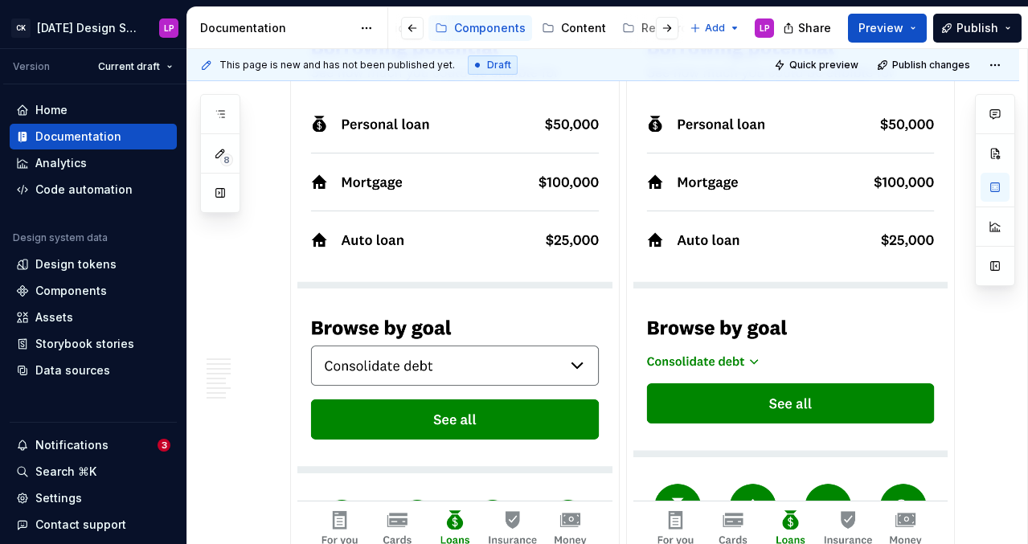
scroll to position [1839, 0]
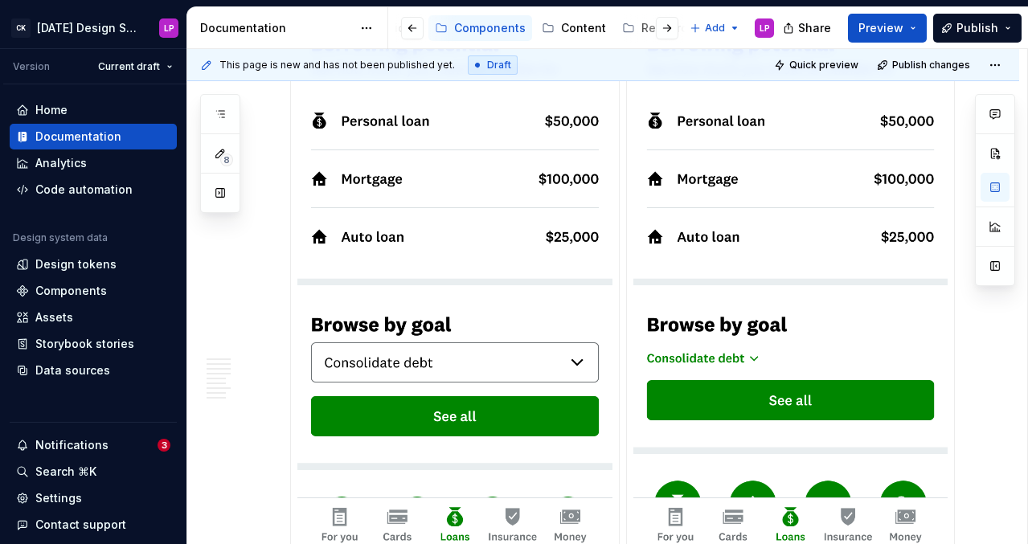
click at [548, 203] on img at bounding box center [454, 229] width 315 height 682
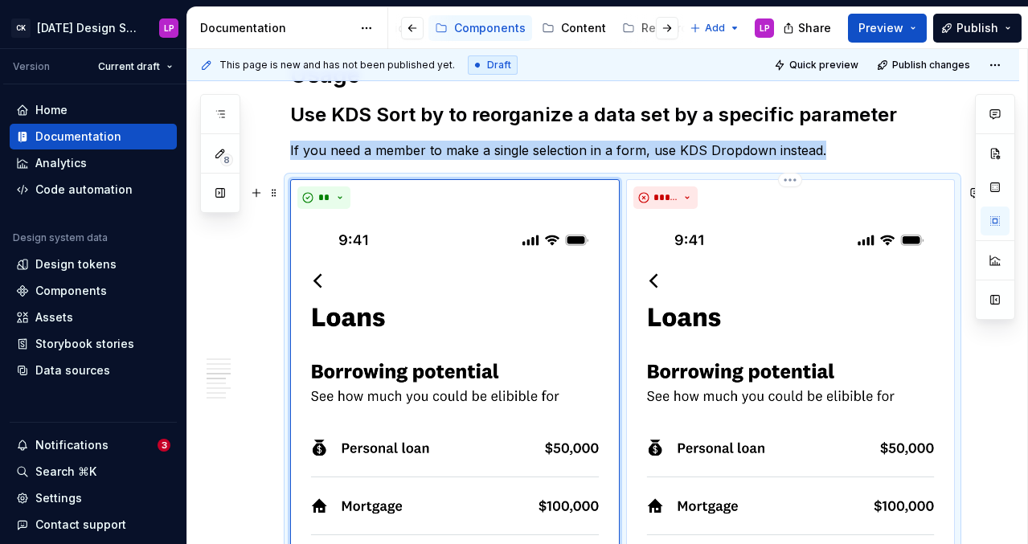
scroll to position [1466, 0]
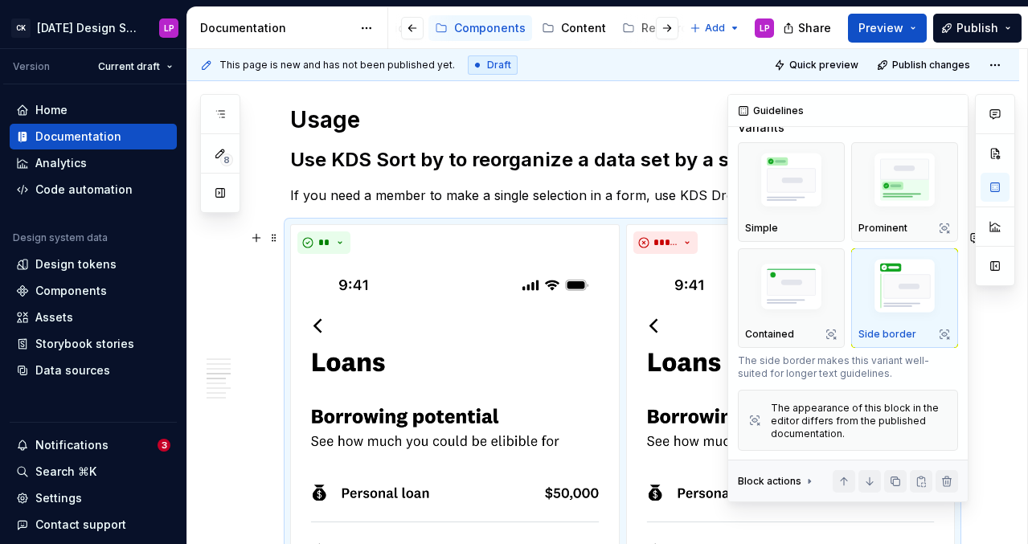
scroll to position [84, 0]
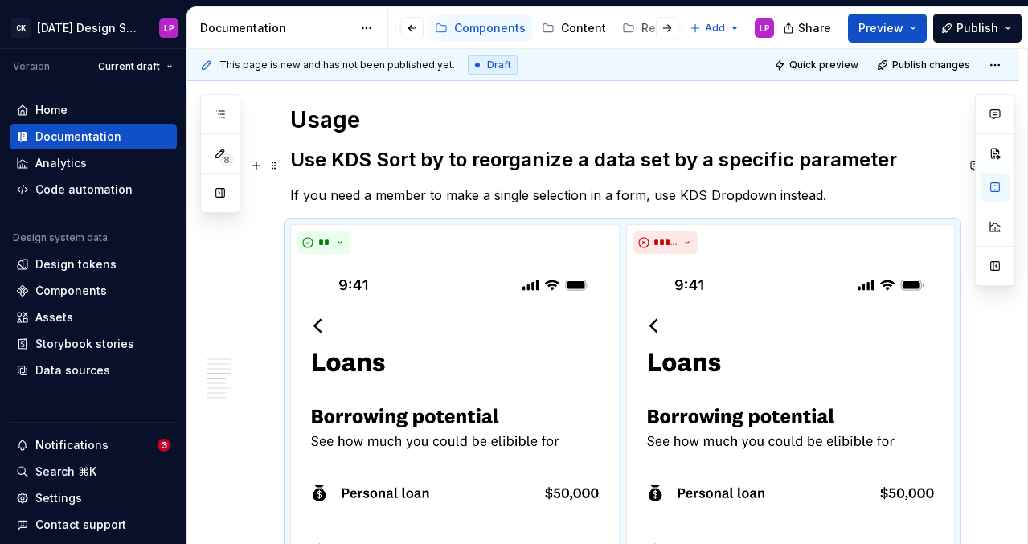
click at [617, 198] on p "If you need a member to make a single selection in a form, use KDS Dropdown ins…" at bounding box center [622, 195] width 665 height 19
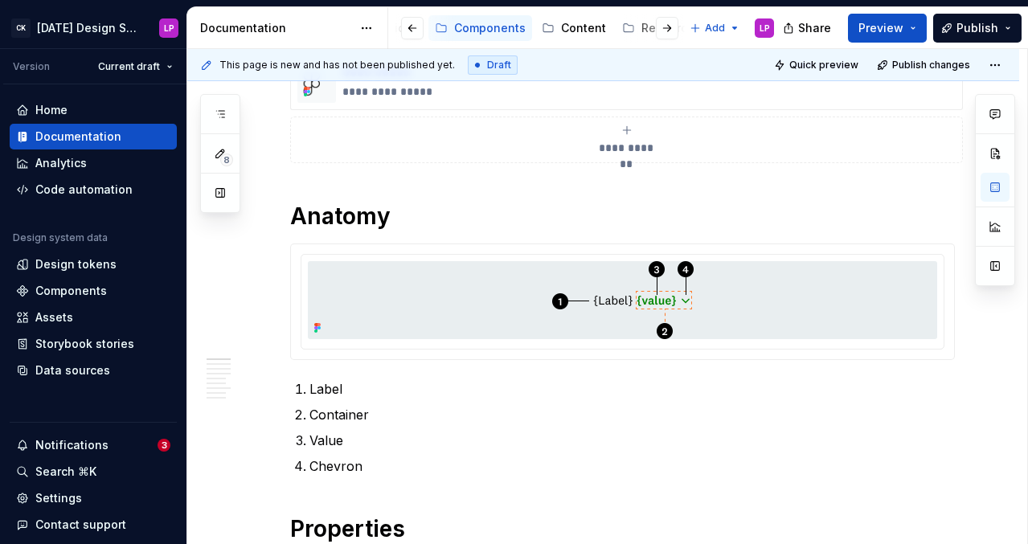
scroll to position [0, 0]
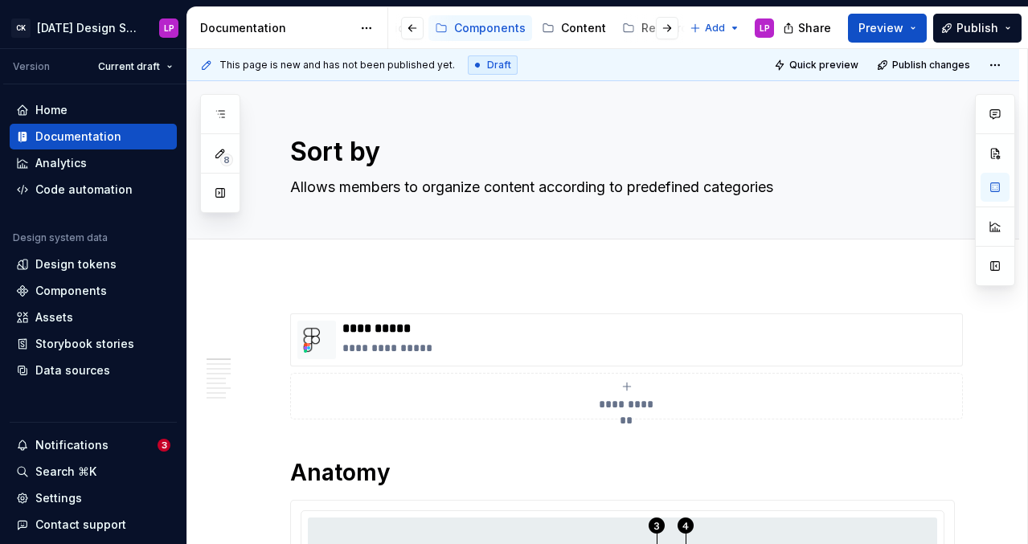
type textarea "*"
